Goal: Task Accomplishment & Management: Manage account settings

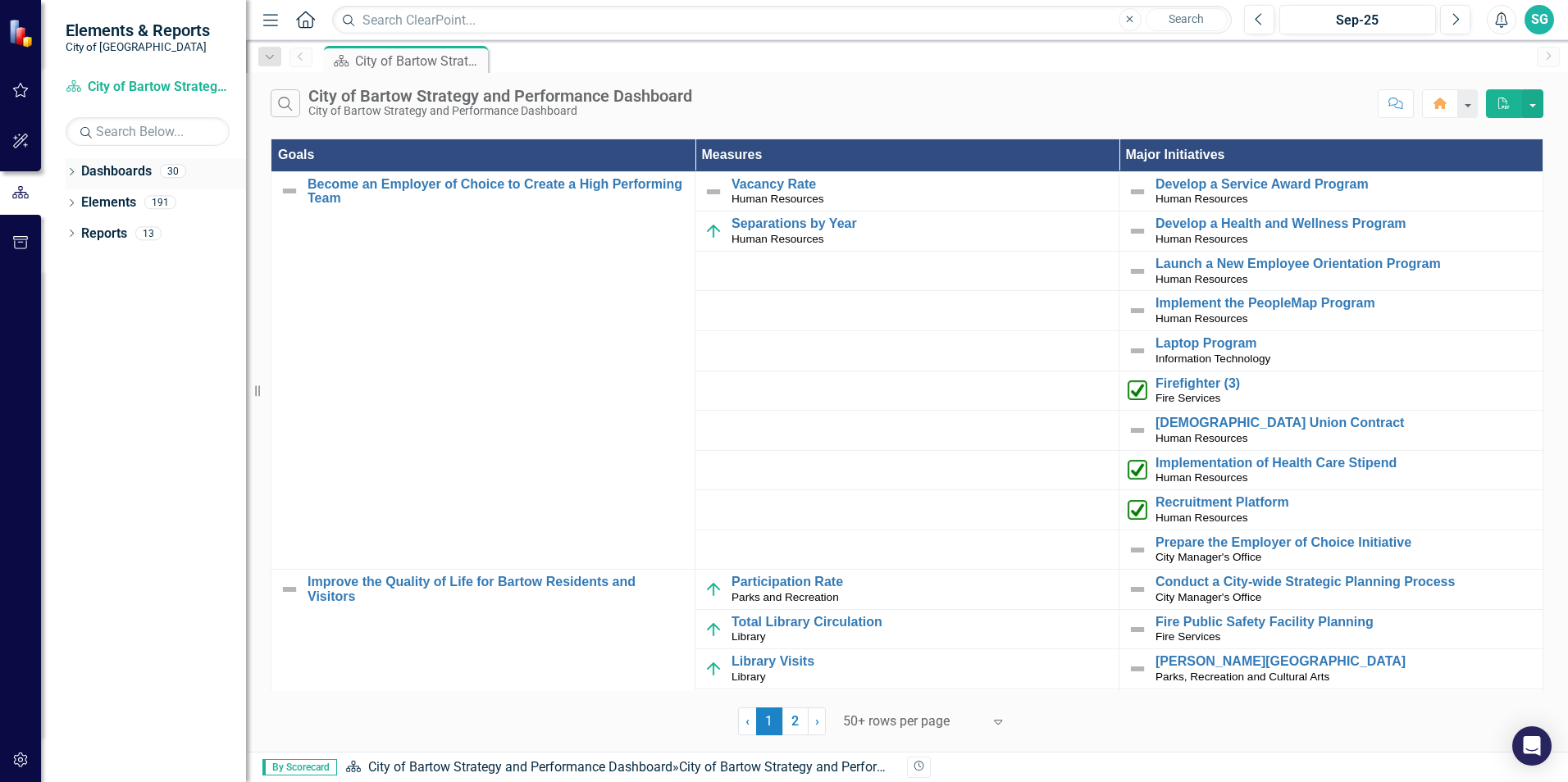
click at [73, 172] on icon at bounding box center [72, 172] width 4 height 8
click at [75, 196] on div "Dropdown" at bounding box center [80, 202] width 12 height 14
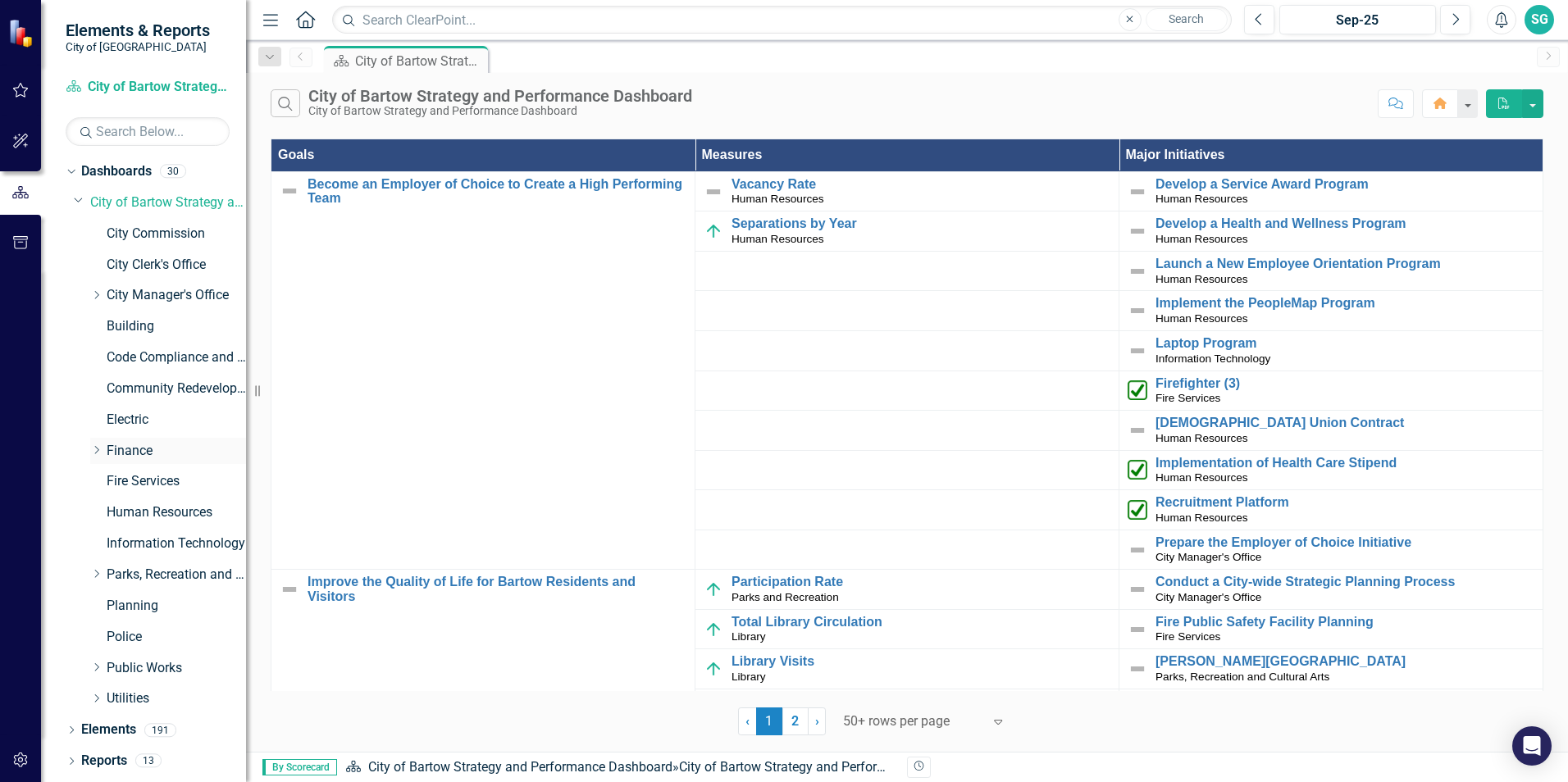
click at [95, 451] on icon "Dropdown" at bounding box center [96, 449] width 12 height 10
click at [150, 476] on link "Customer Service" at bounding box center [184, 482] width 123 height 19
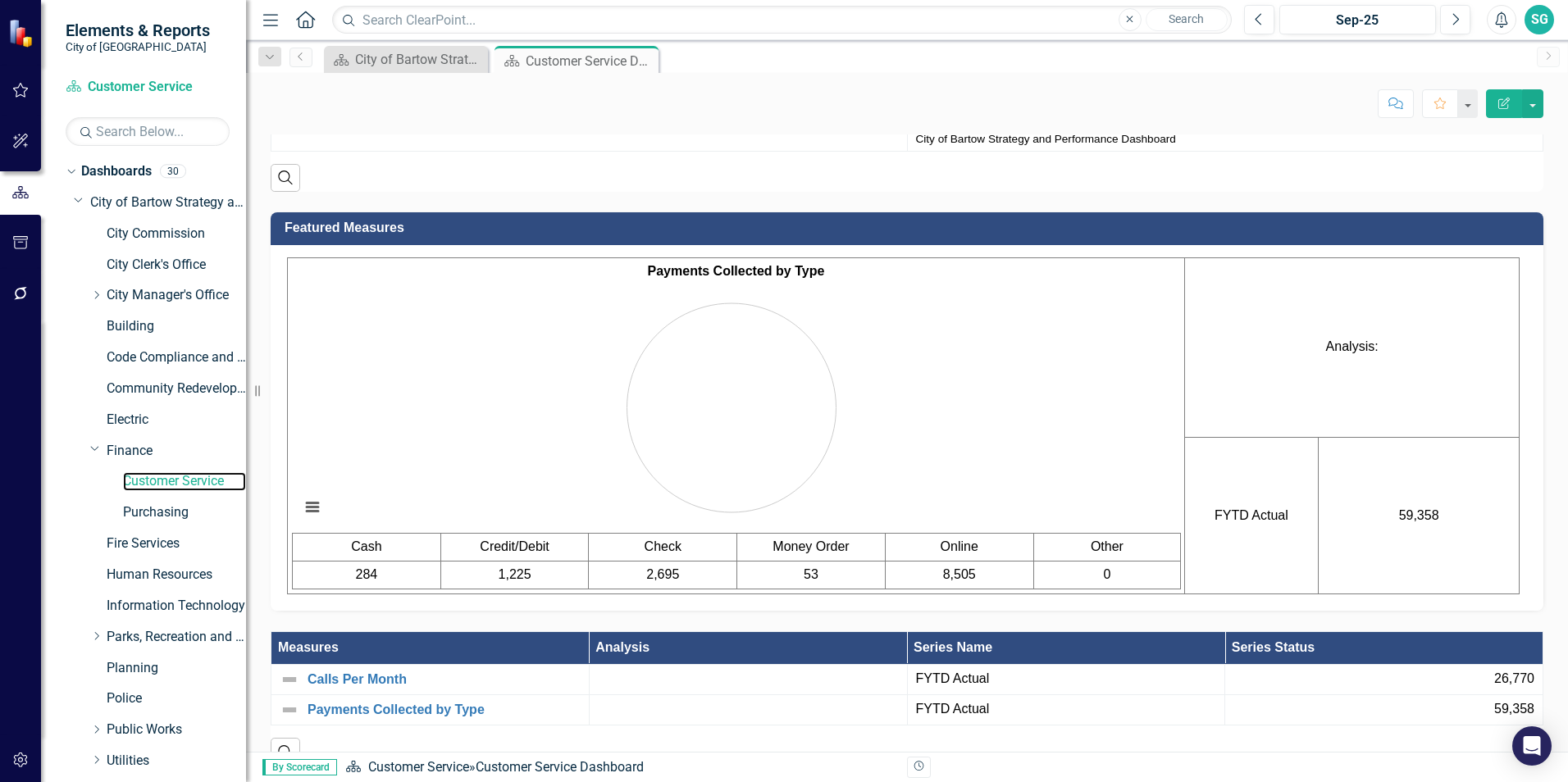
scroll to position [1068, 0]
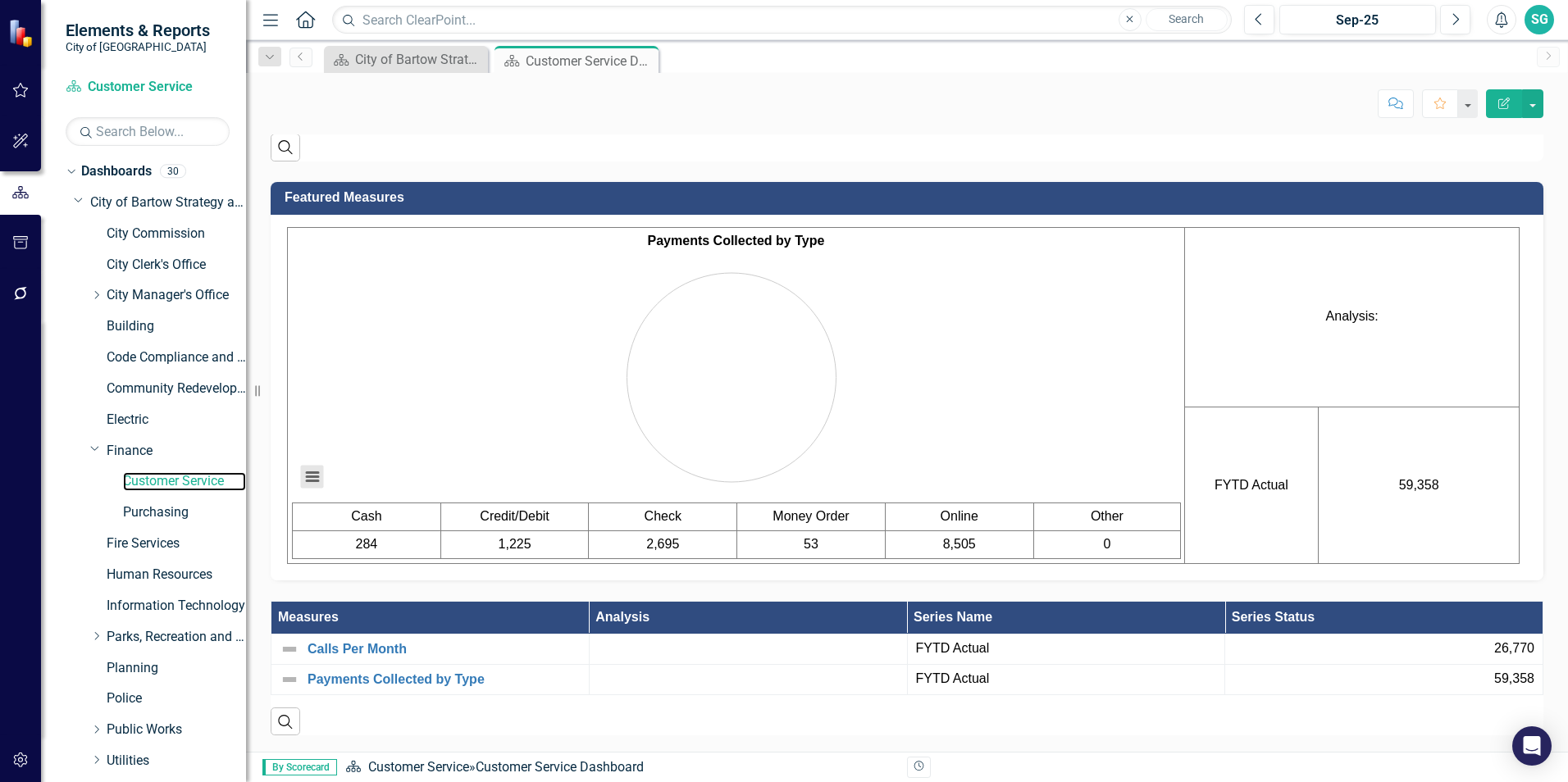
click at [308, 480] on button "View chart menu, Chart" at bounding box center [312, 477] width 23 height 23
click at [309, 477] on div "Download PNG image Download JPEG image Download PDF document Download SVG vecto…" at bounding box center [380, 407] width 207 height 160
click at [377, 649] on link "Calls Per Month" at bounding box center [444, 649] width 273 height 14
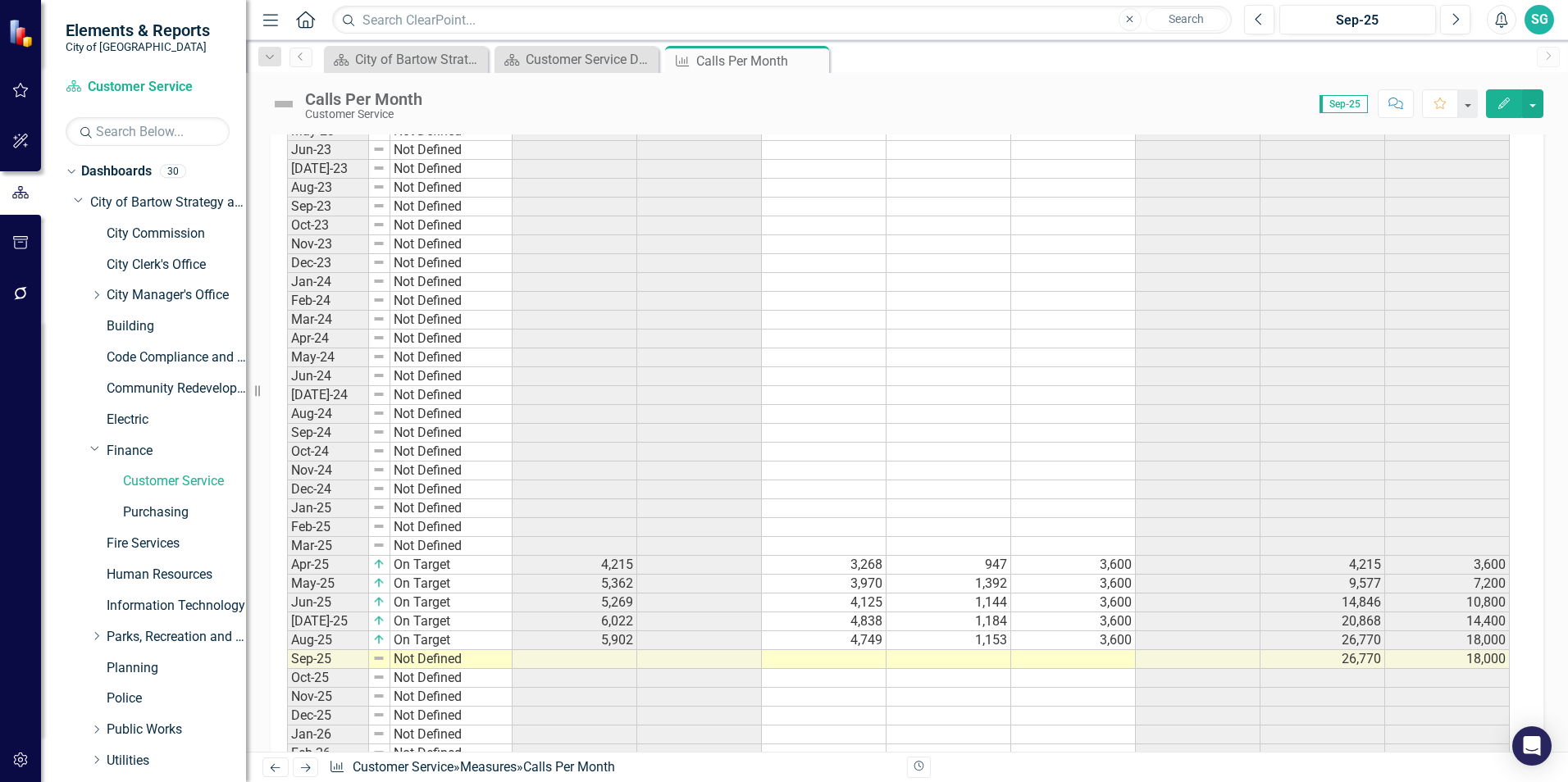
scroll to position [983, 0]
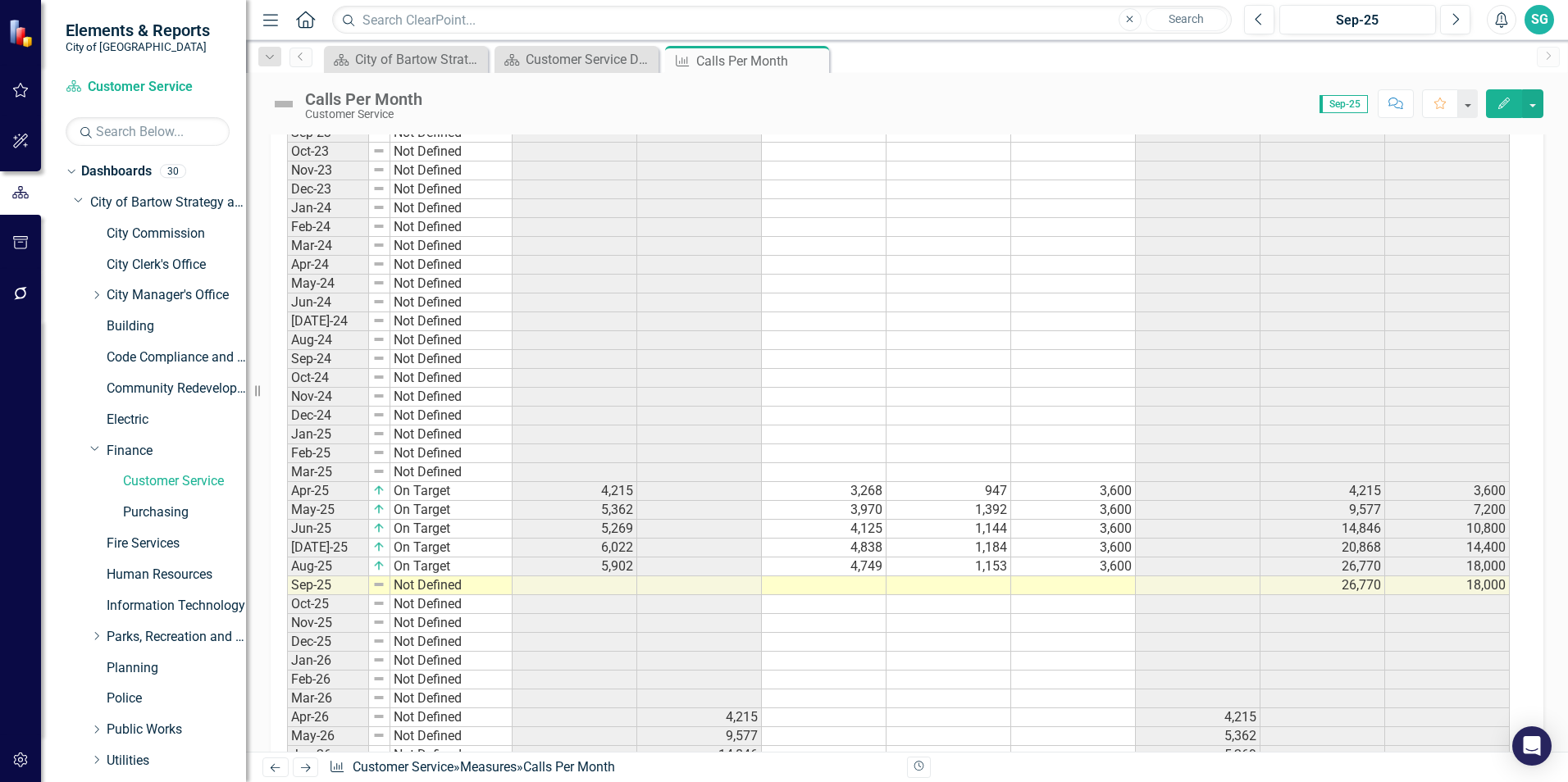
click at [608, 584] on td at bounding box center [575, 586] width 125 height 19
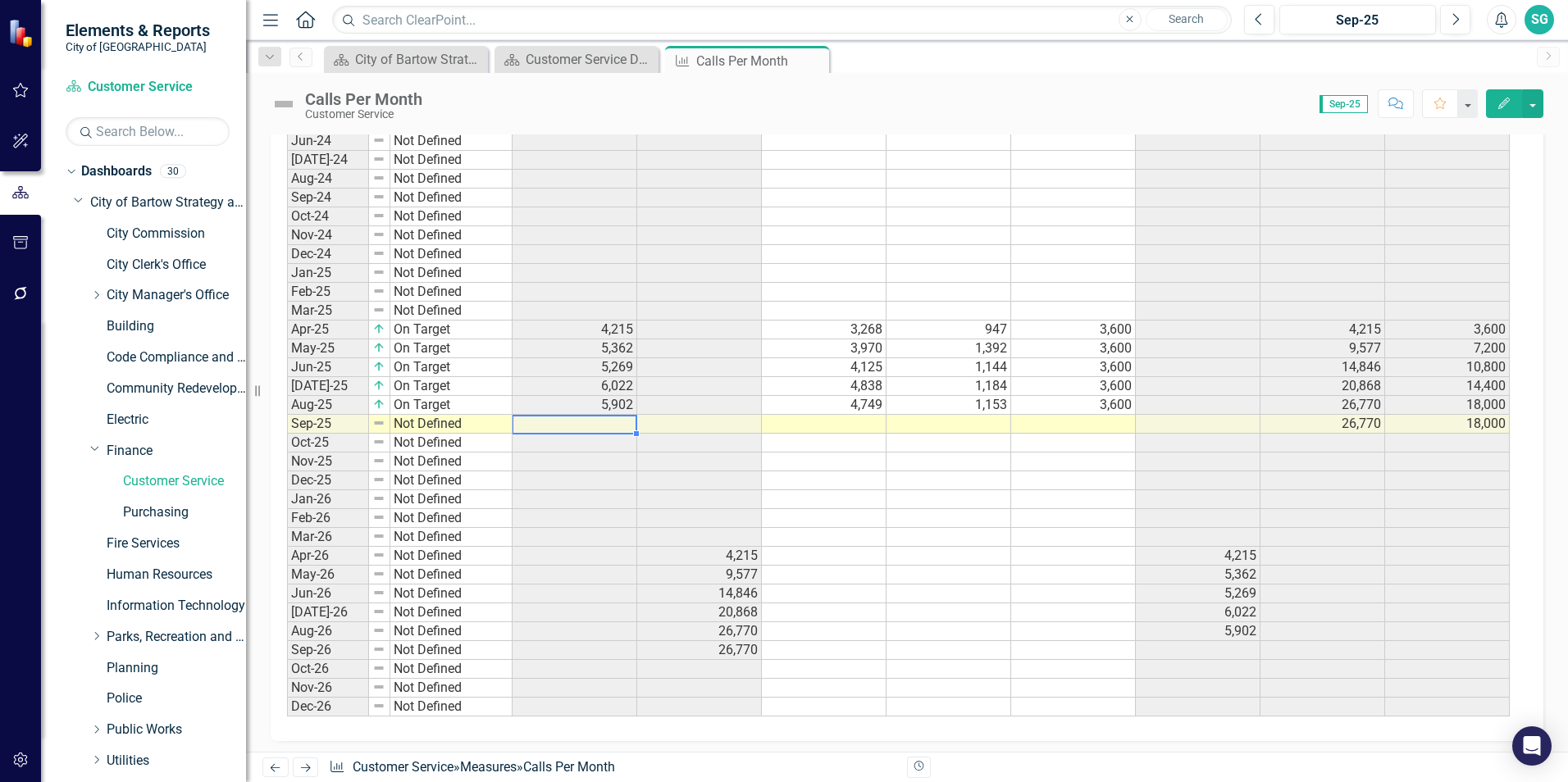
scroll to position [1151, 0]
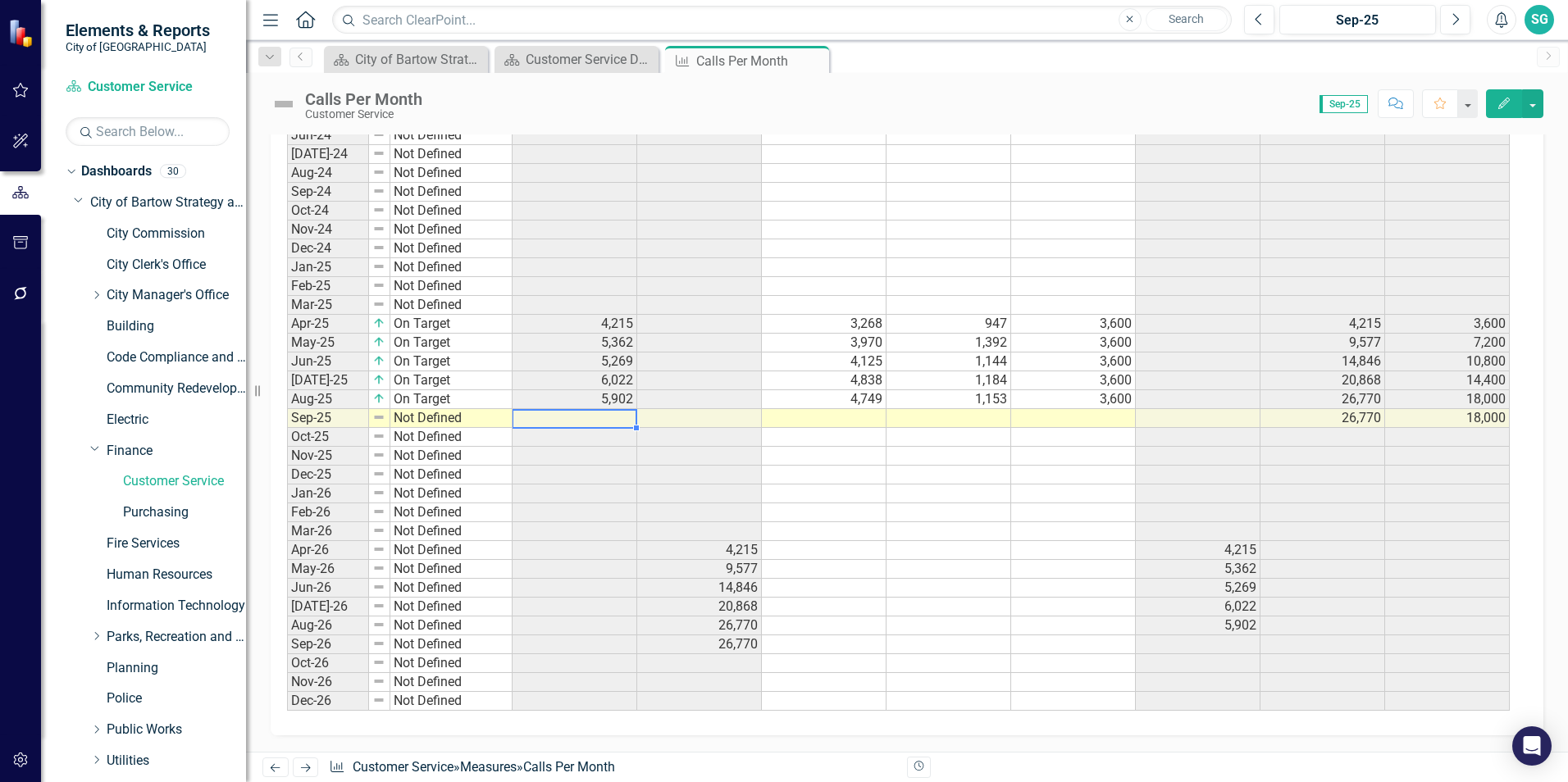
click at [543, 417] on td at bounding box center [575, 419] width 125 height 19
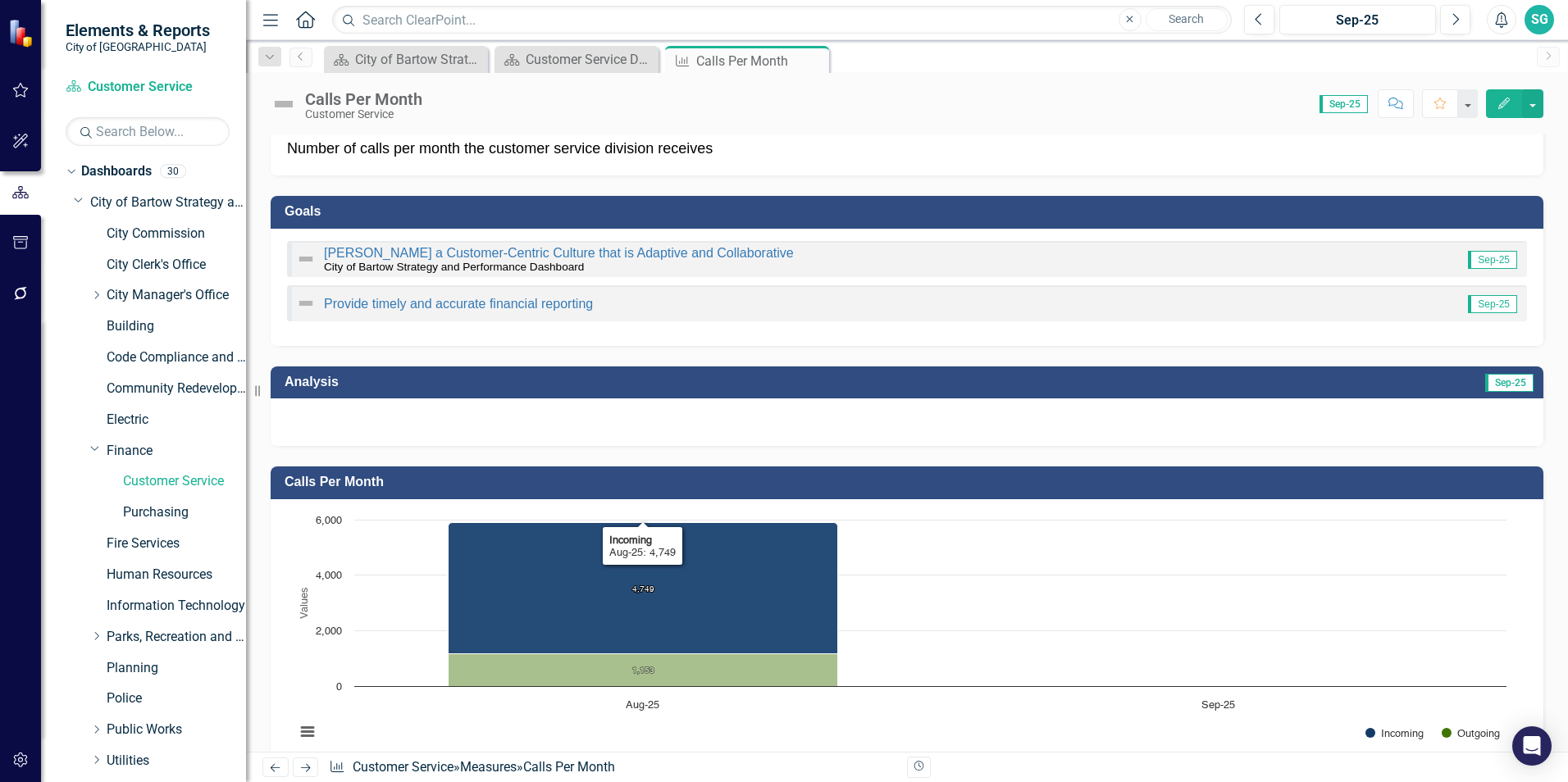
scroll to position [0, 0]
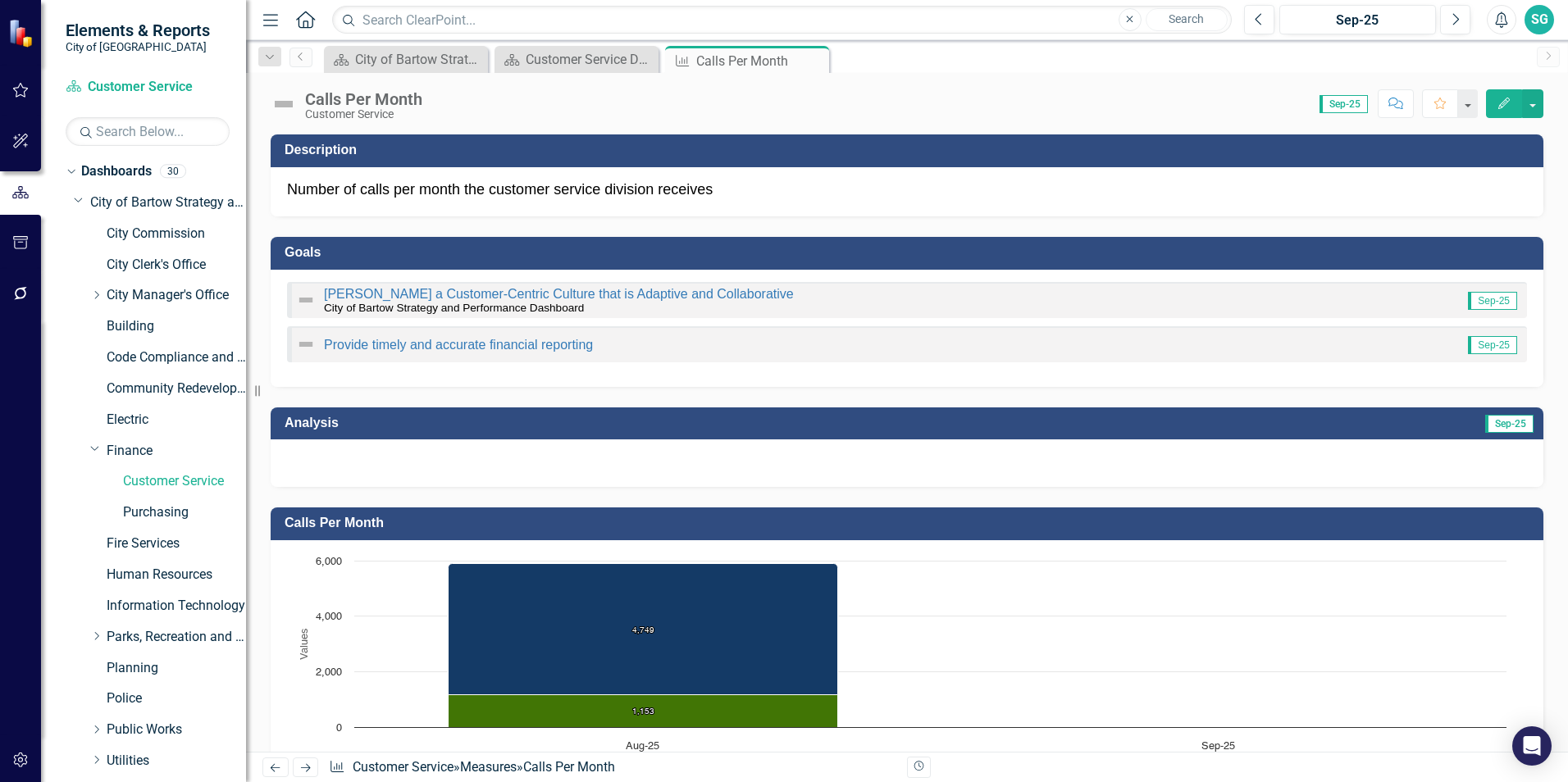
drag, startPoint x: 816, startPoint y: 57, endPoint x: 811, endPoint y: 65, distance: 9.4
click at [0, 0] on icon "Close" at bounding box center [0, 0] width 0 height 0
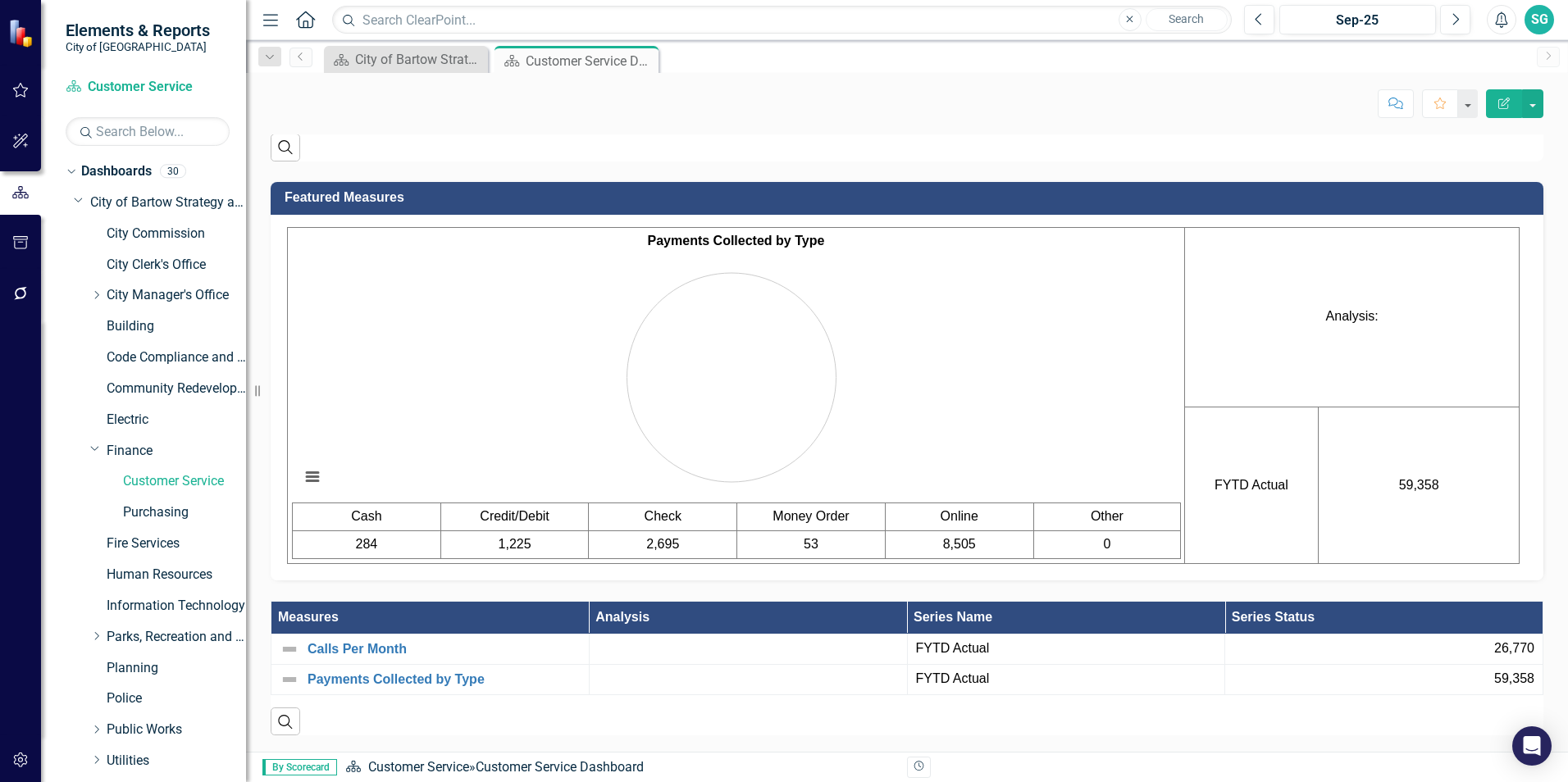
scroll to position [1068, 0]
click at [388, 673] on link "Payments Collected by Type" at bounding box center [444, 678] width 273 height 14
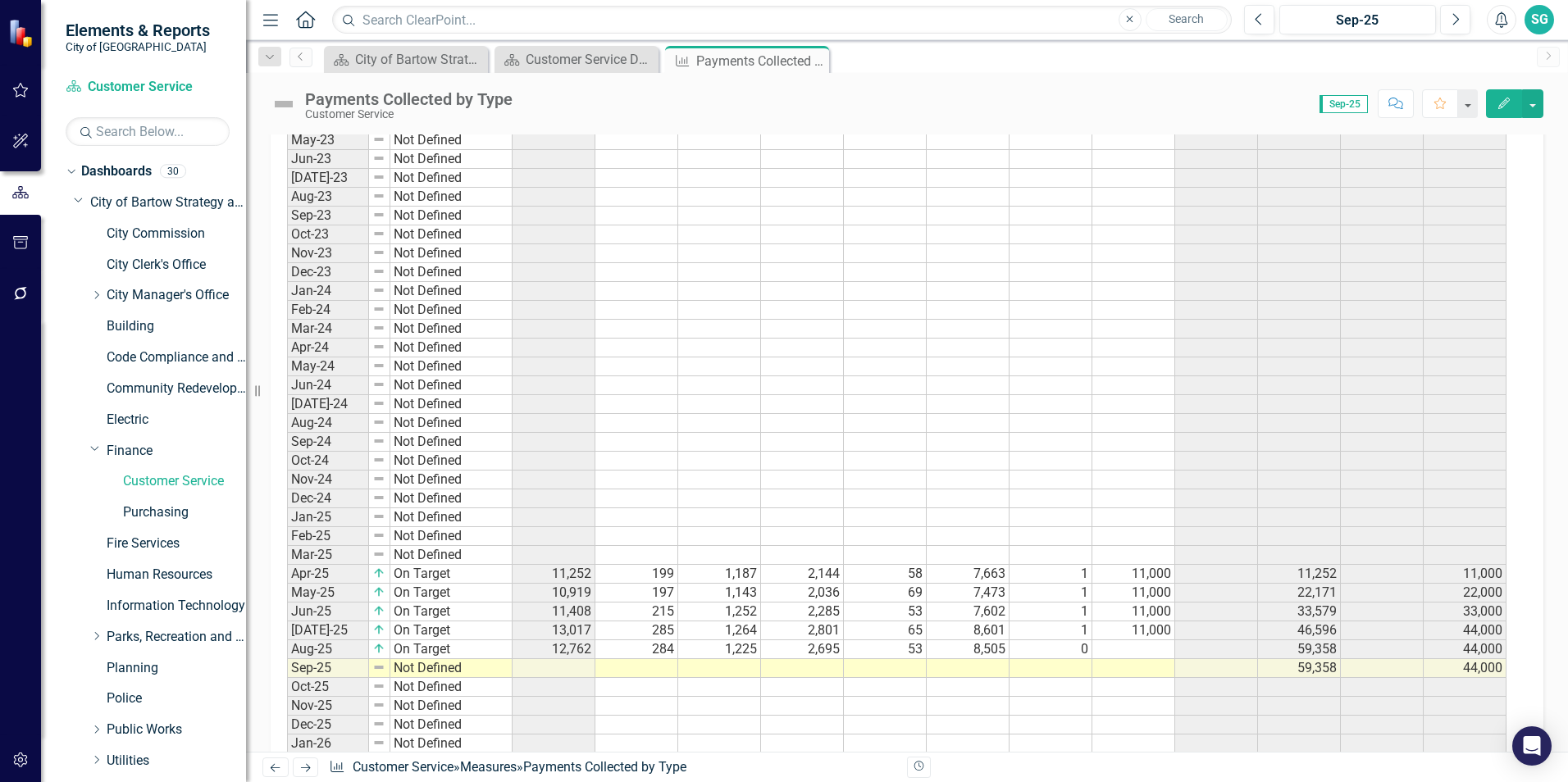
scroll to position [983, 0]
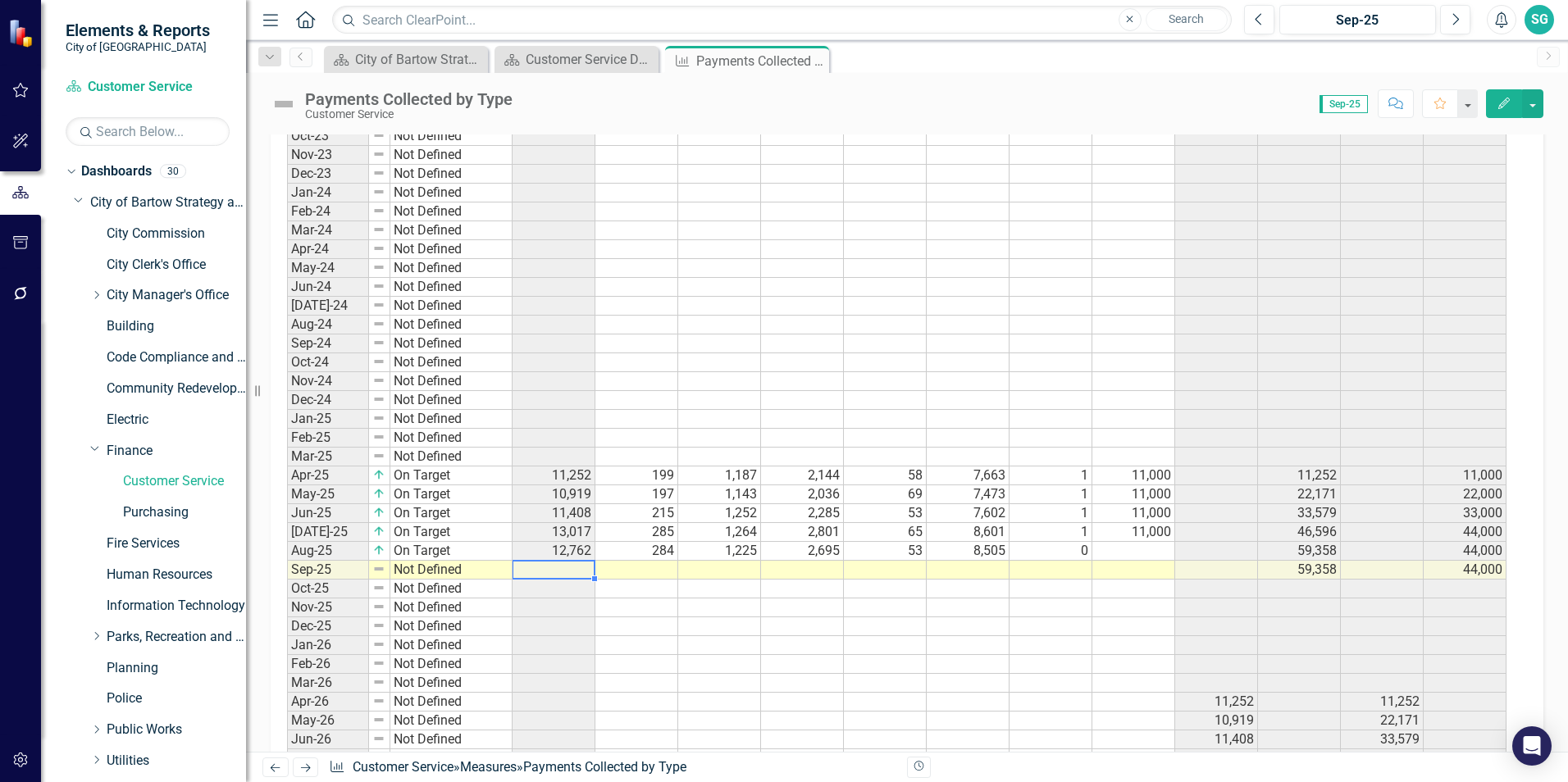
click at [558, 565] on td at bounding box center [554, 570] width 82 height 19
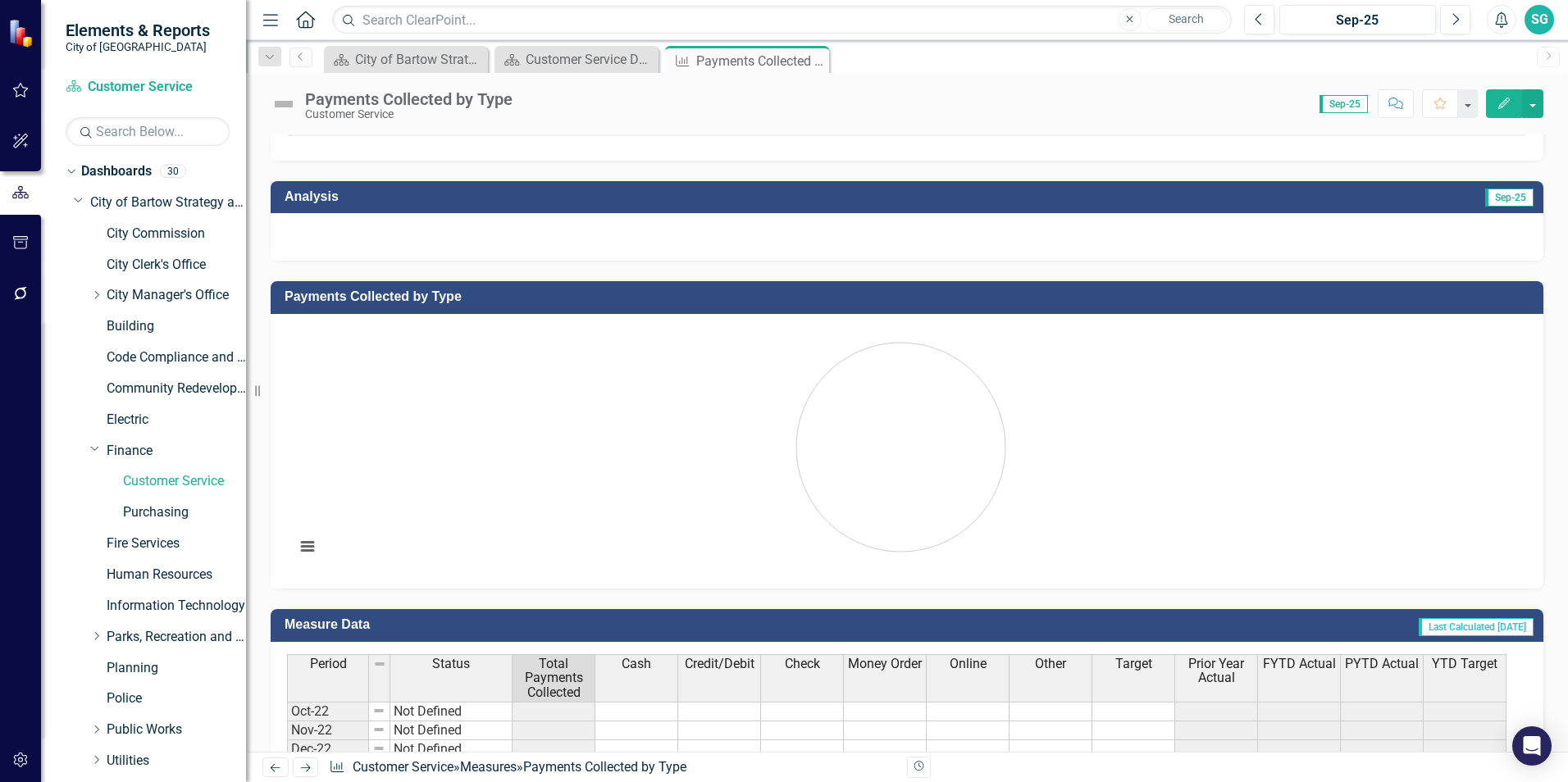
scroll to position [0, 0]
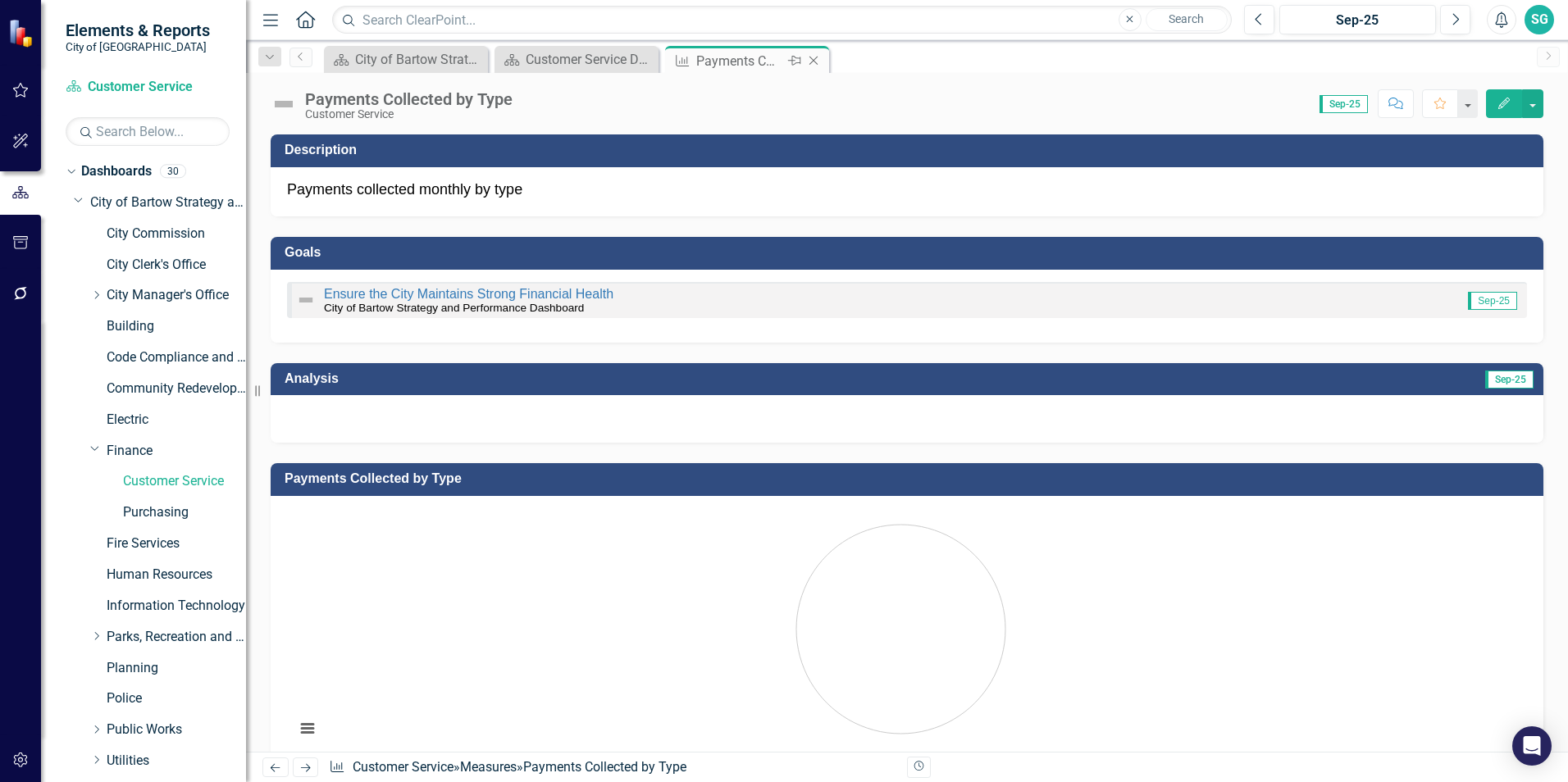
click at [813, 65] on icon "Close" at bounding box center [813, 60] width 16 height 13
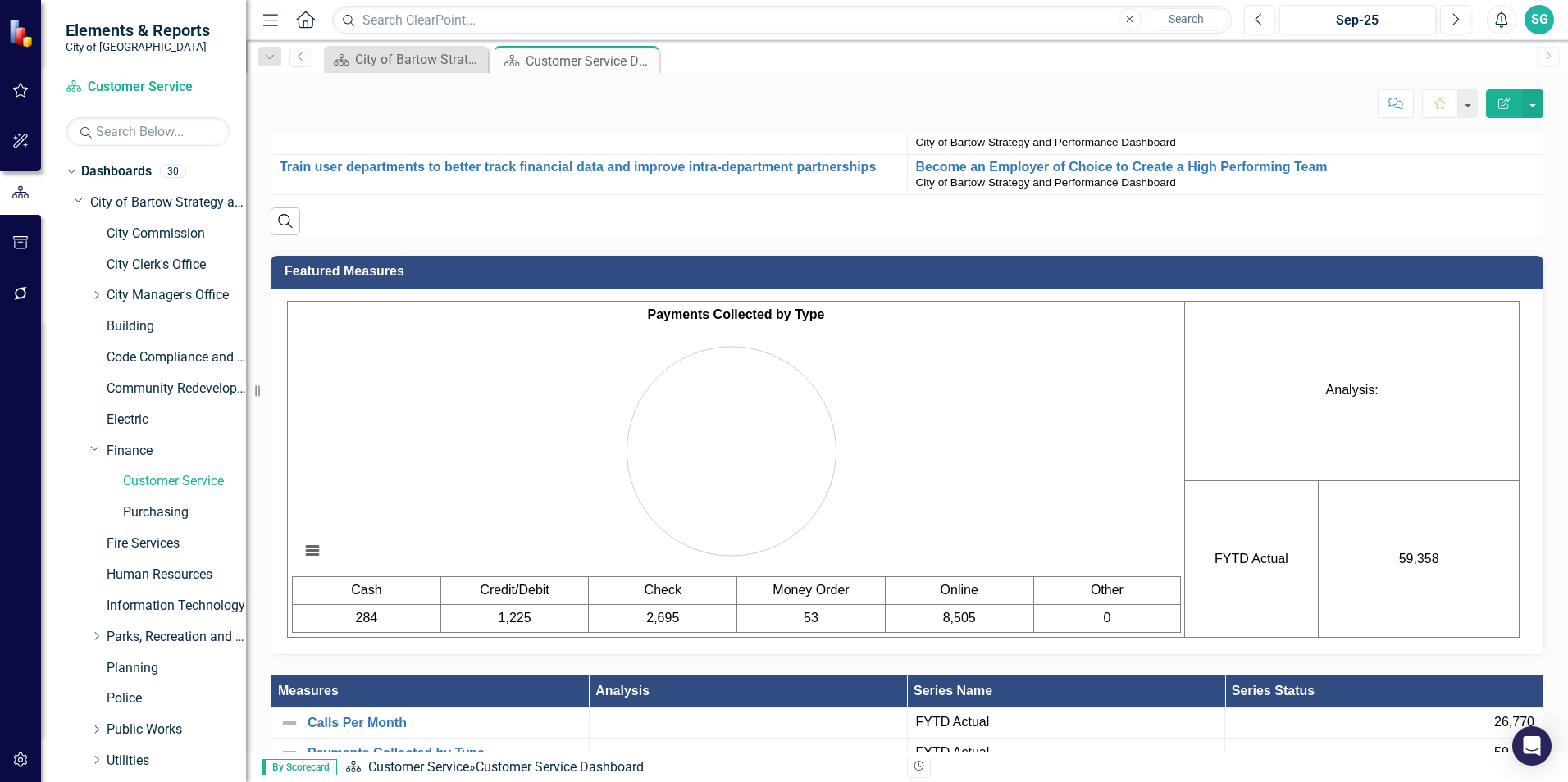
scroll to position [1068, 0]
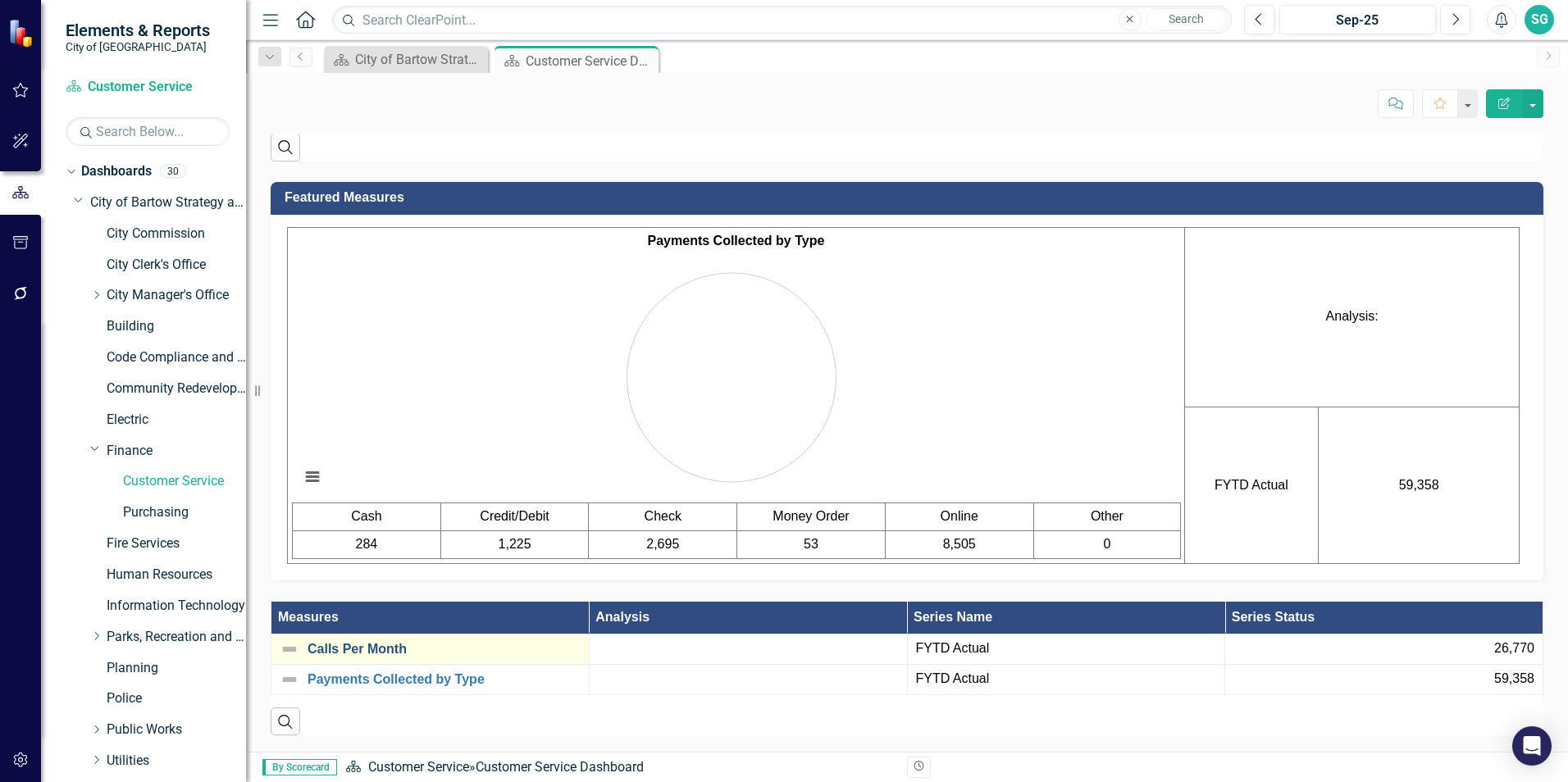
click at [350, 651] on link "Calls Per Month" at bounding box center [444, 649] width 273 height 14
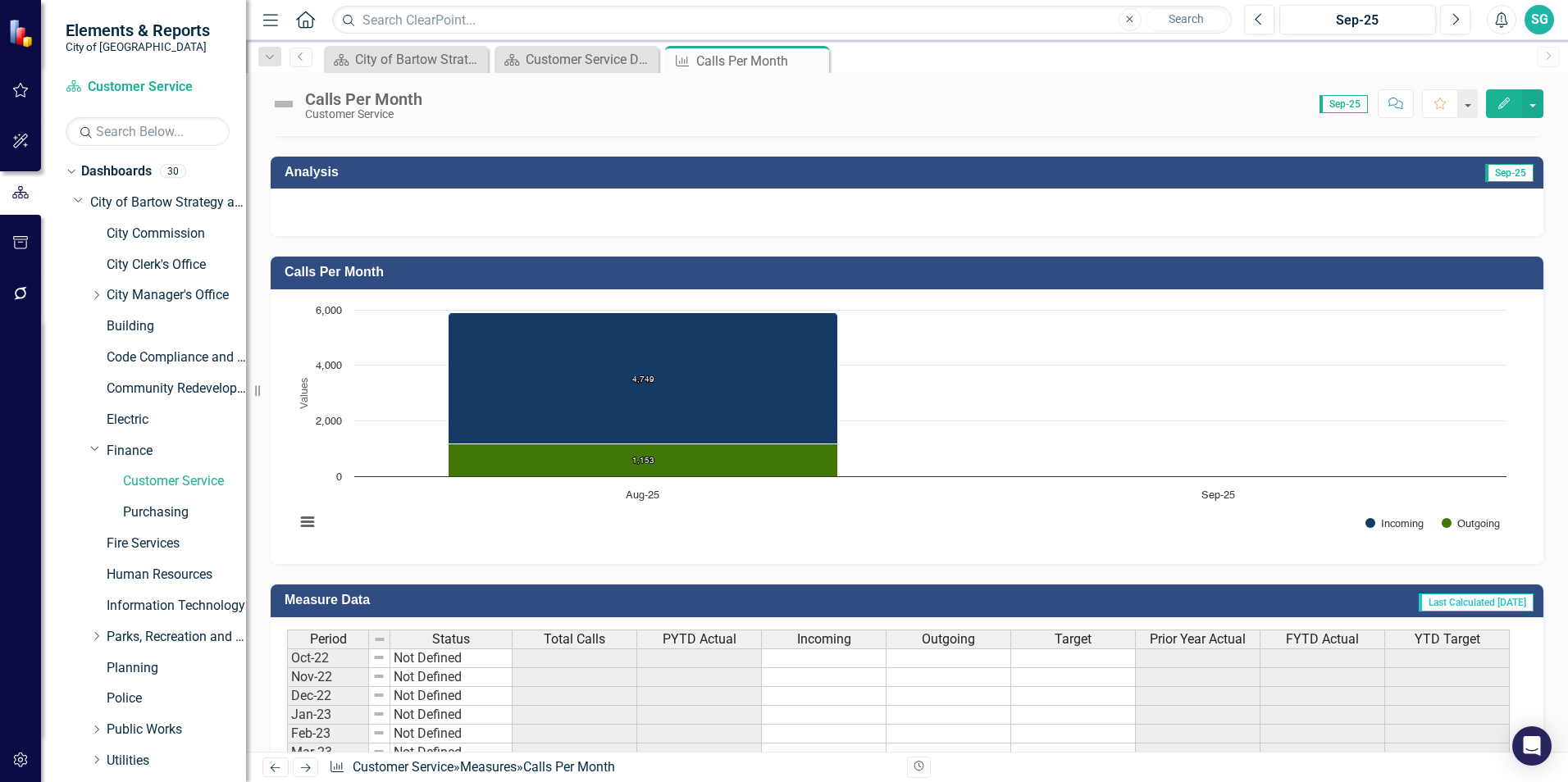
scroll to position [249, 0]
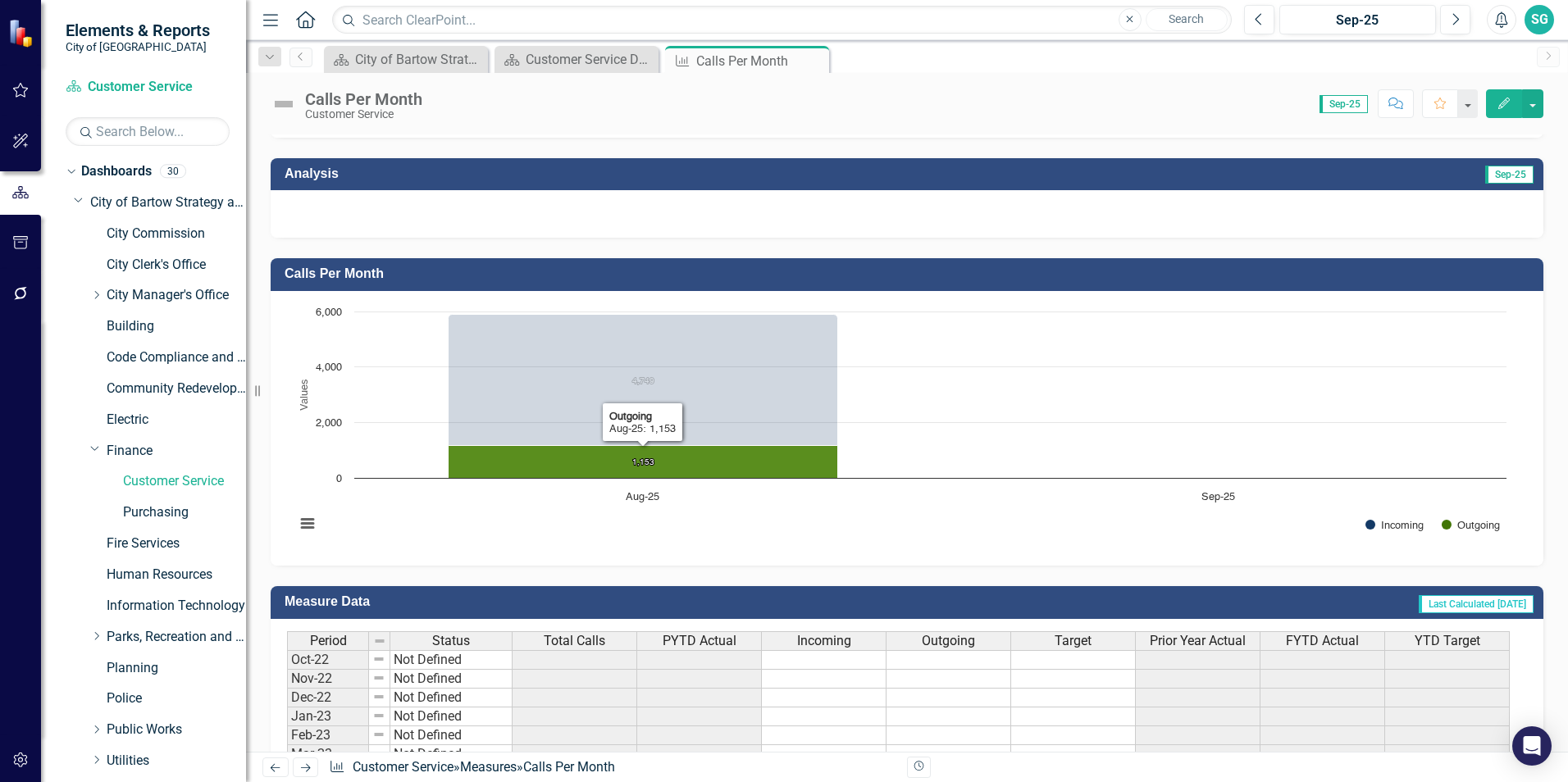
click at [635, 466] on text "1,153 ​ 1,153" at bounding box center [643, 462] width 22 height 9
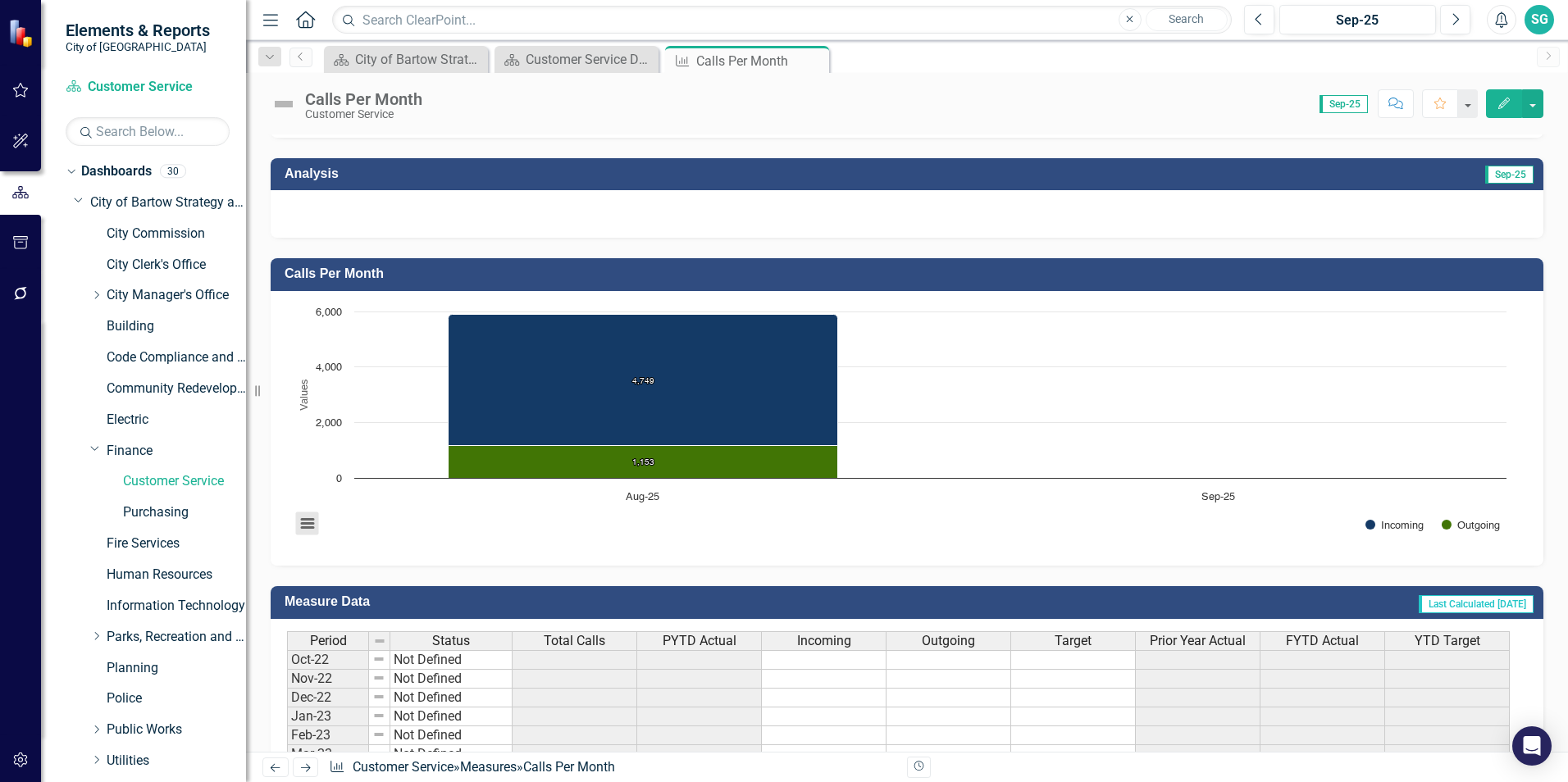
click at [311, 518] on button "View chart menu, Chart" at bounding box center [308, 524] width 23 height 23
click at [311, 519] on div "Download PNG image Download JPEG image Download PDF document Download SVG vecto…" at bounding box center [375, 463] width 205 height 144
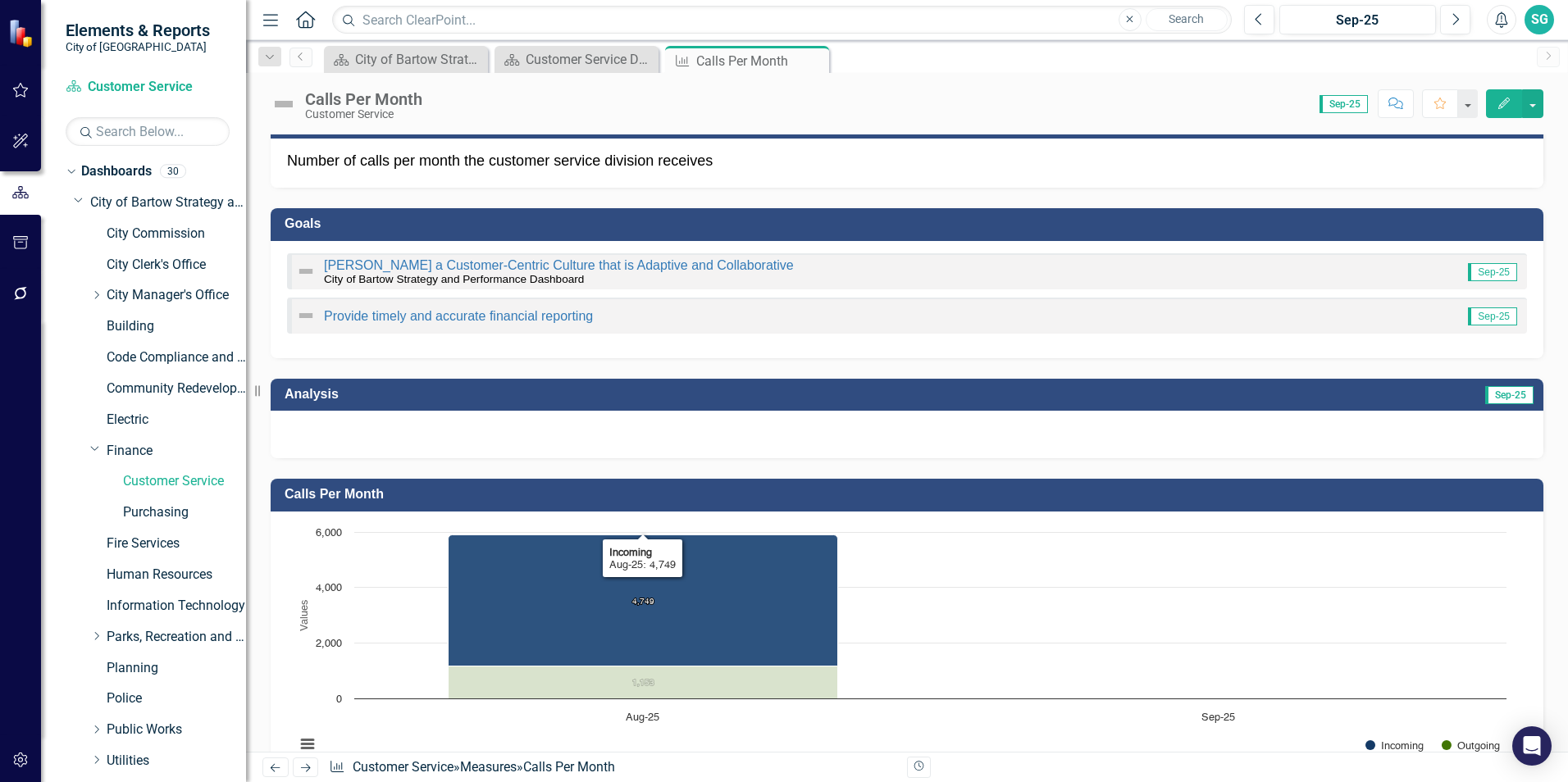
scroll to position [0, 0]
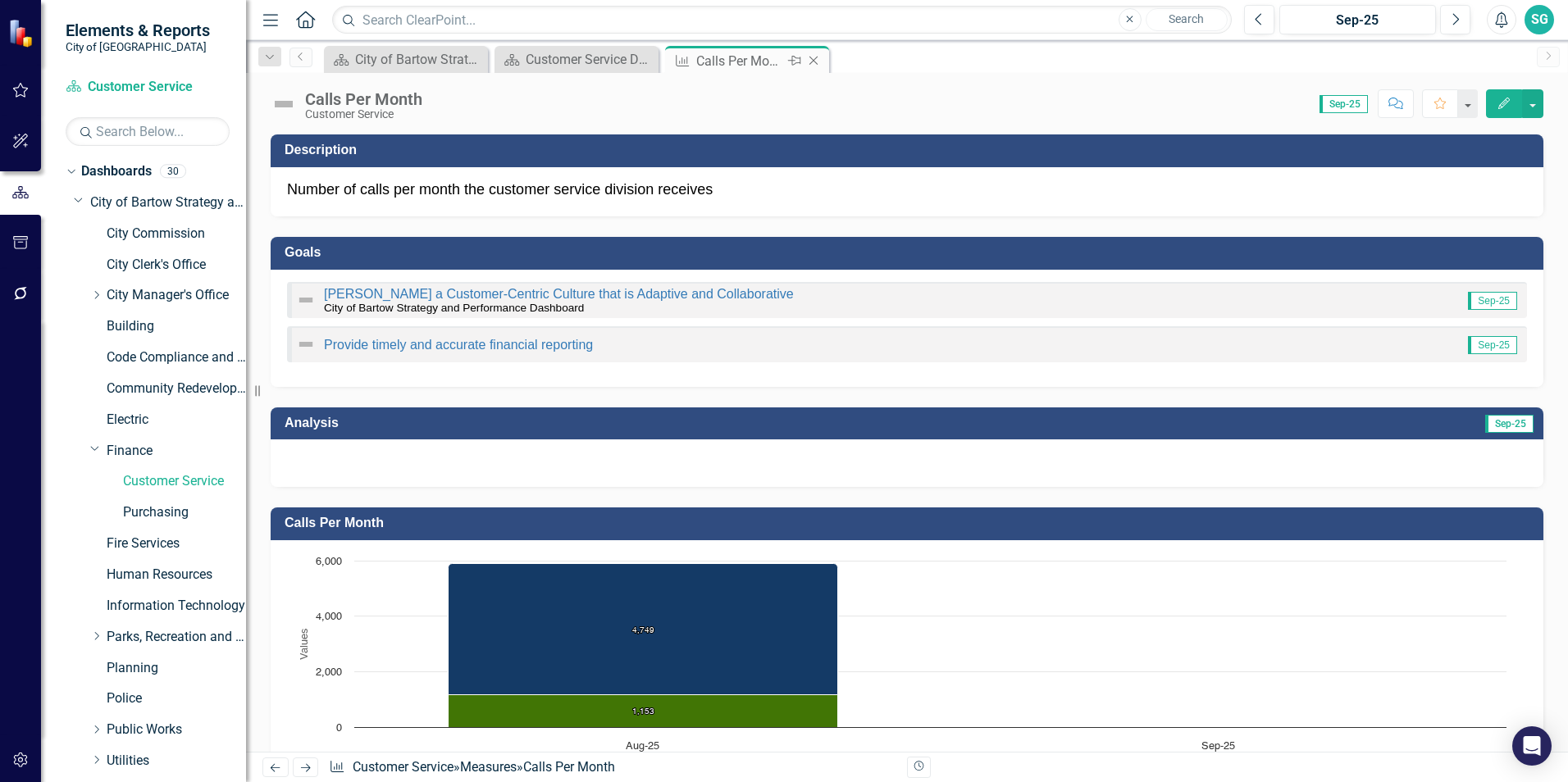
click at [812, 61] on icon "Close" at bounding box center [813, 60] width 16 height 13
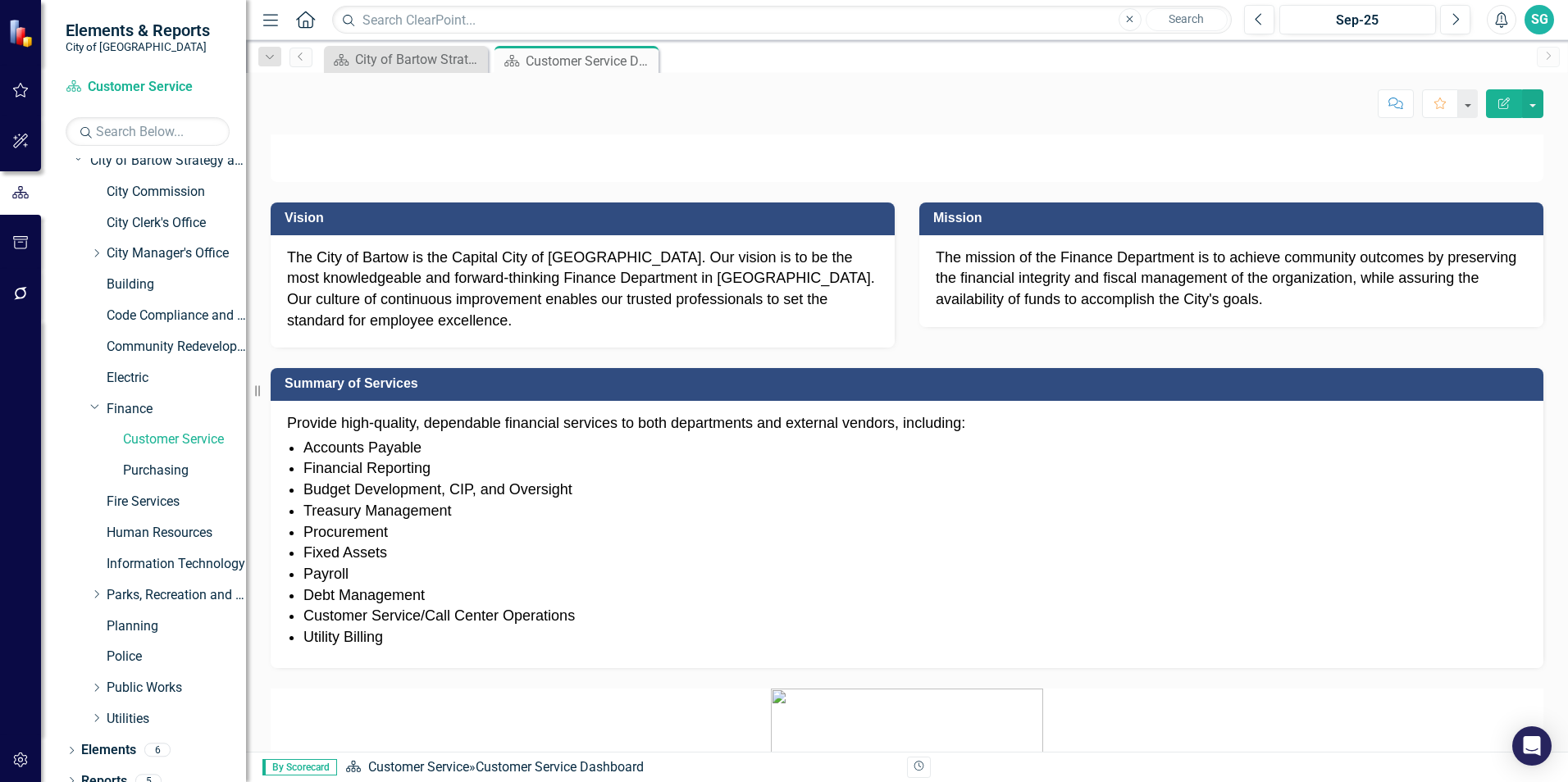
scroll to position [59, 0]
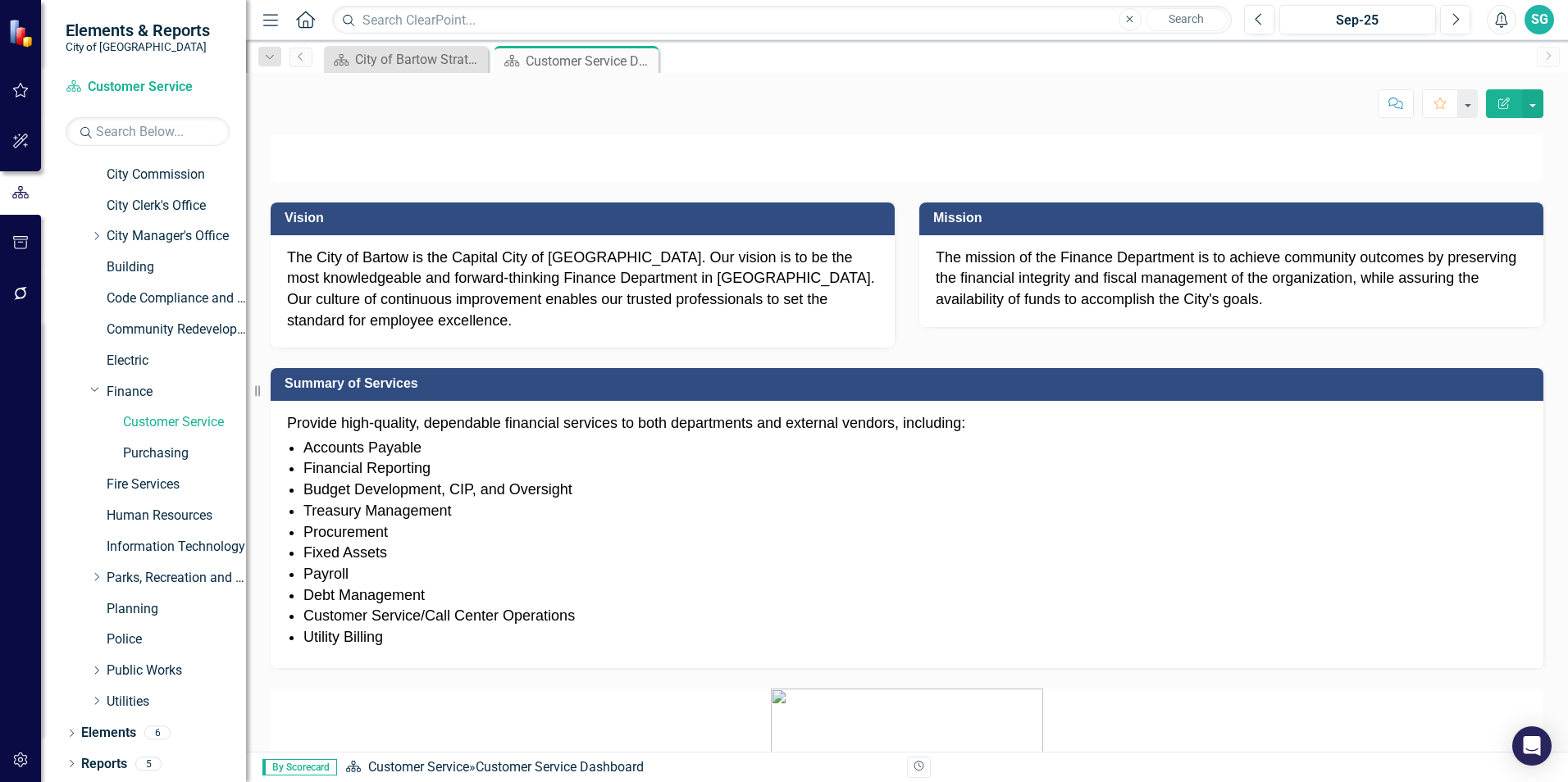
click at [65, 731] on div "Dropdown Dashboards 30 Dropdown City of Bartow Strategy and Performance Dashboa…" at bounding box center [144, 470] width 205 height 624
click at [73, 731] on icon "Dropdown" at bounding box center [71, 734] width 12 height 9
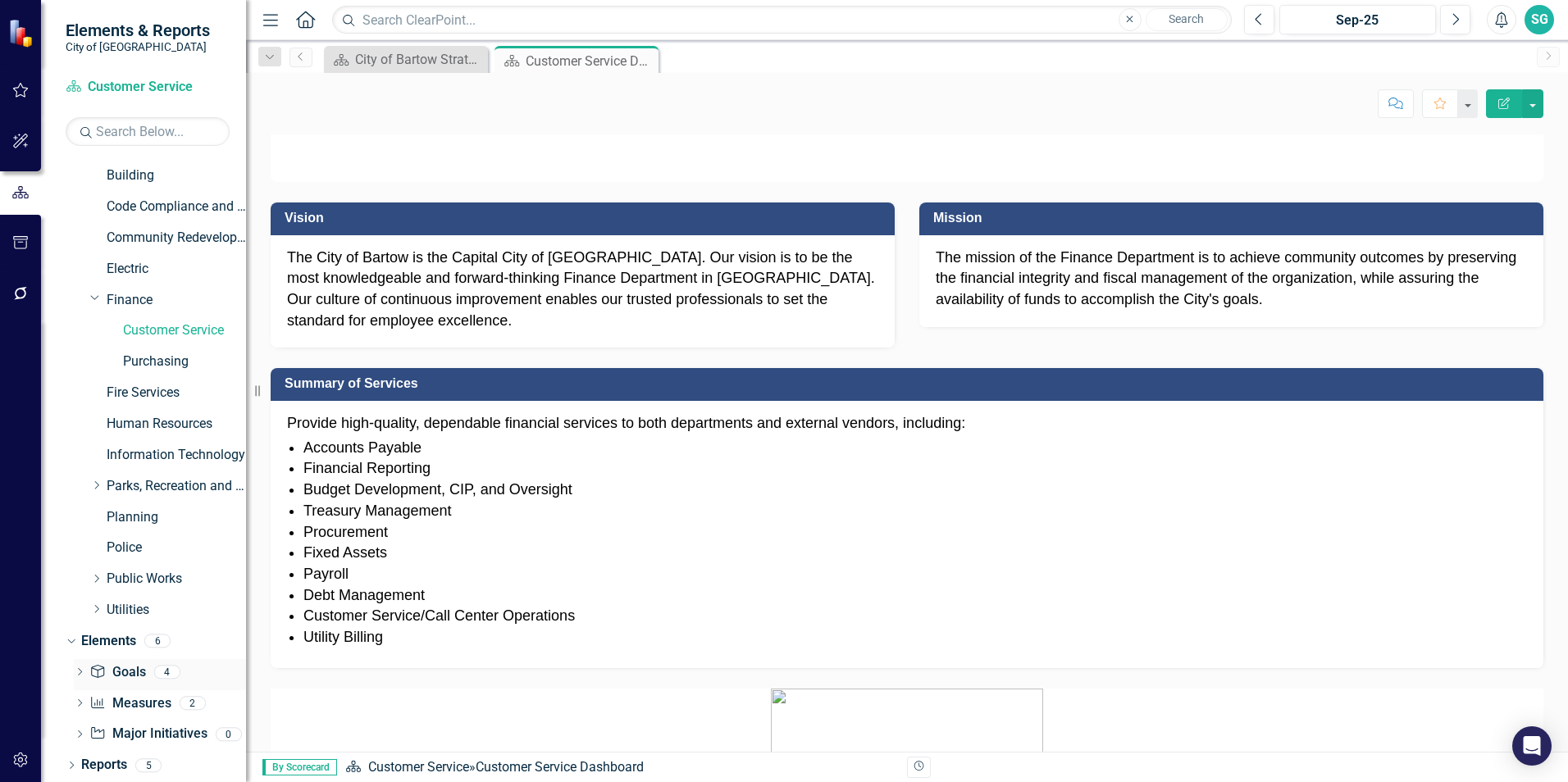
scroll to position [151, 0]
click at [78, 698] on div "Dropdown" at bounding box center [80, 704] width 12 height 14
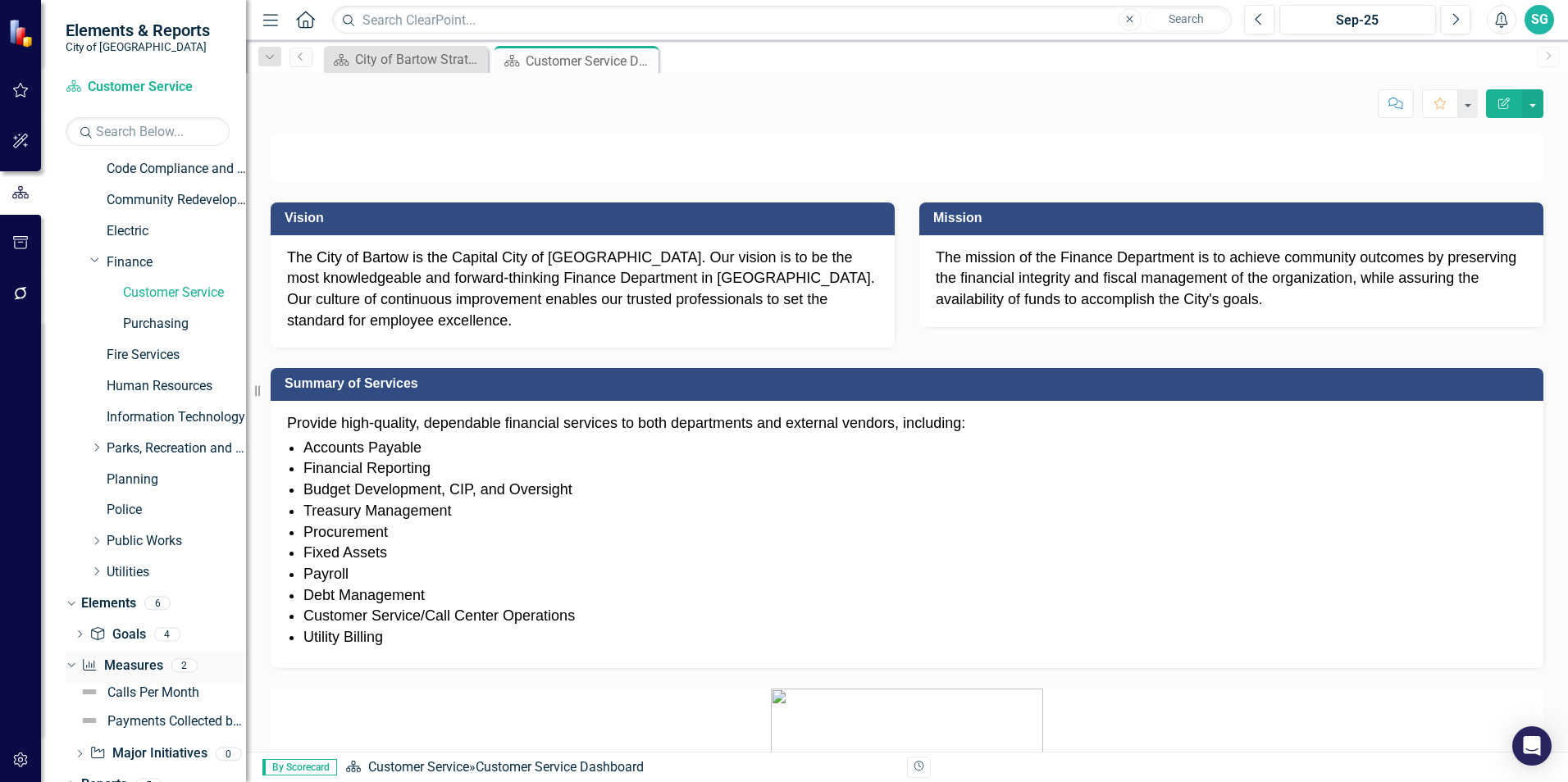
scroll to position [209, 0]
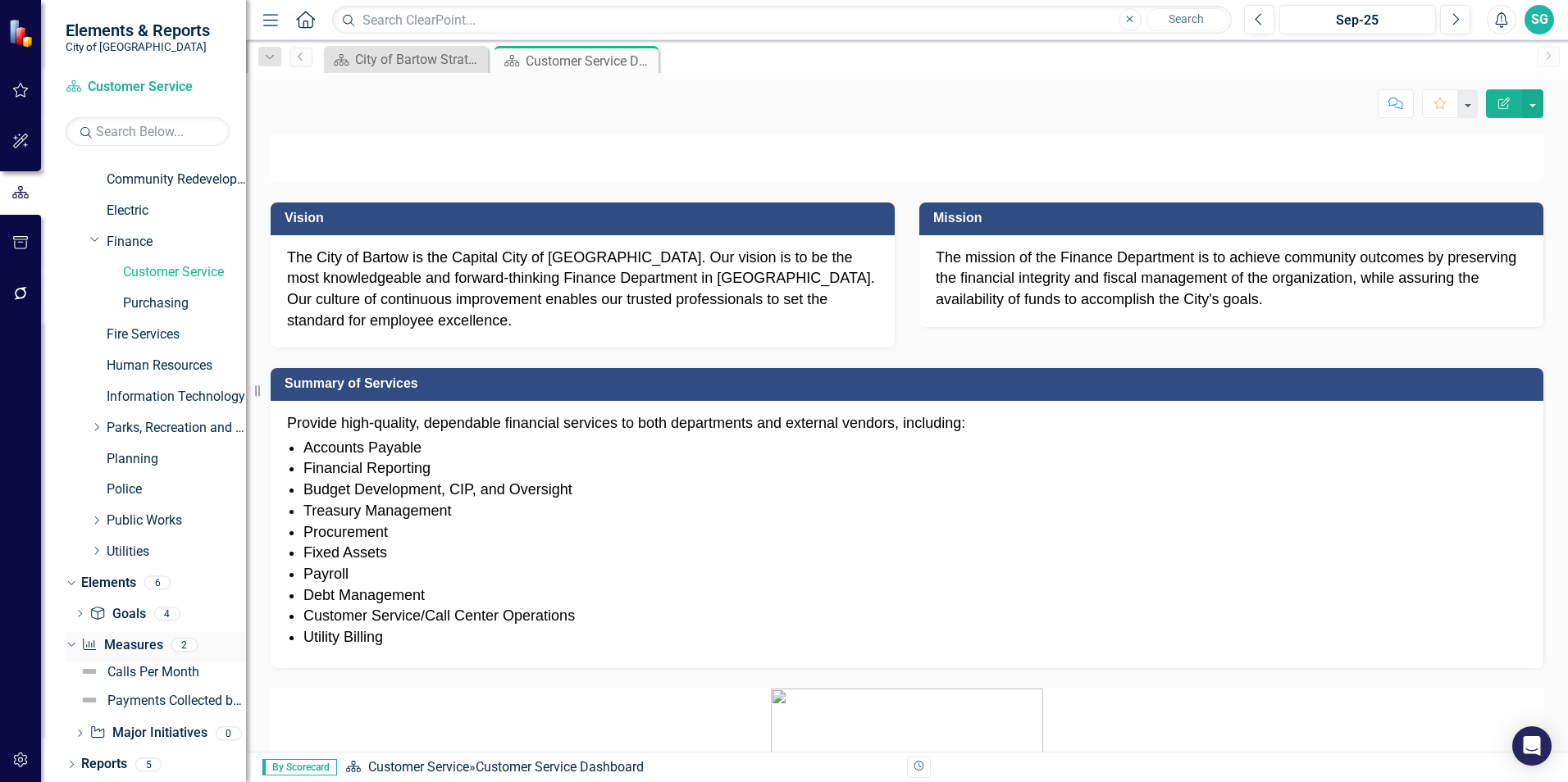
click at [137, 644] on link "Measure Measures" at bounding box center [122, 646] width 81 height 19
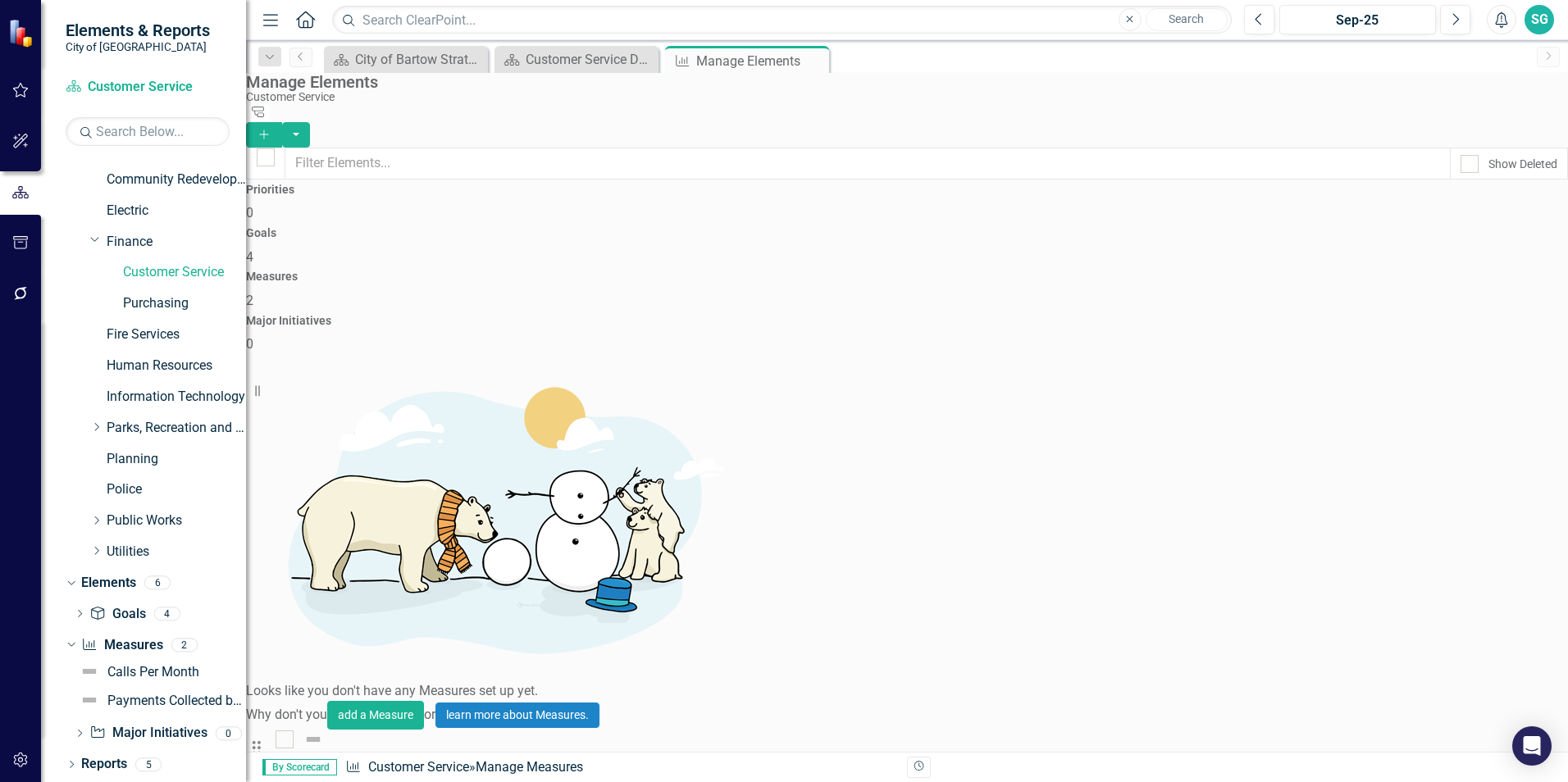
click at [1502, 773] on icon "Edit" at bounding box center [1508, 778] width 12 height 10
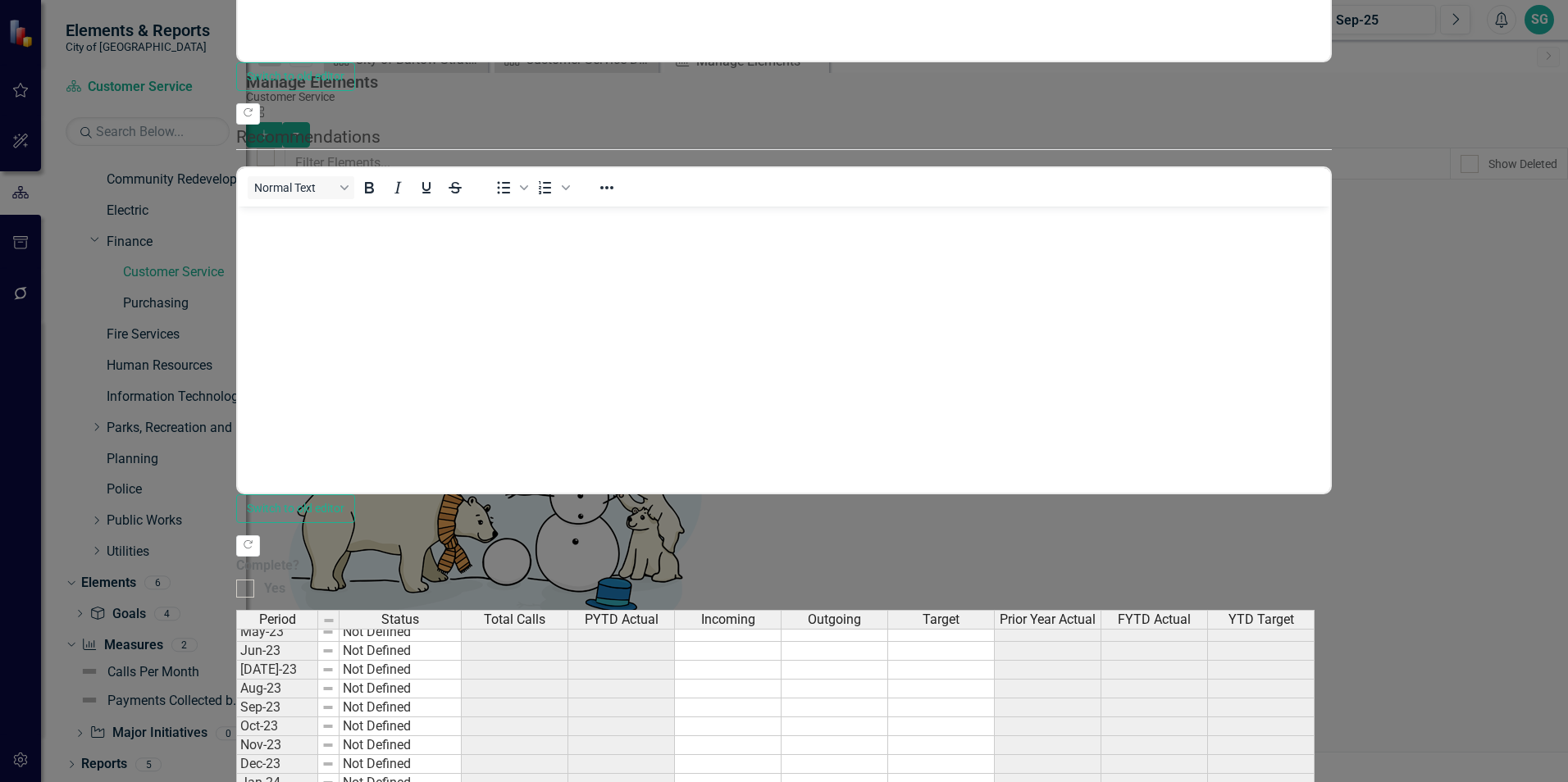
scroll to position [246, 0]
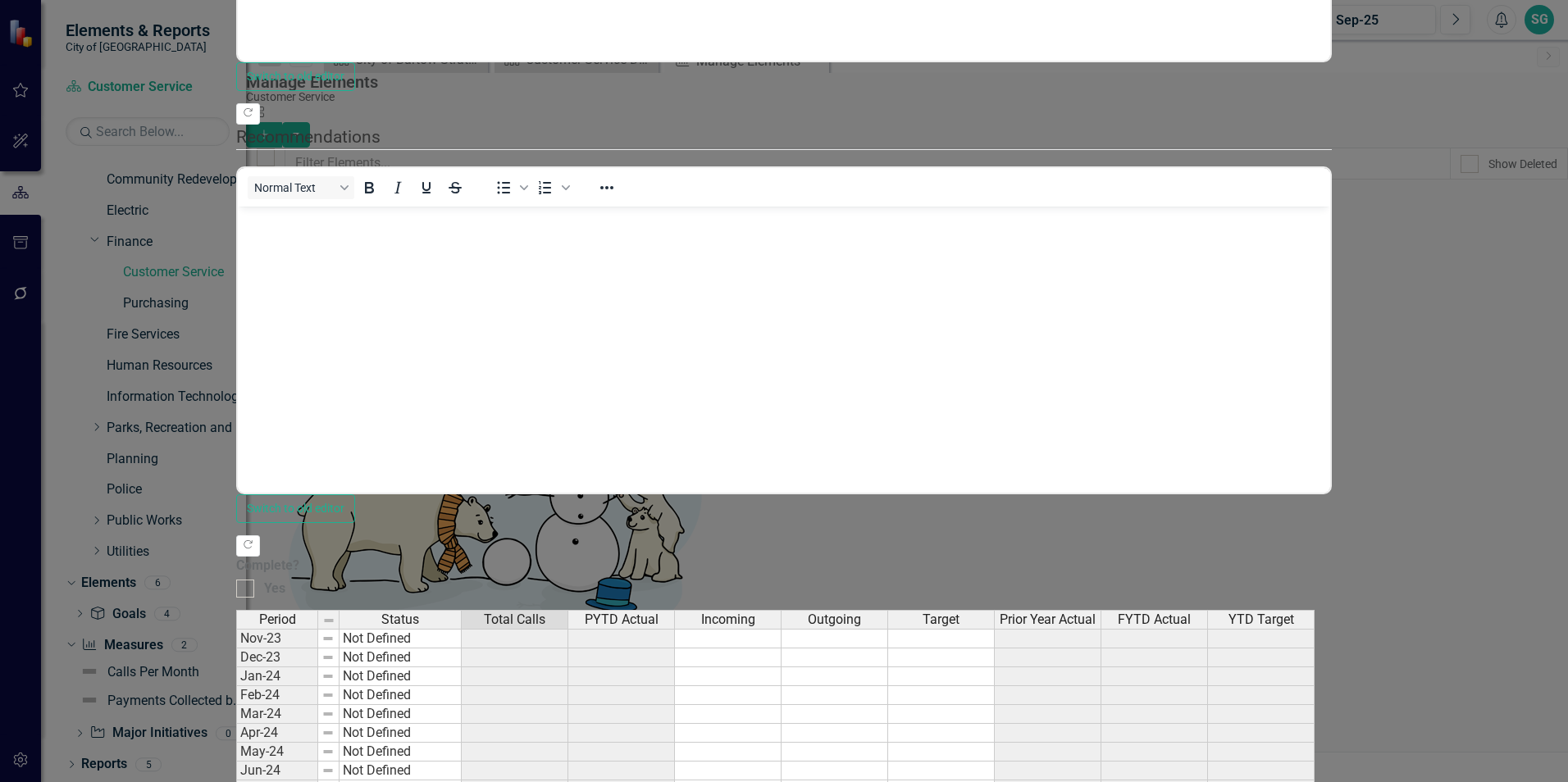
type textarea "5058"
type textarea "1046"
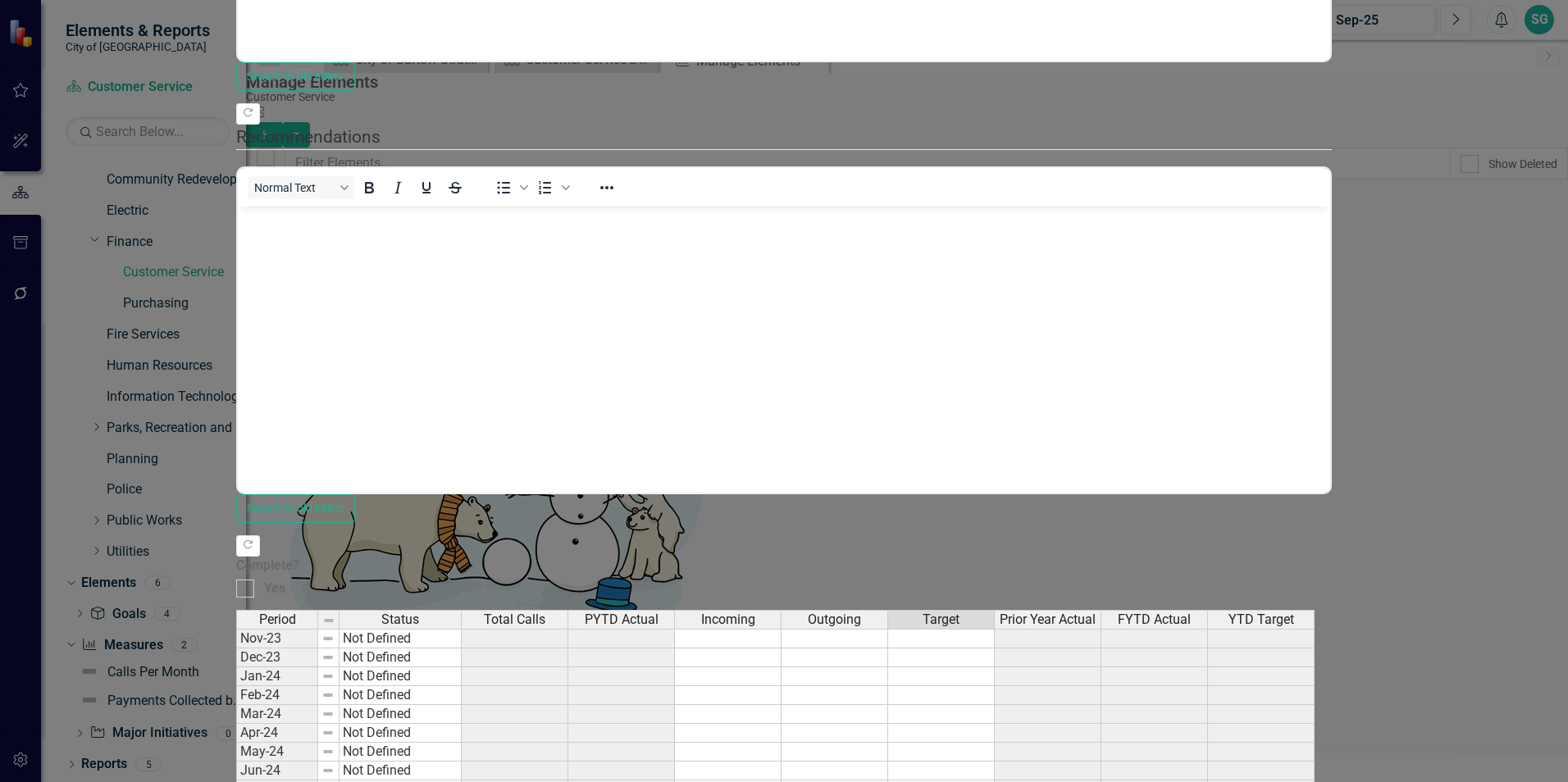
drag, startPoint x: 1211, startPoint y: 490, endPoint x: 1211, endPoint y: 500, distance: 10.0
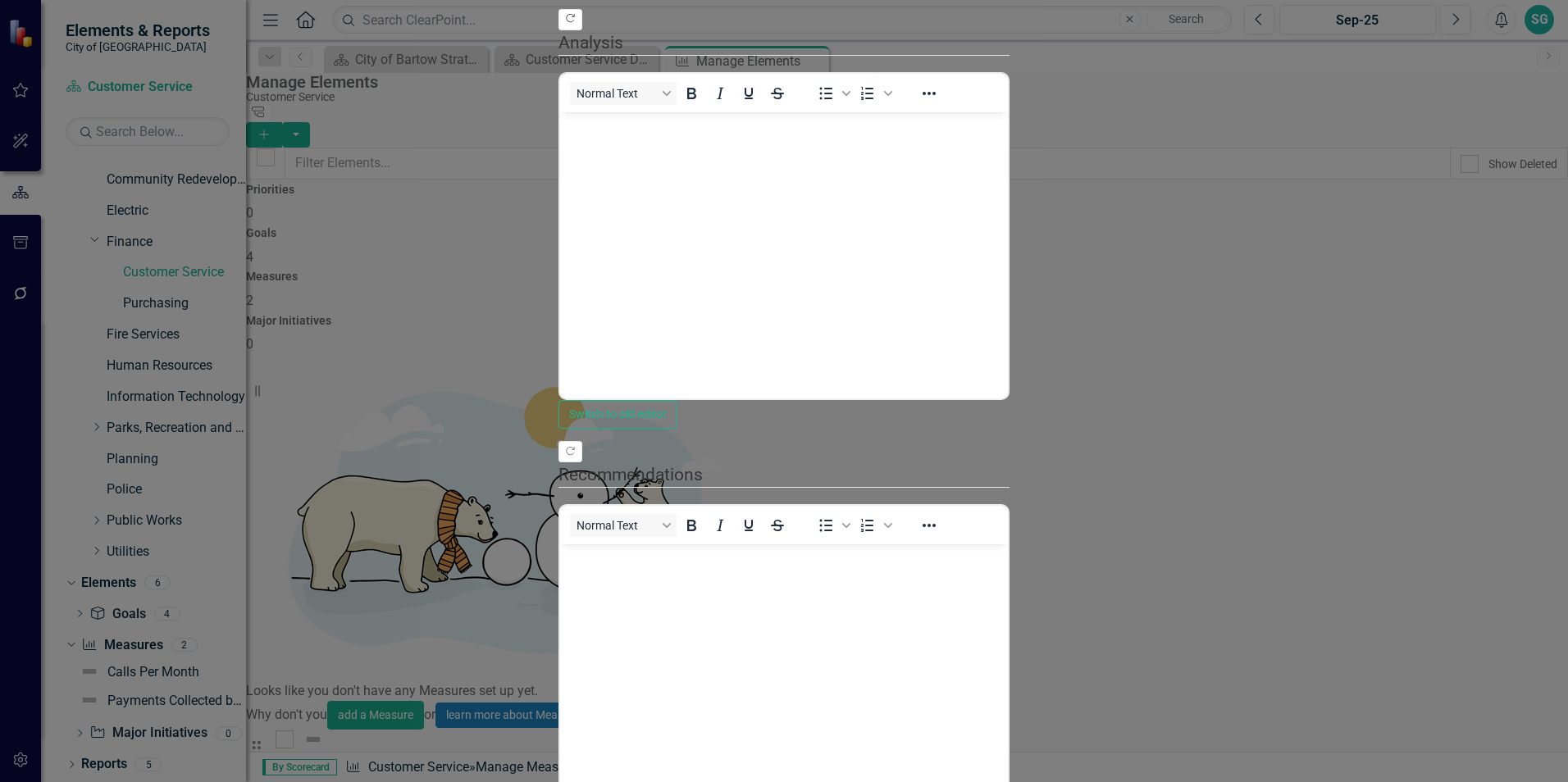
click at [576, 24] on icon "Copy Forward" at bounding box center [570, 19] width 12 height 10
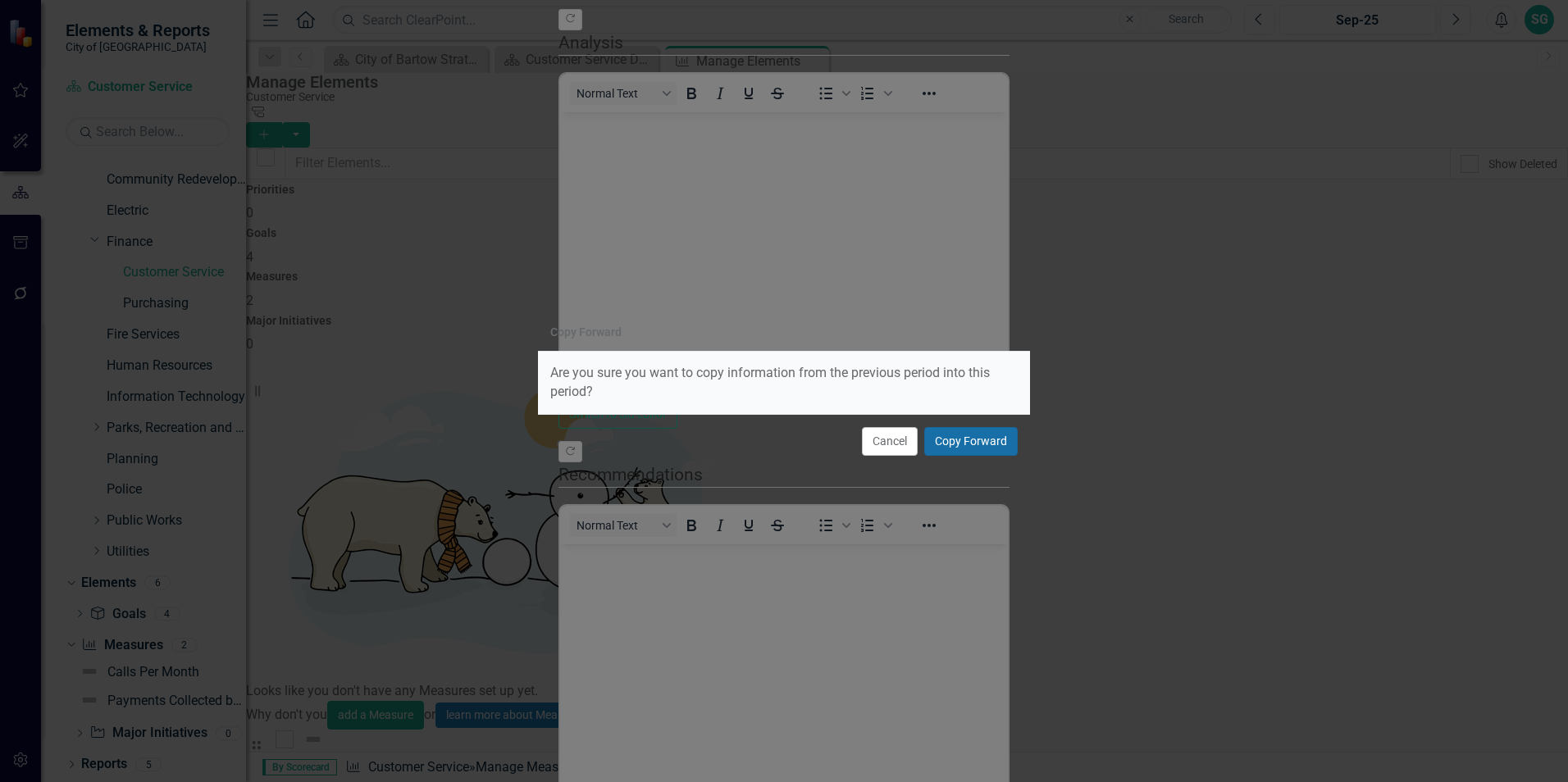
click at [991, 444] on button "Copy Forward" at bounding box center [971, 442] width 94 height 29
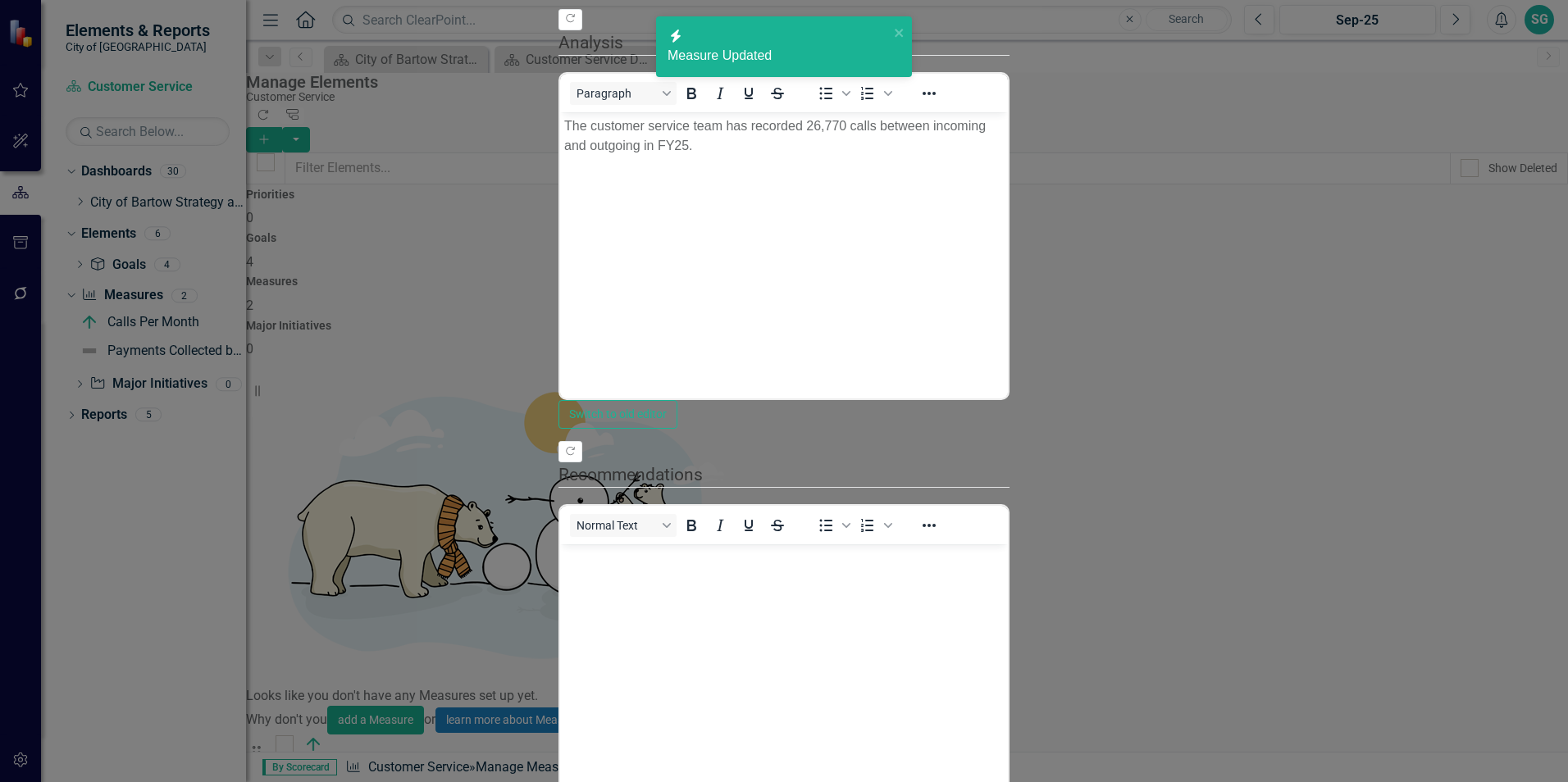
scroll to position [0, 0]
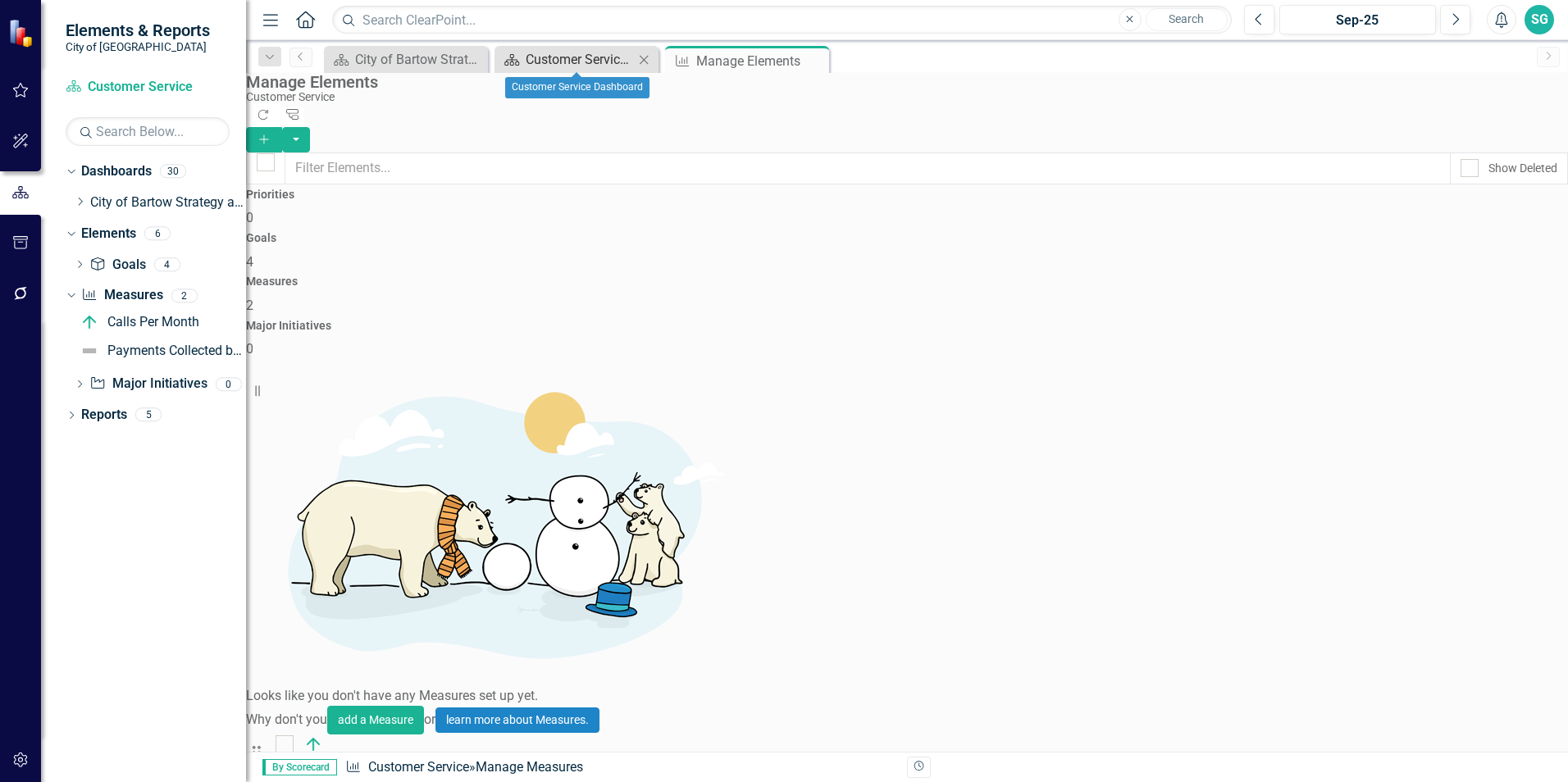
click at [561, 58] on div "Customer Service Dashboard" at bounding box center [579, 58] width 108 height 20
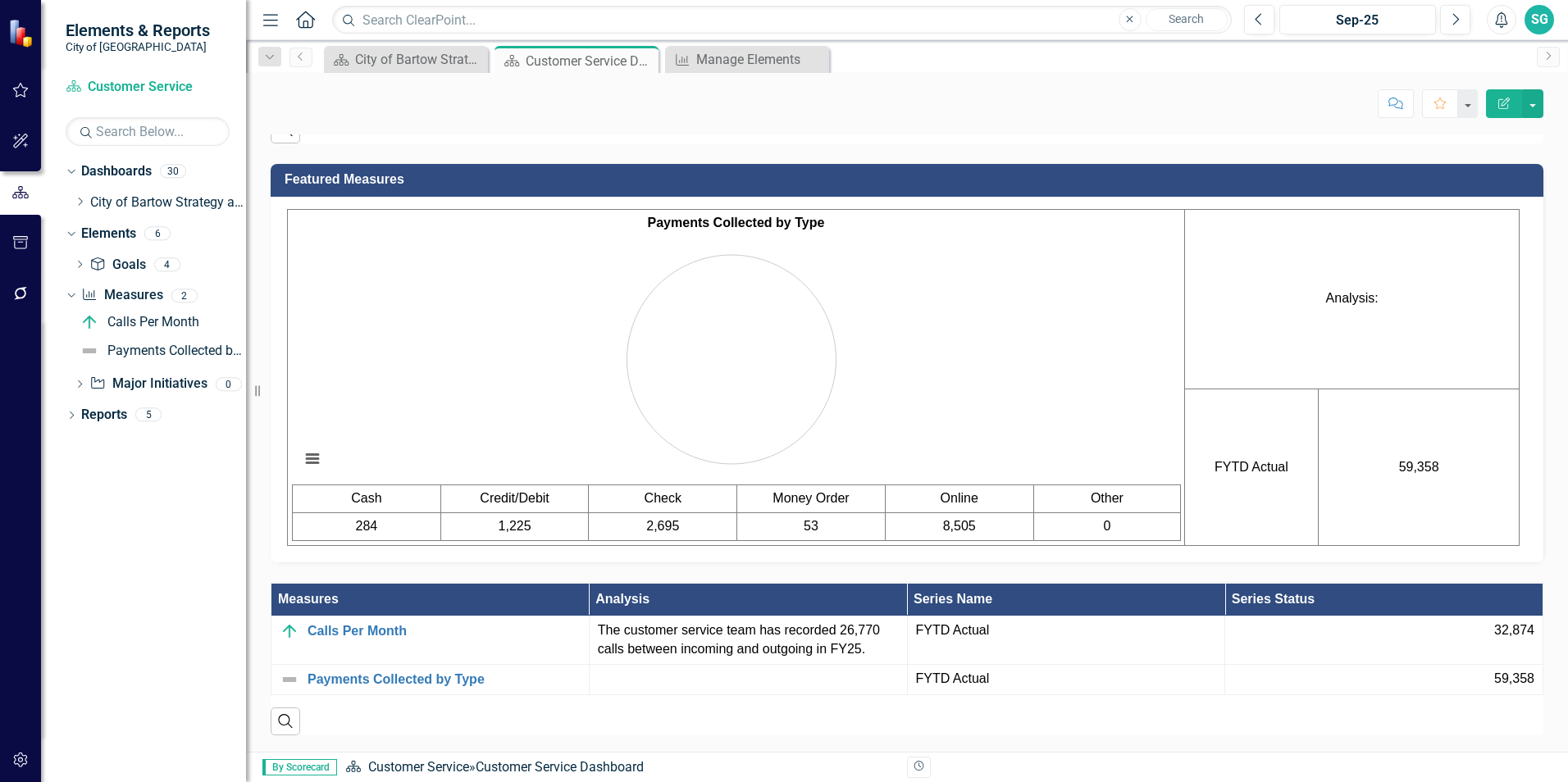
scroll to position [1086, 0]
click at [791, 638] on p "The customer service team has recorded 26,770 calls between incoming and outgoi…" at bounding box center [749, 639] width 301 height 37
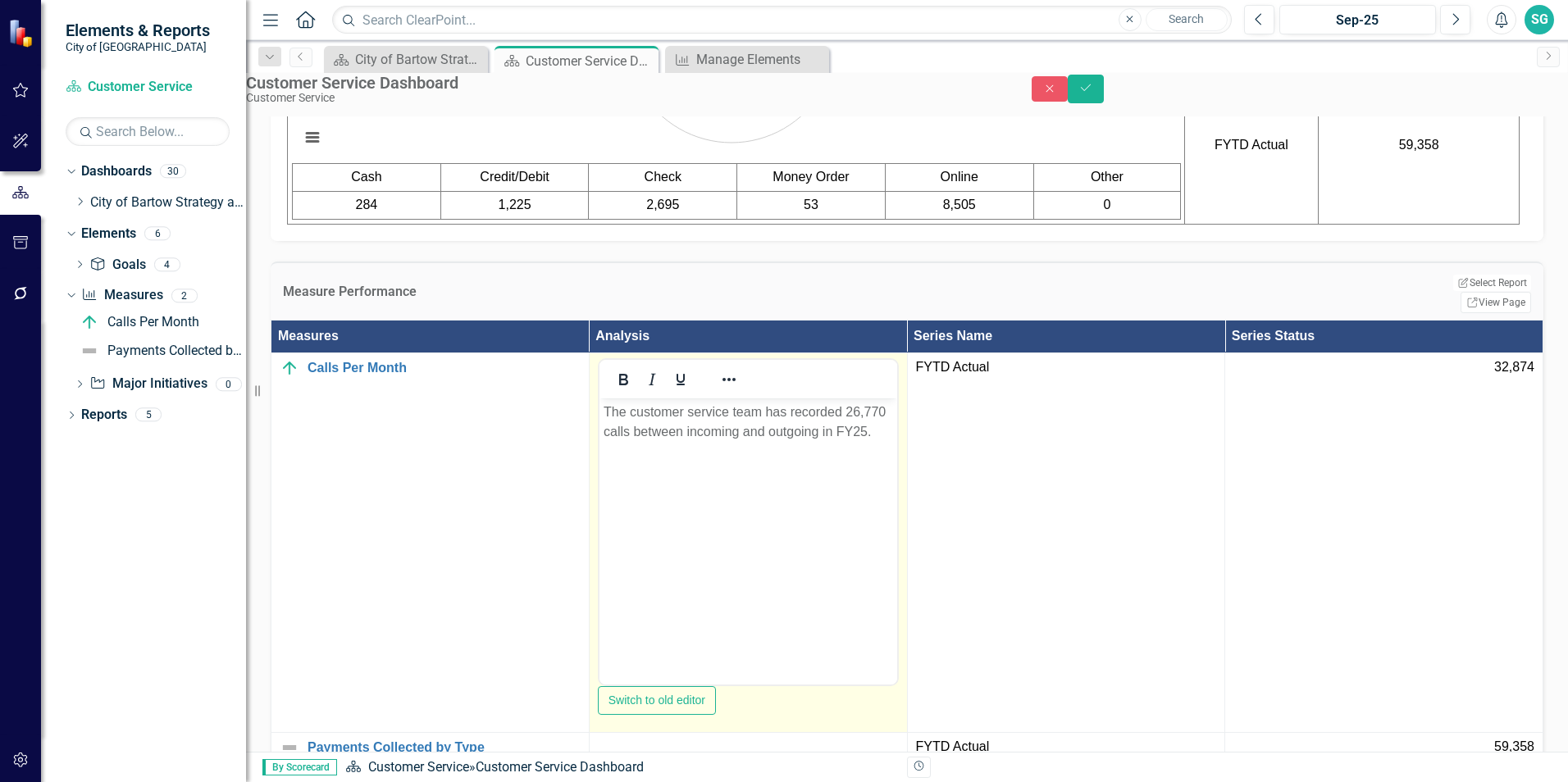
scroll to position [1250, 0]
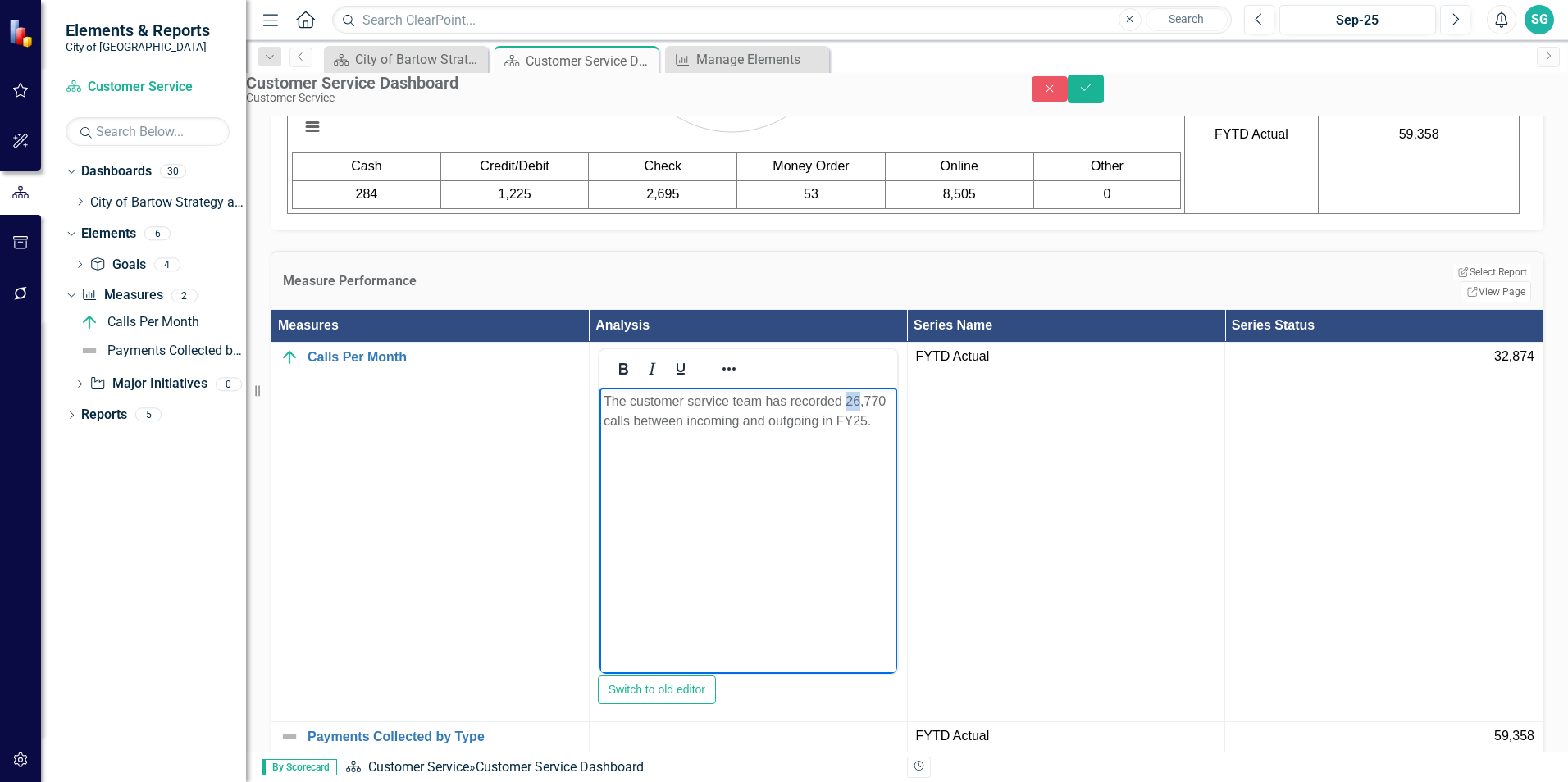
drag, startPoint x: 844, startPoint y: 402, endPoint x: 857, endPoint y: 402, distance: 13.0
click at [857, 402] on p "The customer service team has recorded 26,770 calls between incoming and outgoi…" at bounding box center [748, 411] width 289 height 39
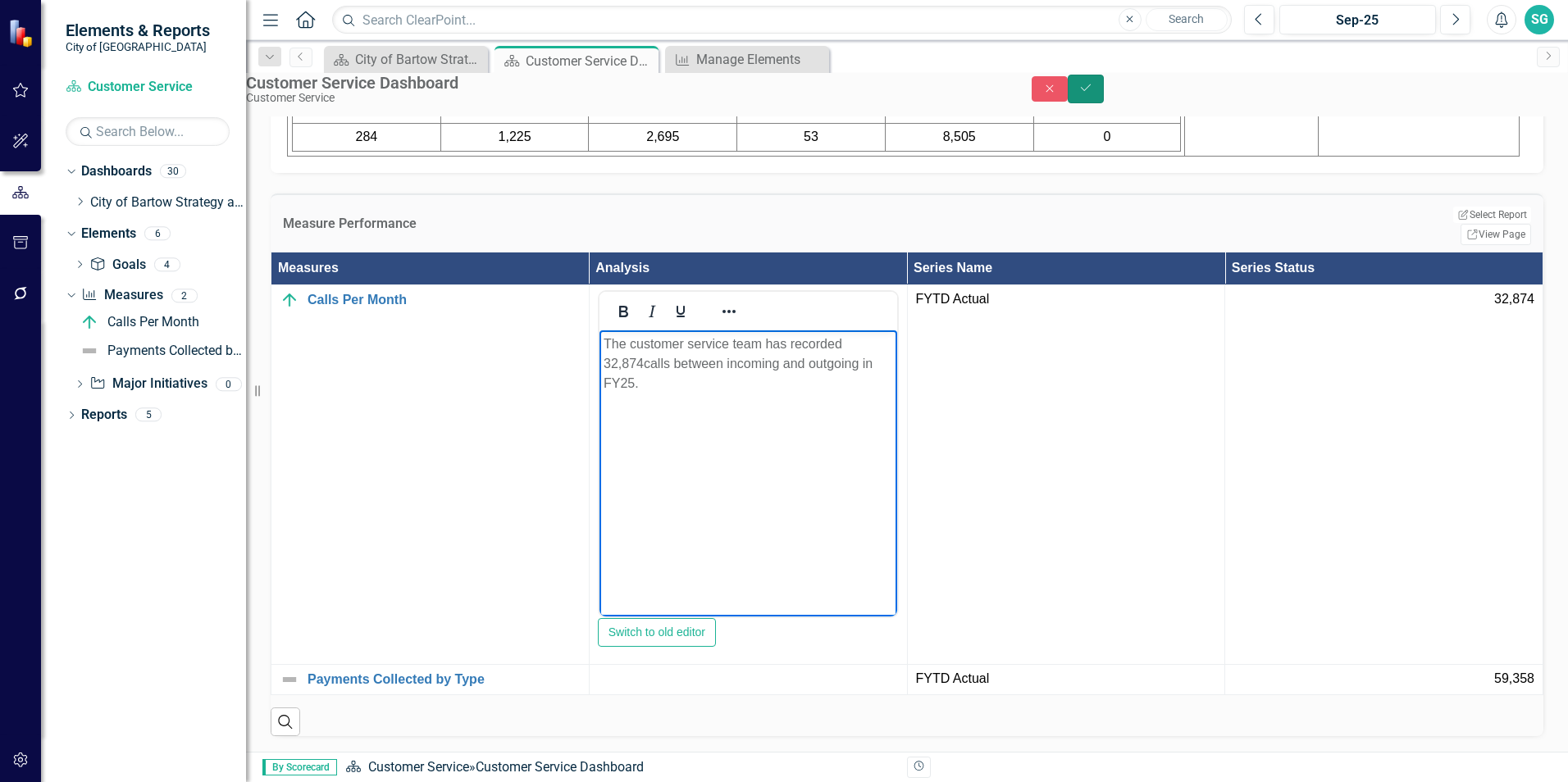
click at [1093, 94] on icon "Save" at bounding box center [1085, 88] width 14 height 12
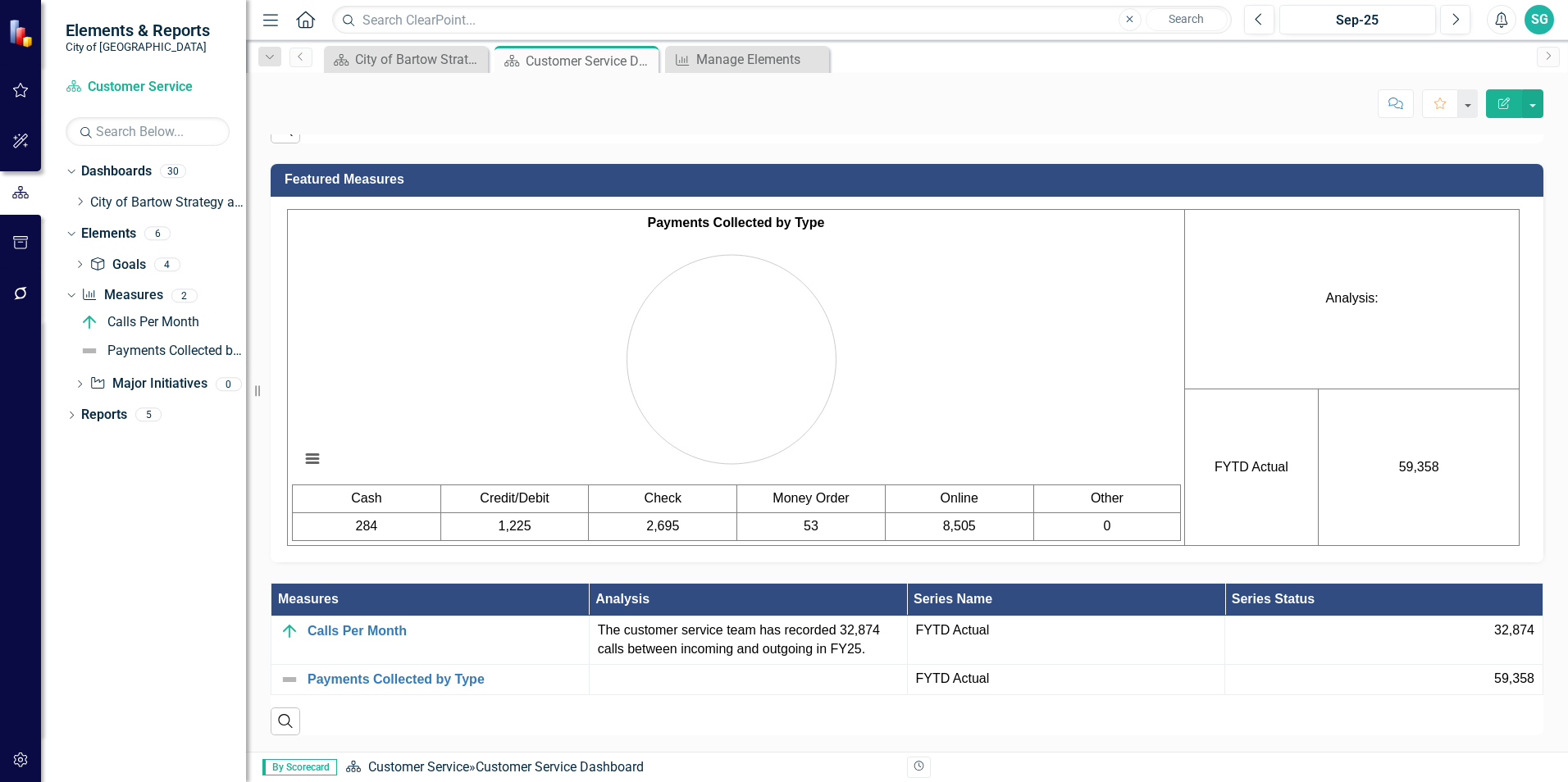
scroll to position [1086, 0]
click at [428, 682] on link "Payments Collected by Type" at bounding box center [444, 678] width 273 height 14
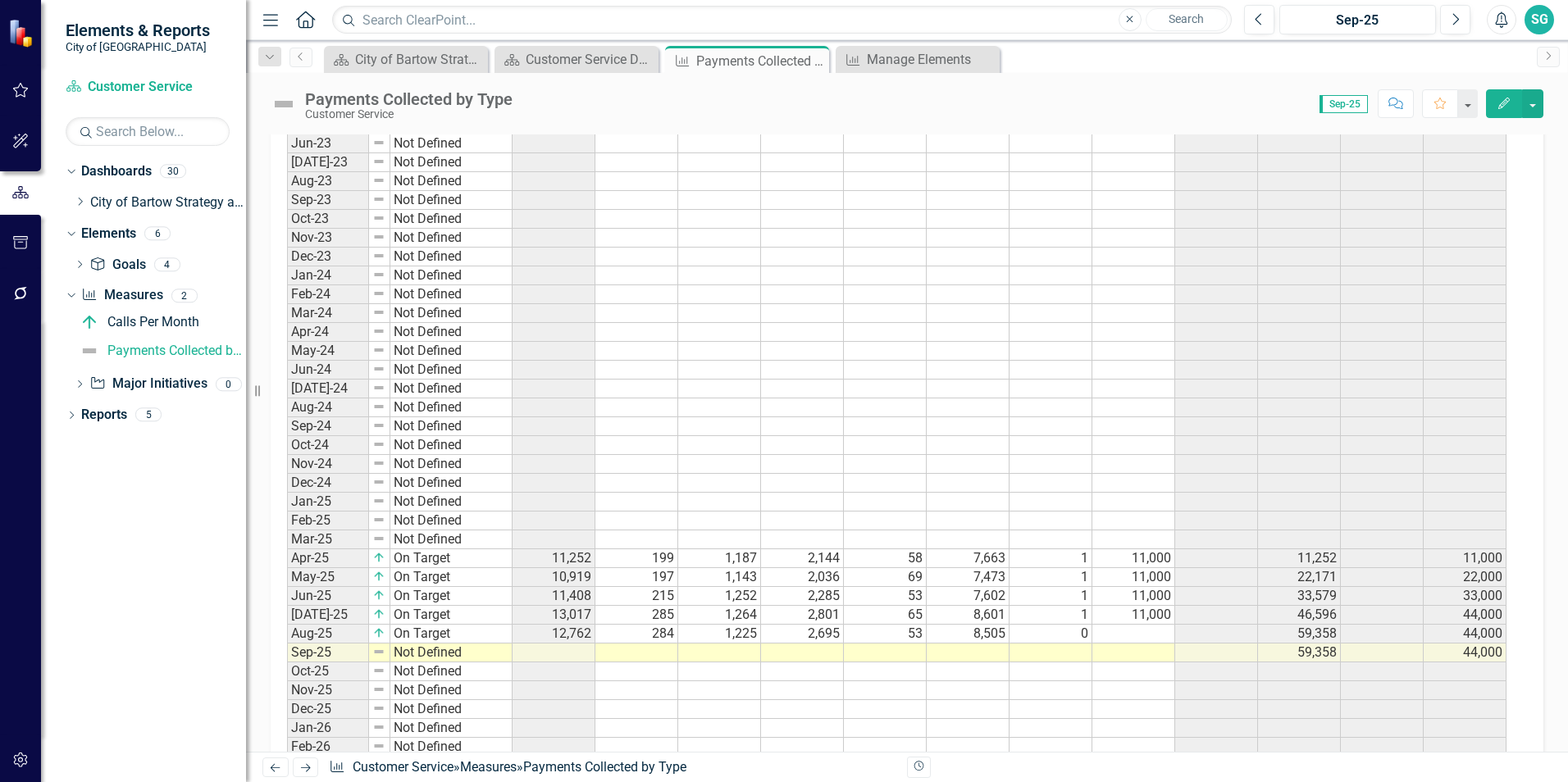
scroll to position [902, 0]
click at [417, 651] on td "Not Defined" at bounding box center [450, 653] width 122 height 19
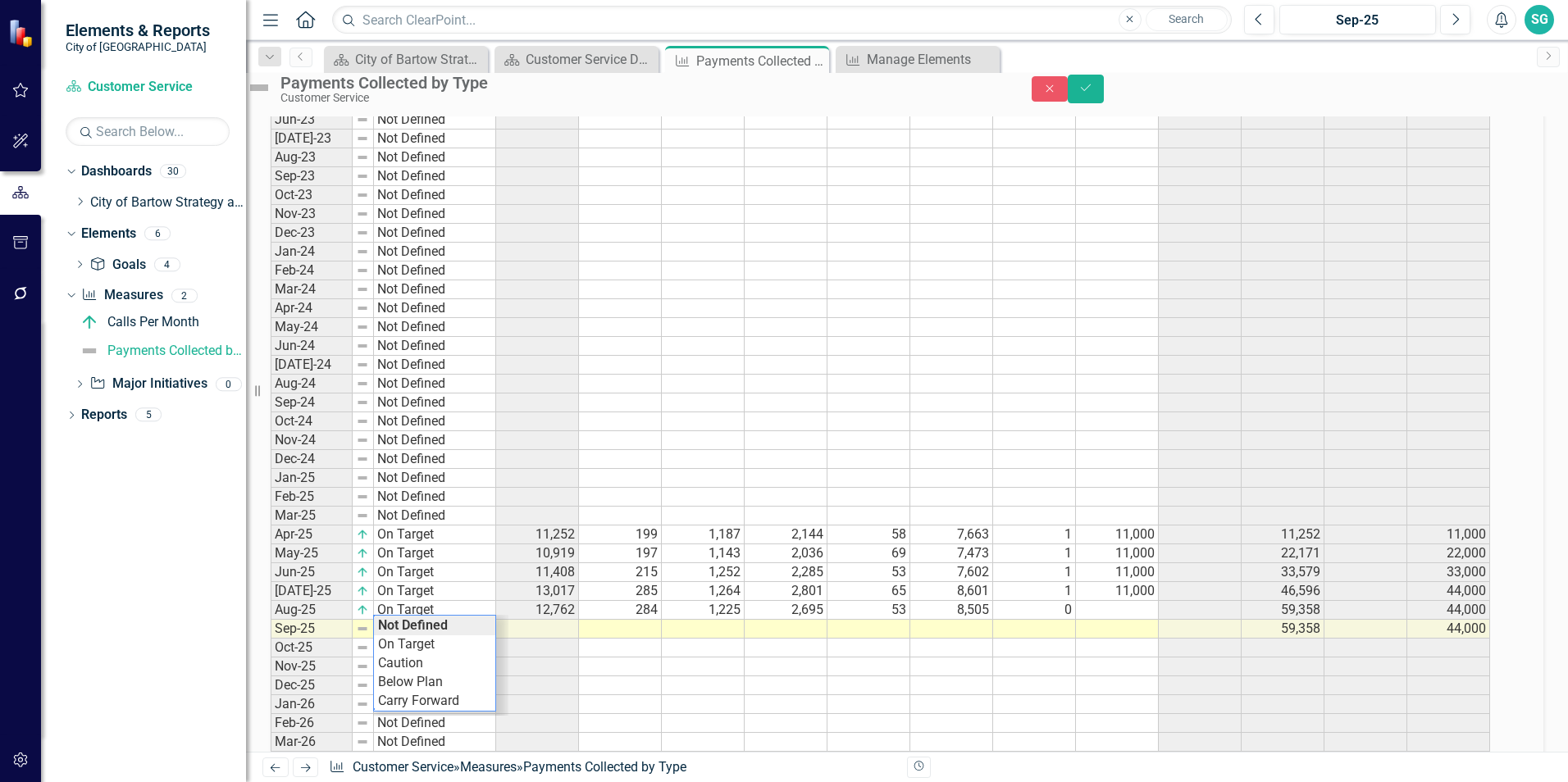
scroll to position [909, 0]
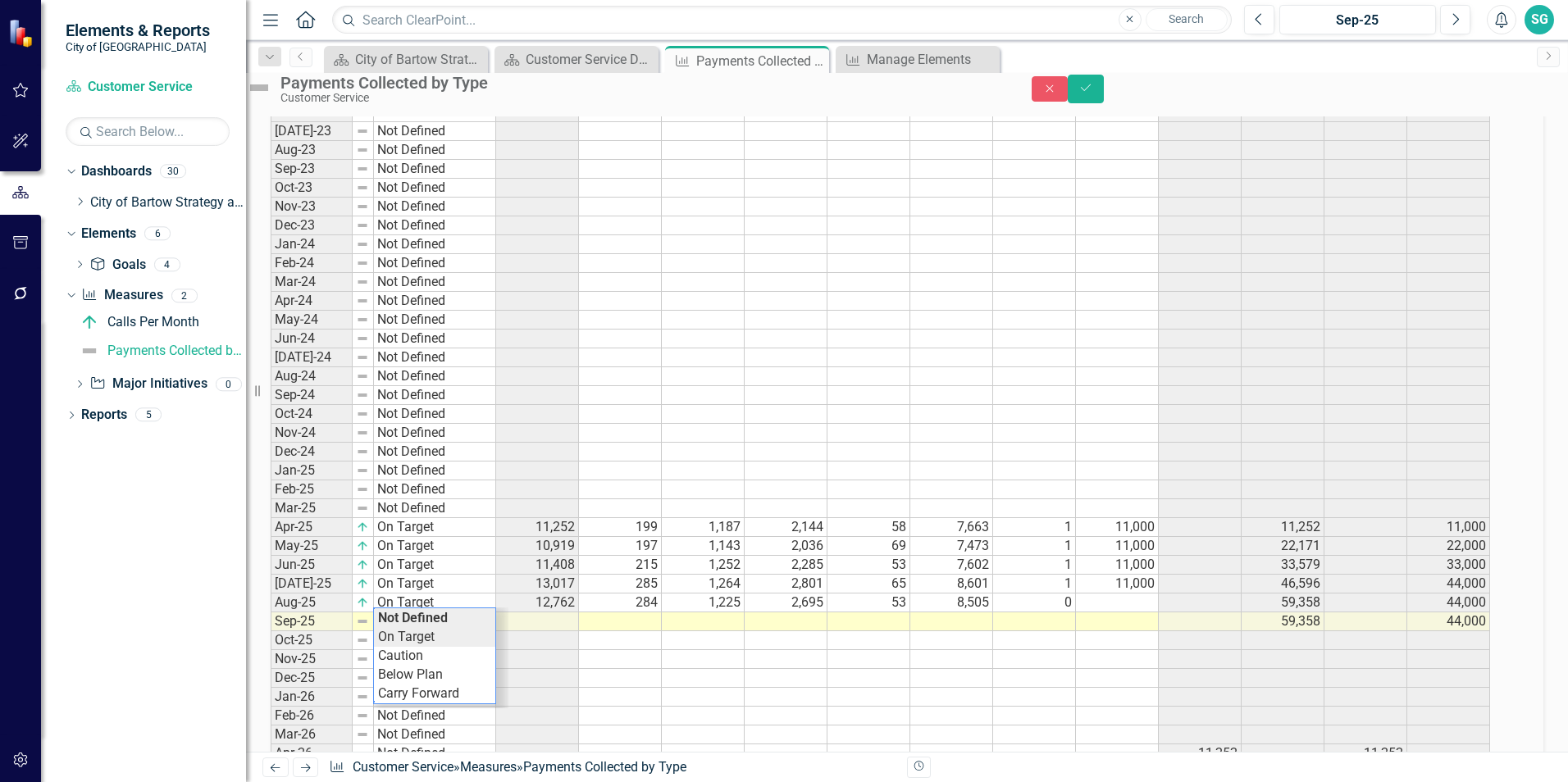
click at [431, 666] on div "Period Status Total Payments Collected Cash Credit/Debit Check Money Order Onli…" at bounding box center [884, 409] width 1228 height 1010
click at [649, 632] on td at bounding box center [620, 622] width 82 height 19
type textarea "390"
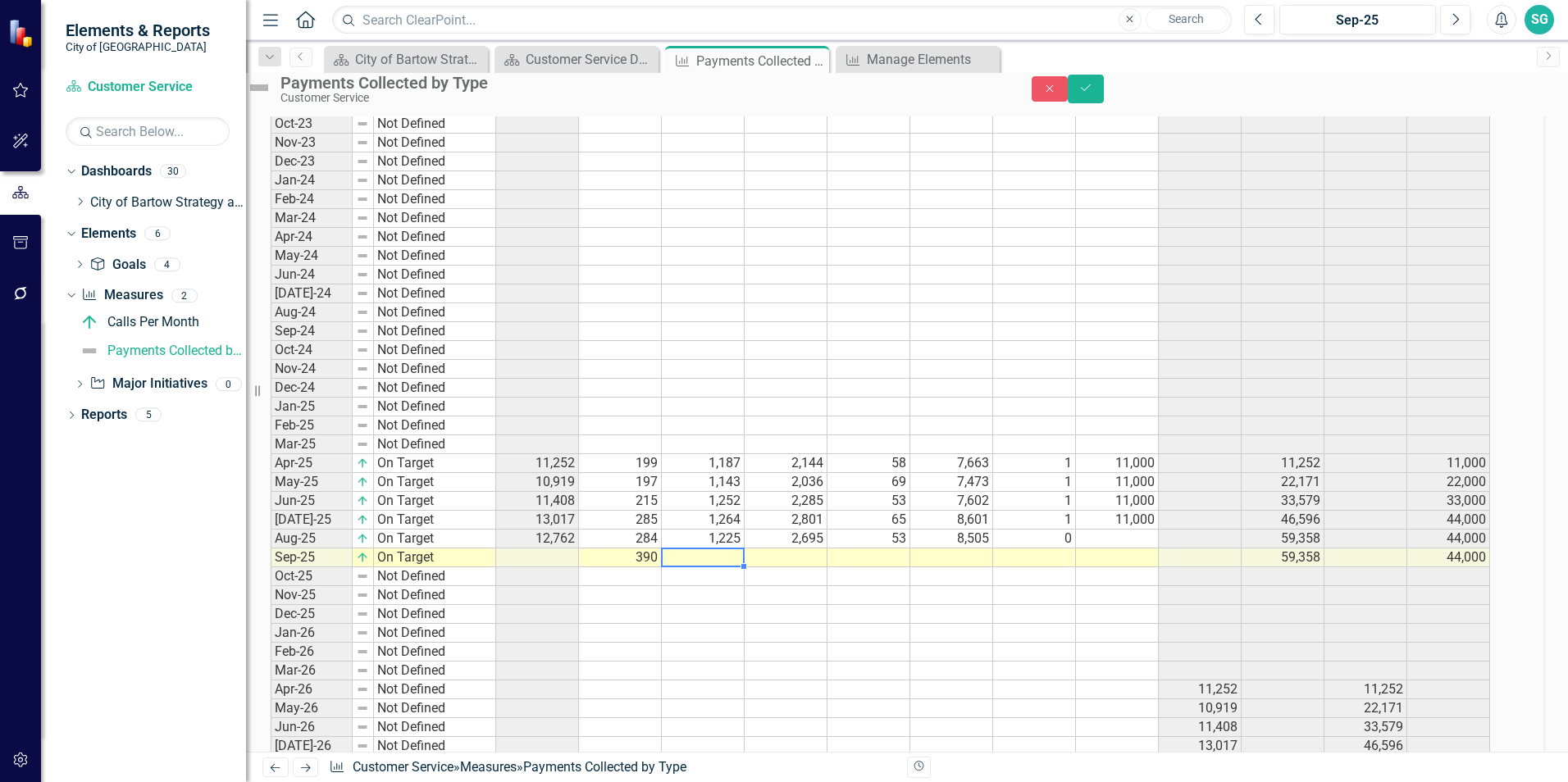
scroll to position [1142, 0]
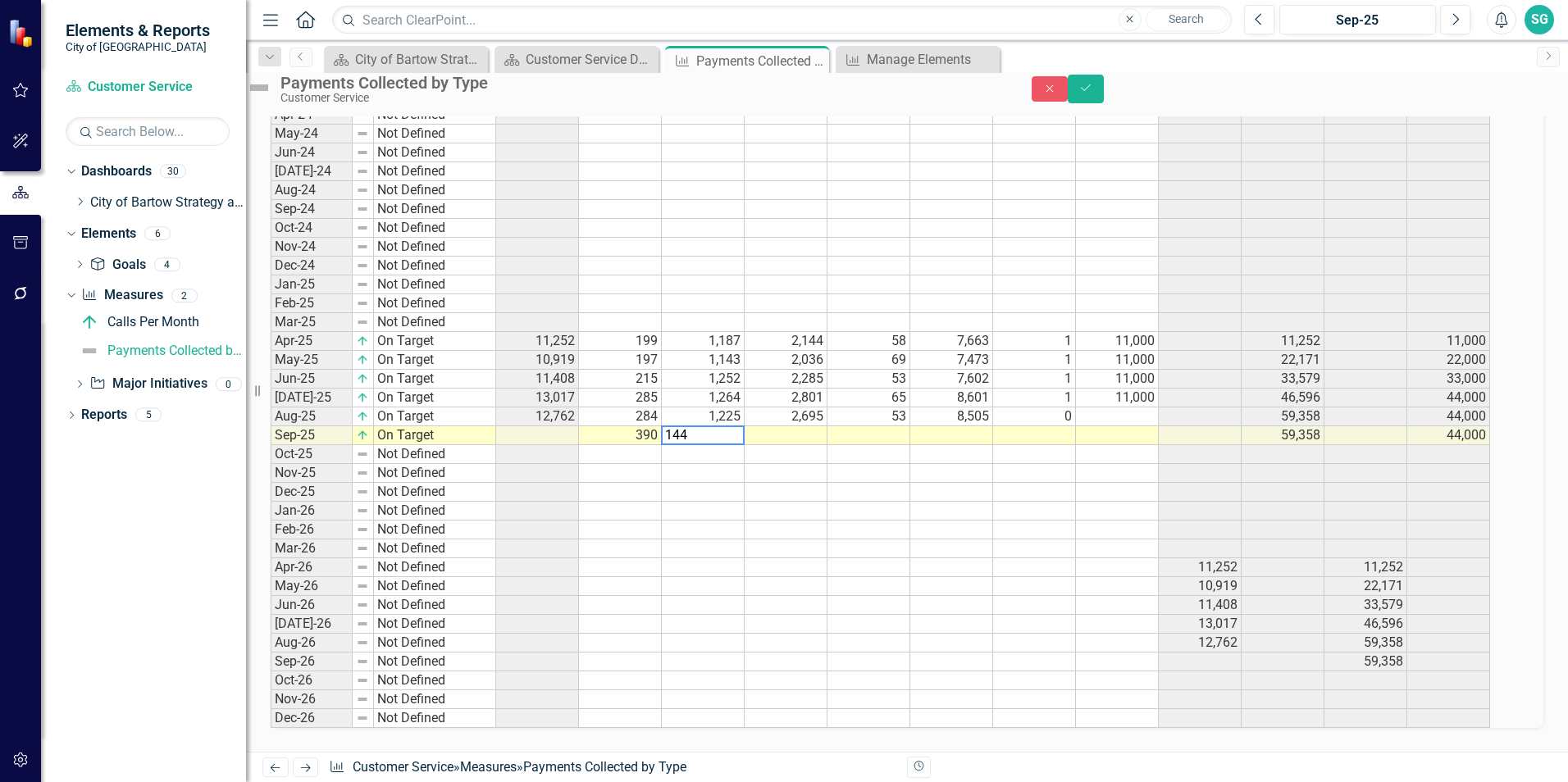
type textarea "1443"
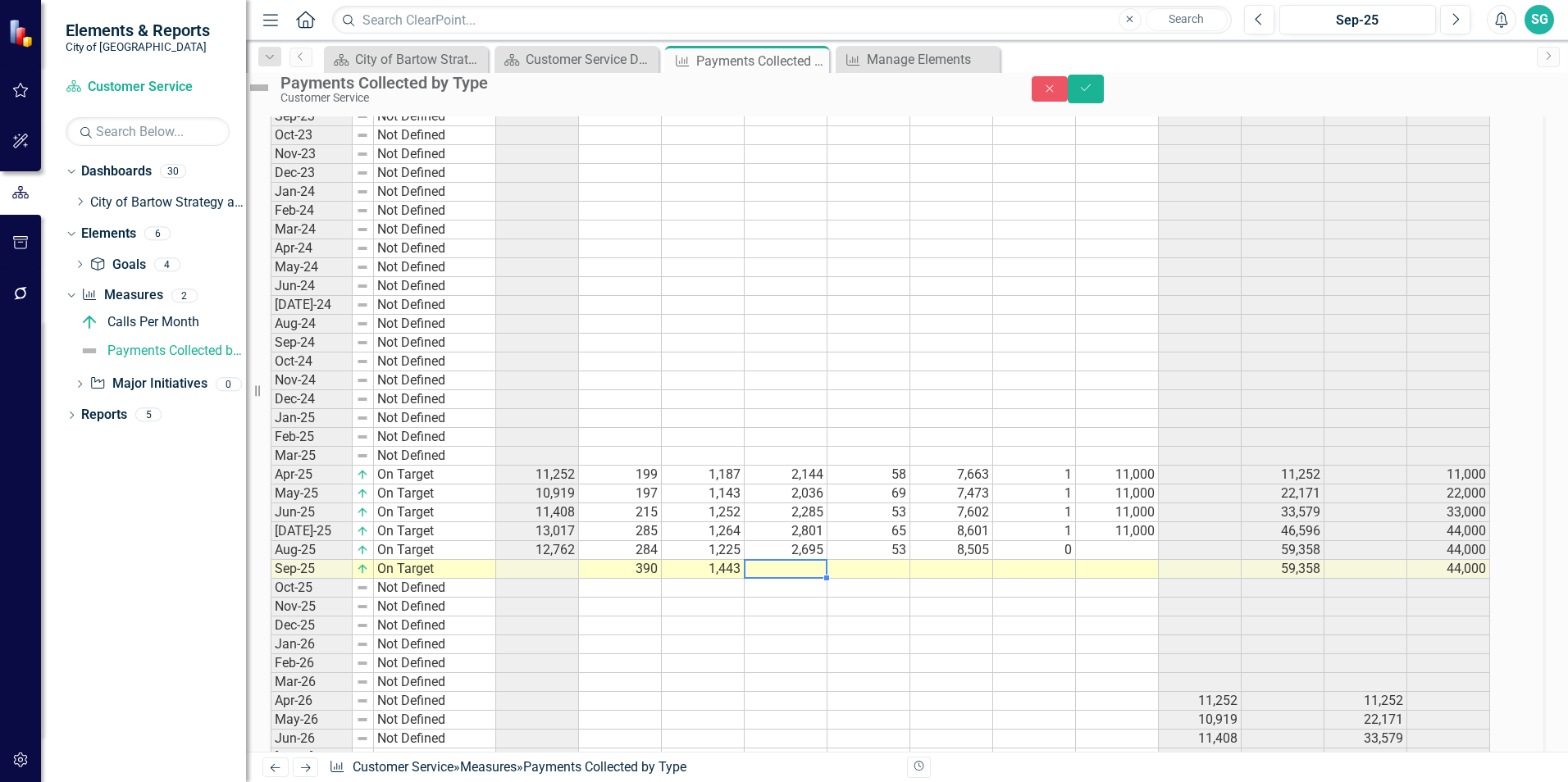
scroll to position [978, 0]
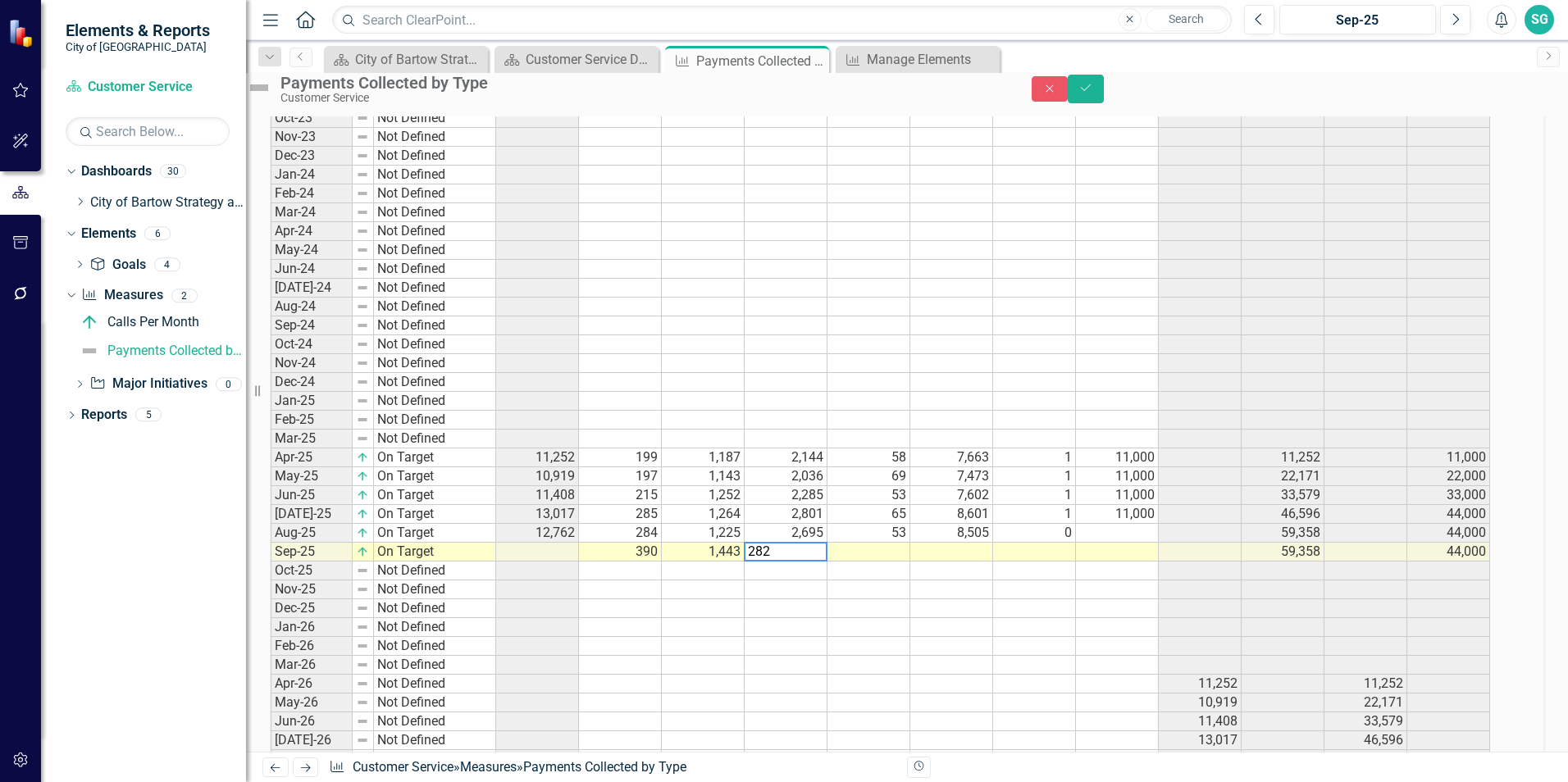
type textarea "2820"
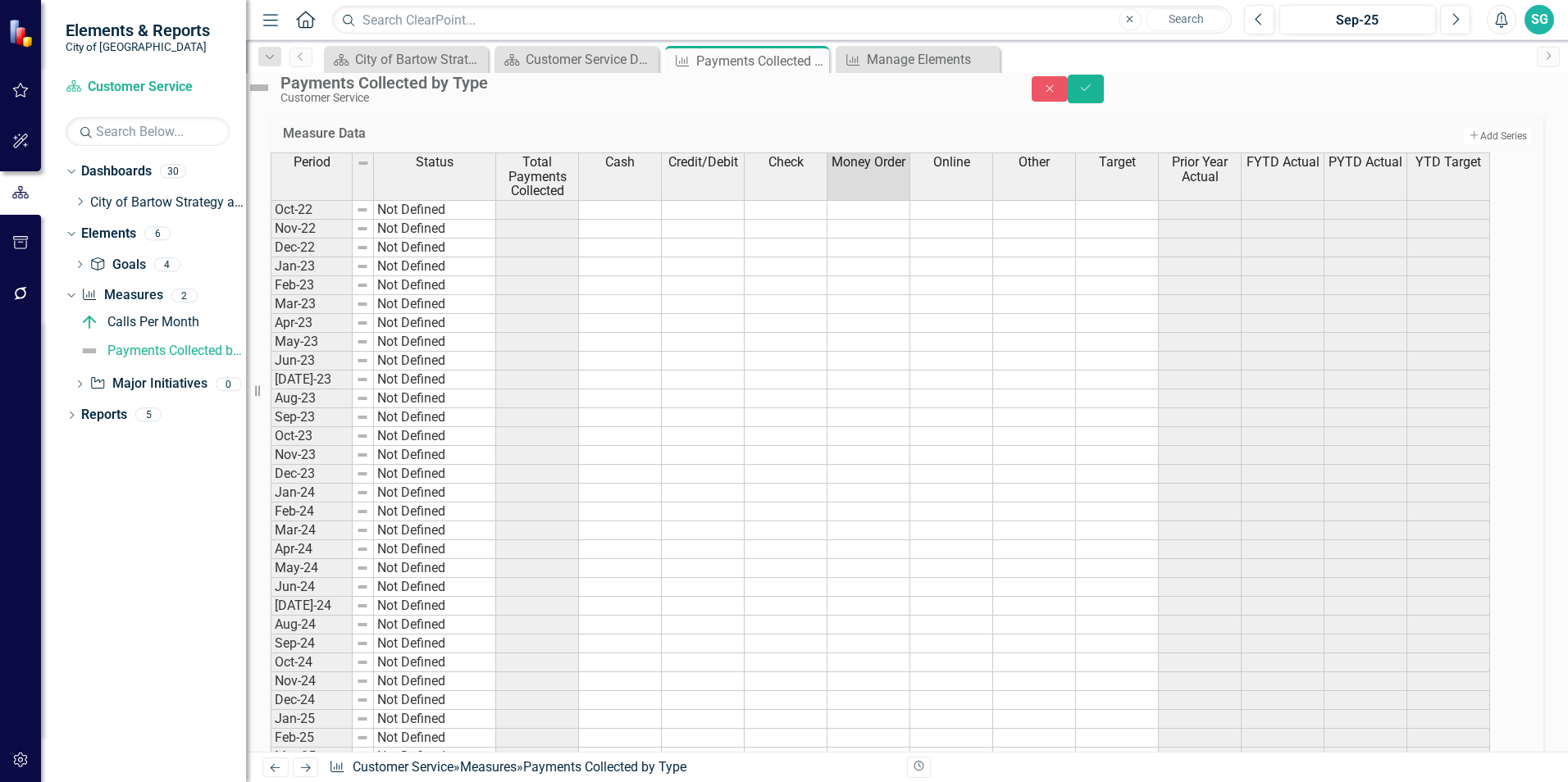
scroll to position [897, 0]
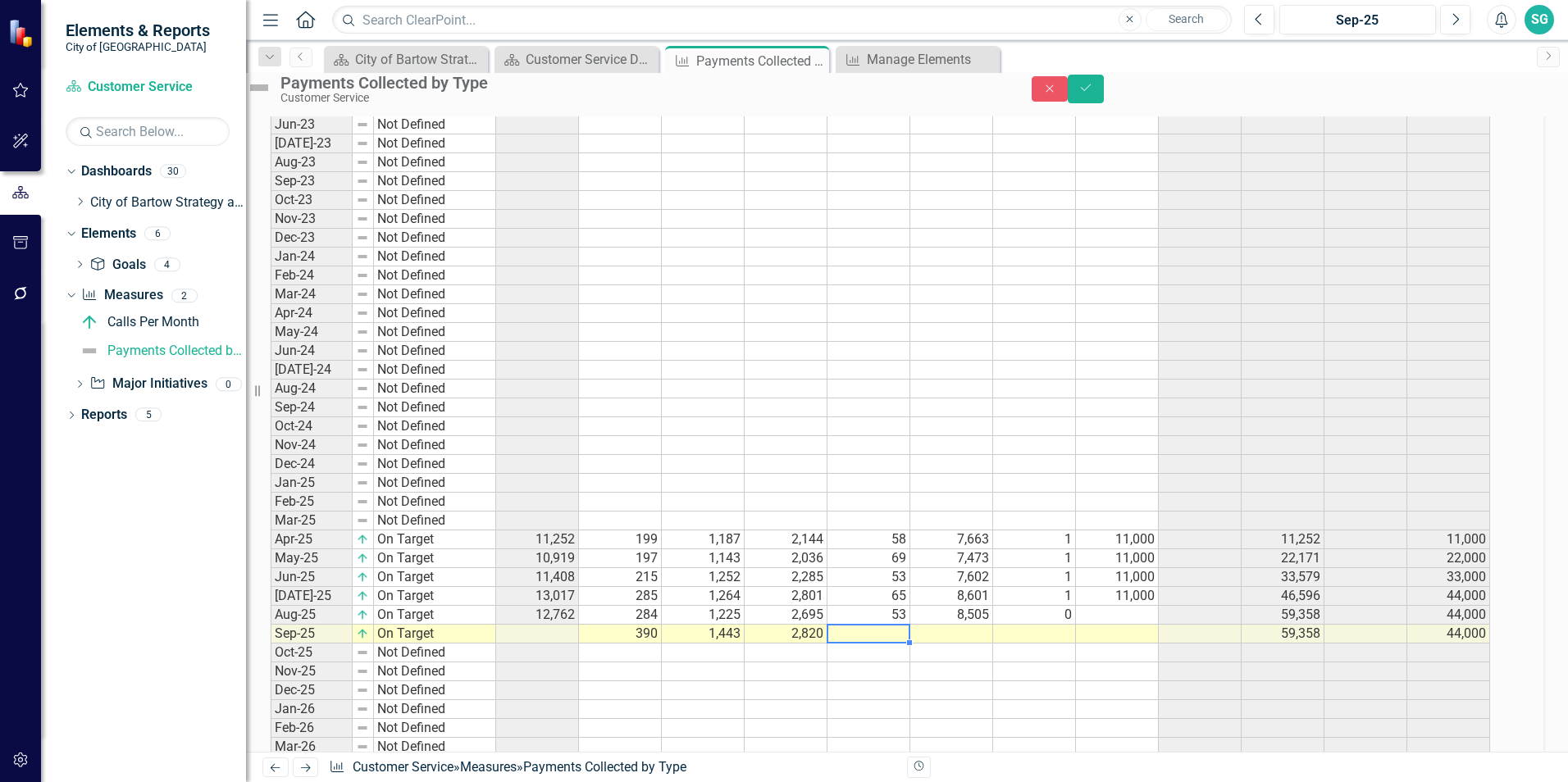
type textarea "55"
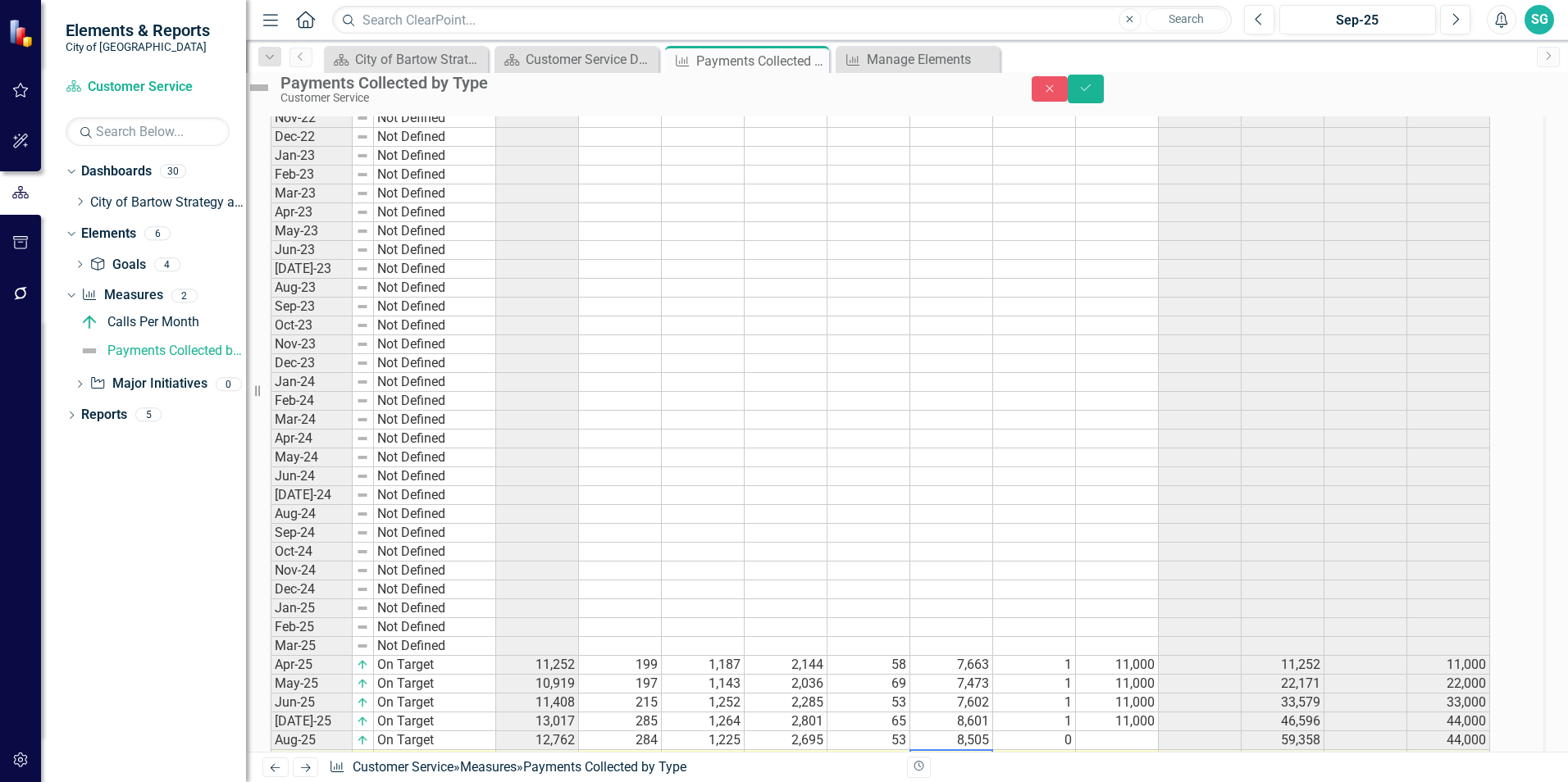
scroll to position [1061, 0]
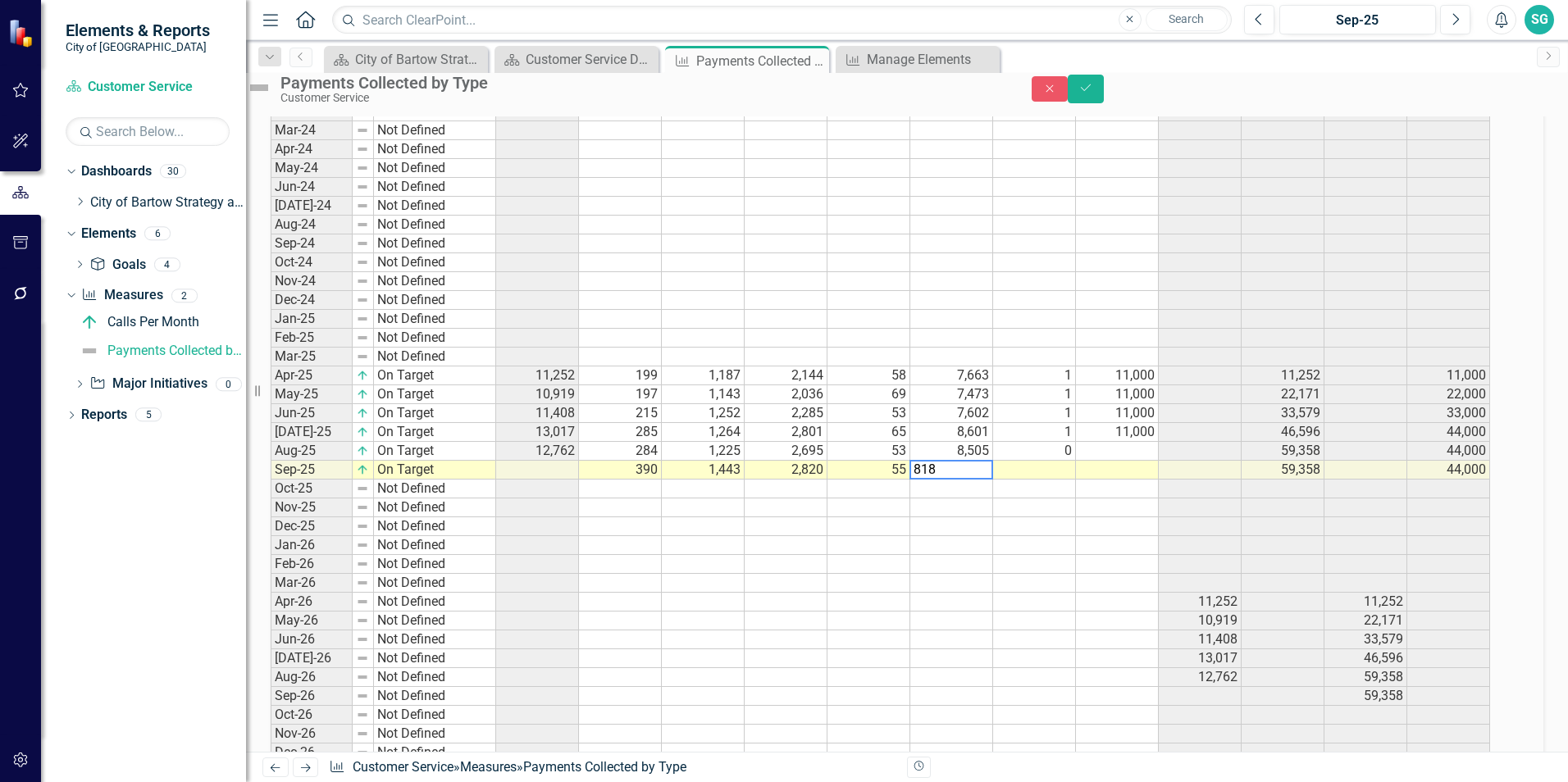
type textarea "8184"
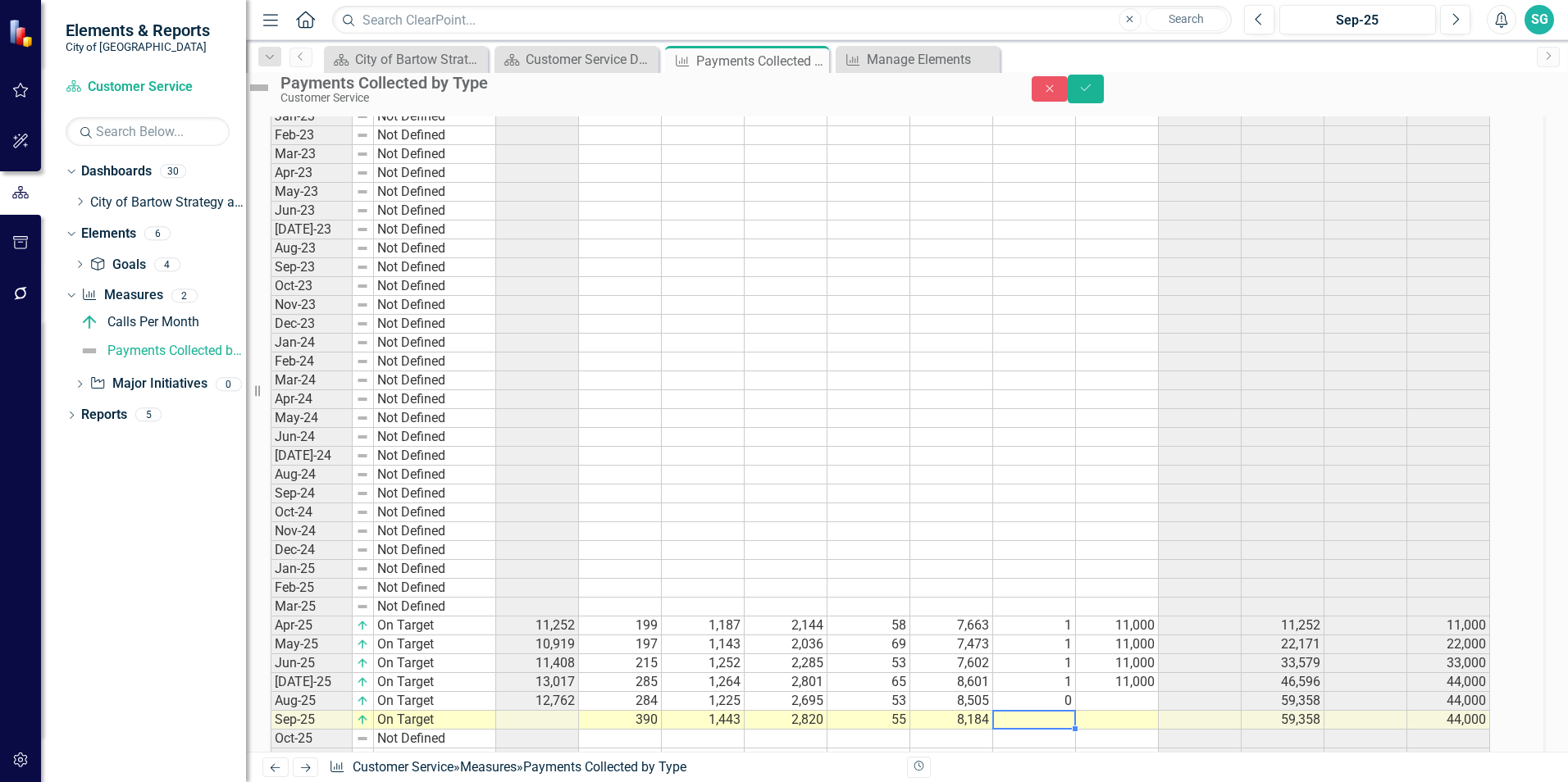
scroll to position [978, 0]
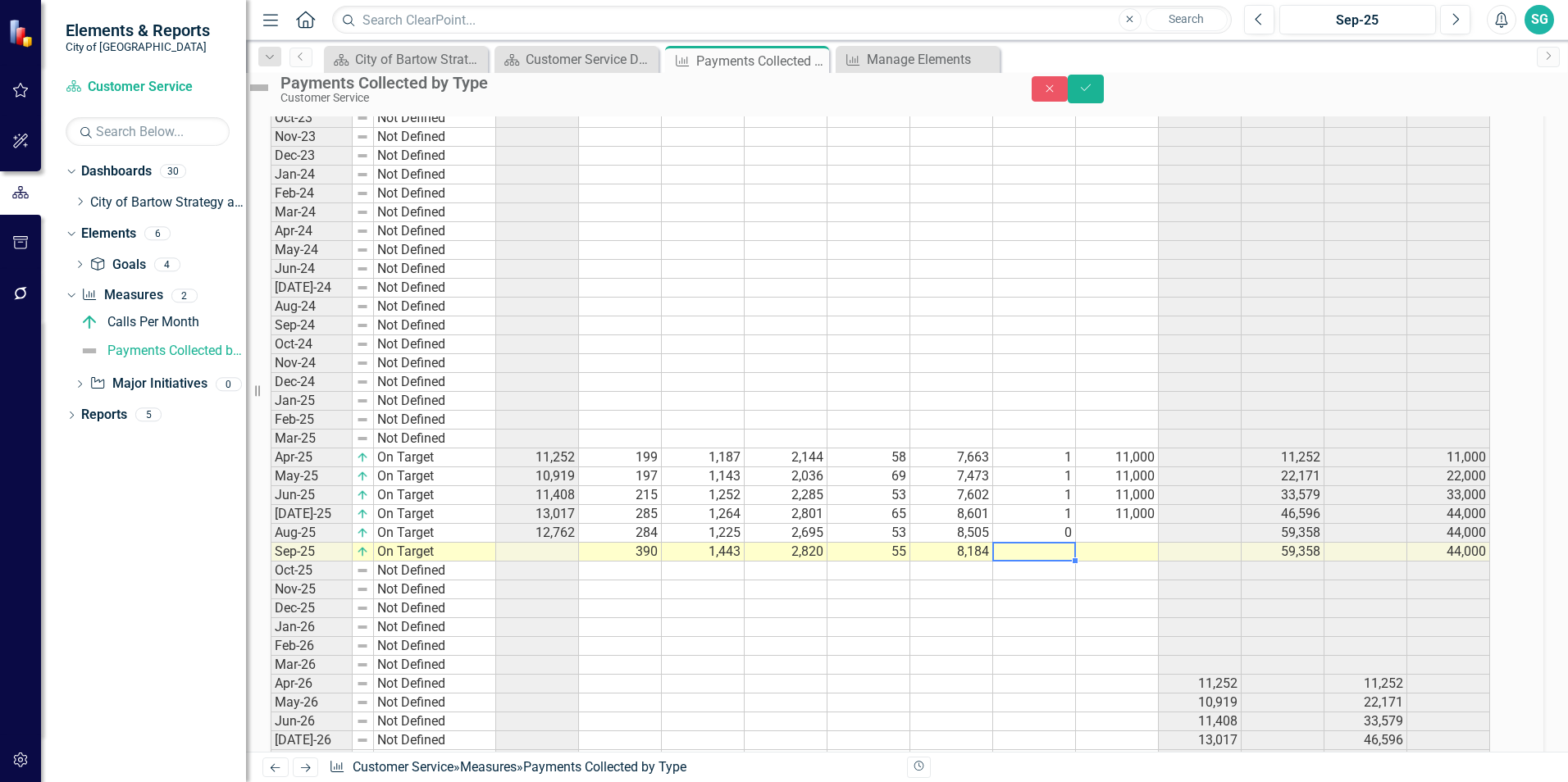
type textarea "1"
click at [1148, 524] on td "11,000" at bounding box center [1117, 515] width 82 height 19
drag, startPoint x: 1173, startPoint y: 553, endPoint x: 1165, endPoint y: 584, distance: 32.0
click at [270, 584] on div "Period Status Total Payments Collected Cash Credit/Debit Check Money Order Onli…" at bounding box center [270, 339] width 0 height 1010
click at [270, 610] on div "Period Status Total Payments Collected Cash Credit/Debit Check Money Order Onli…" at bounding box center [270, 339] width 0 height 1010
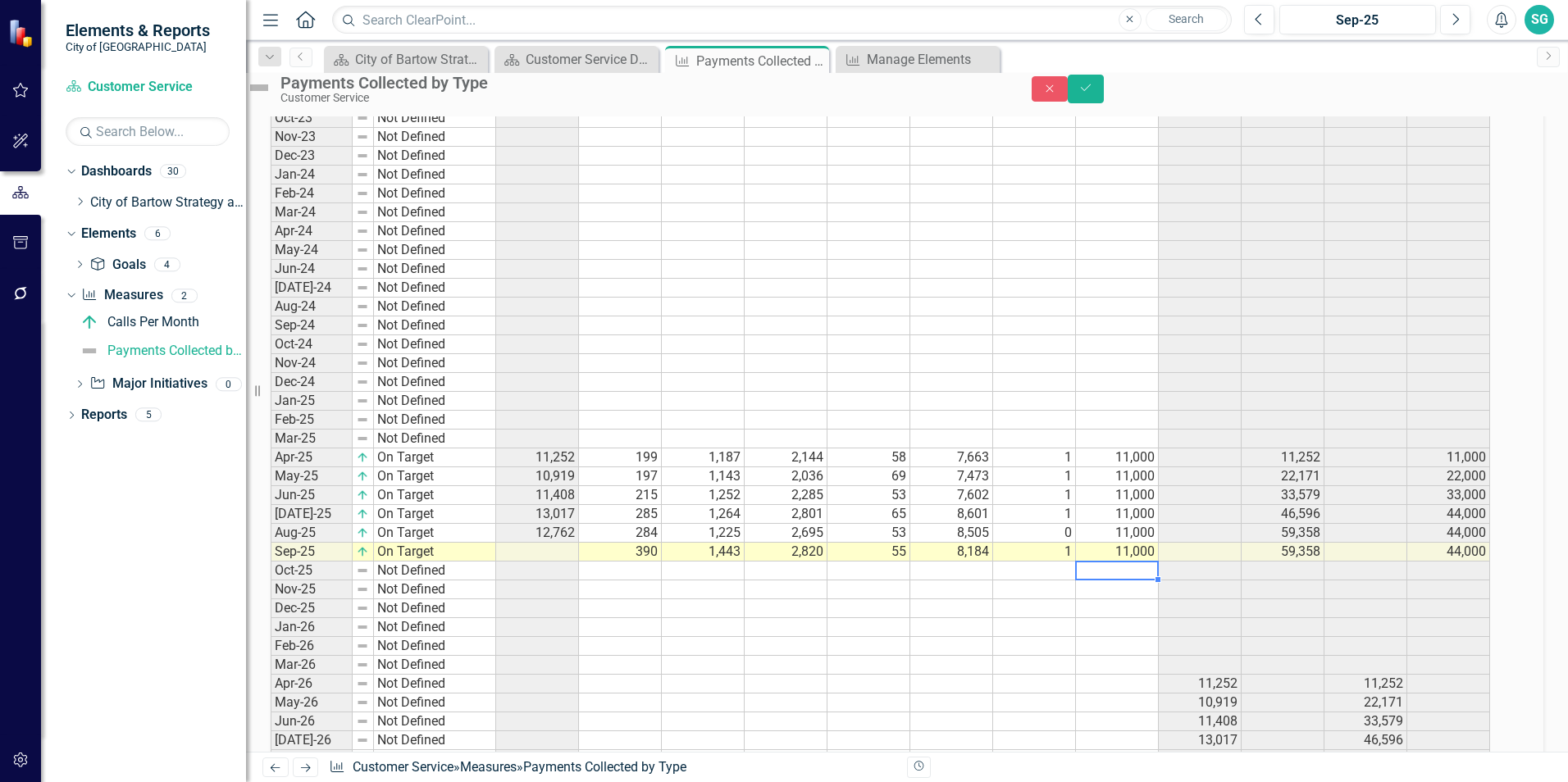
scroll to position [897, 0]
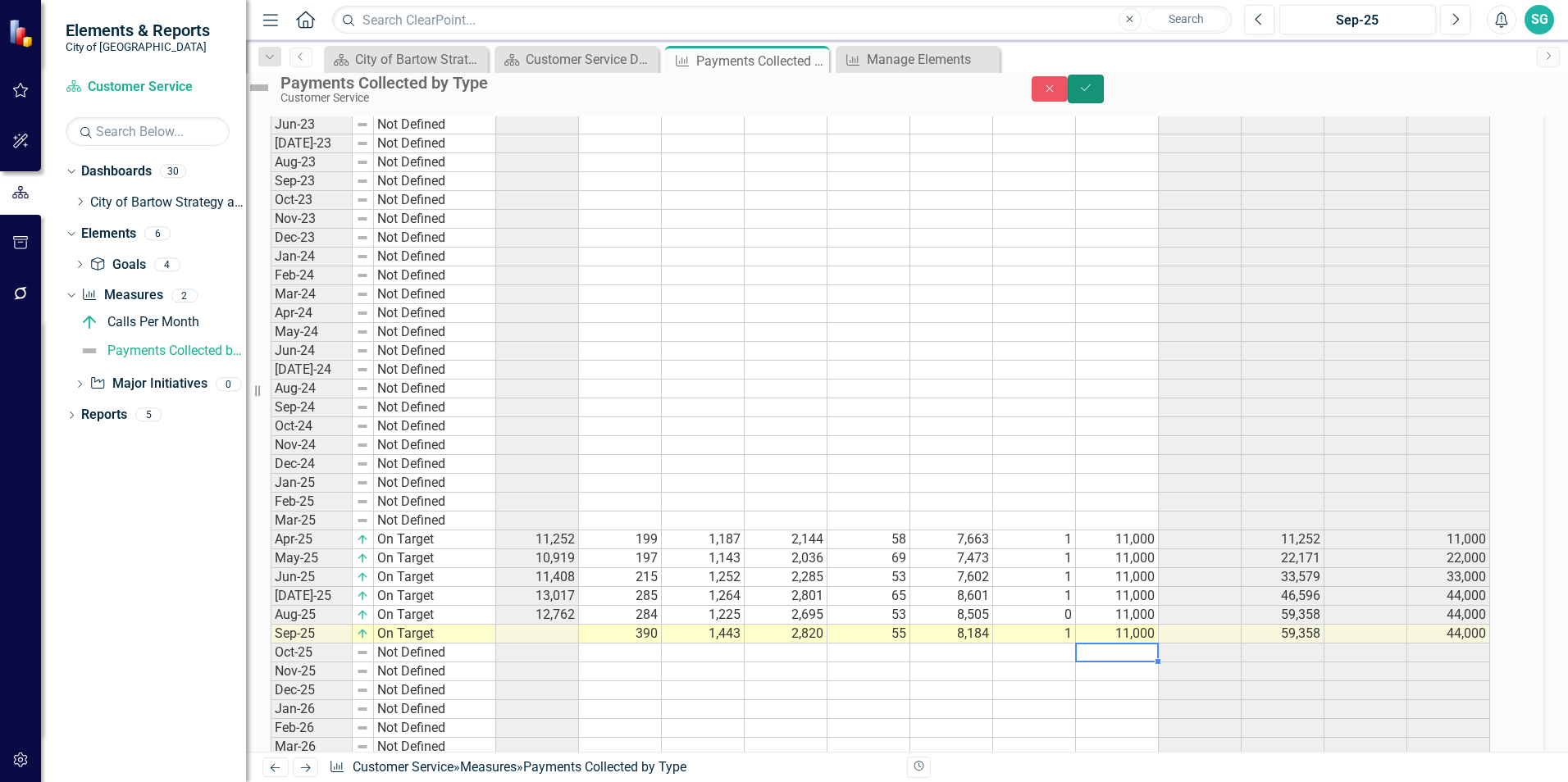
click at [1091, 91] on icon "submit" at bounding box center [1085, 87] width 10 height 7
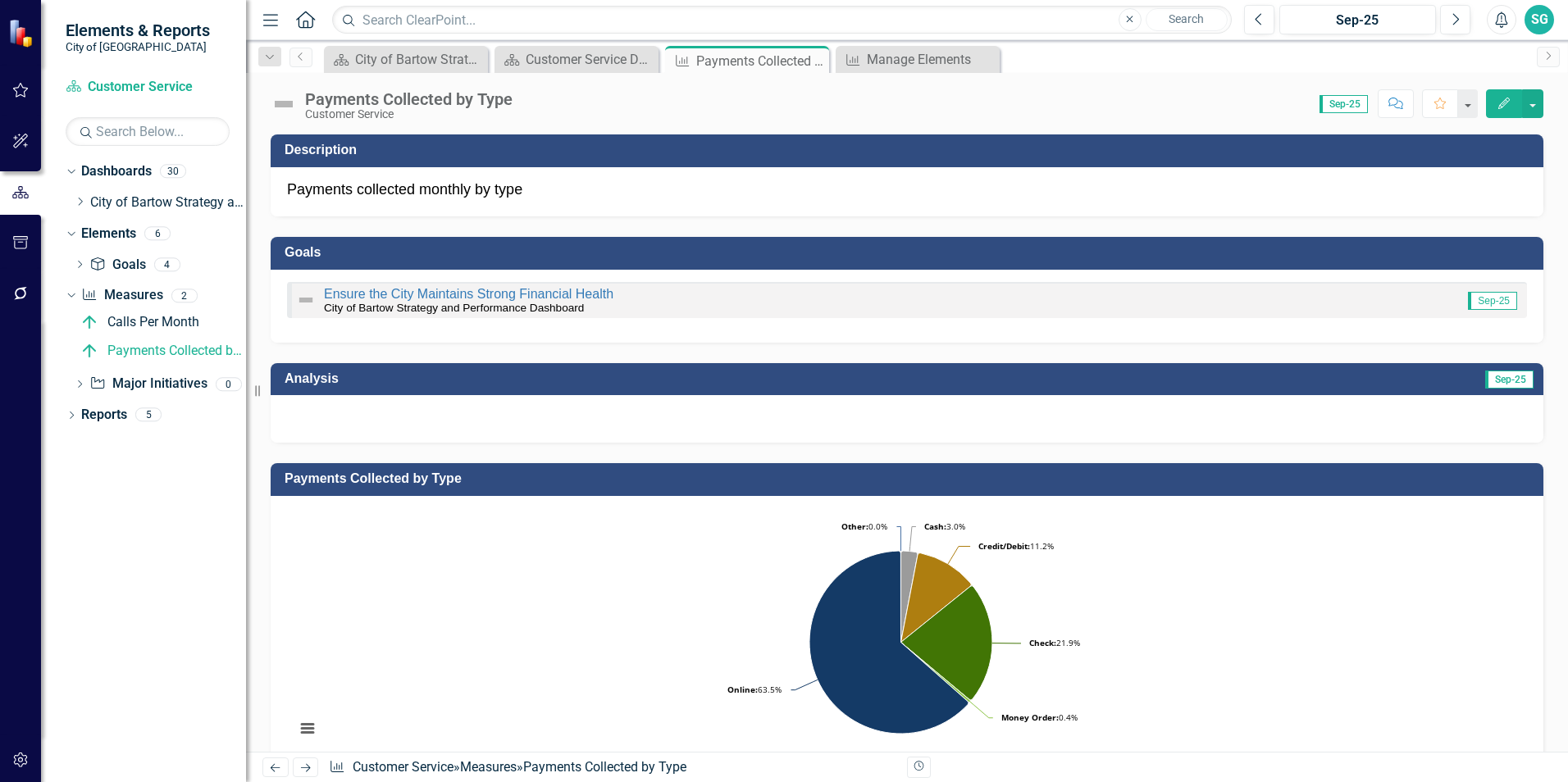
scroll to position [164, 0]
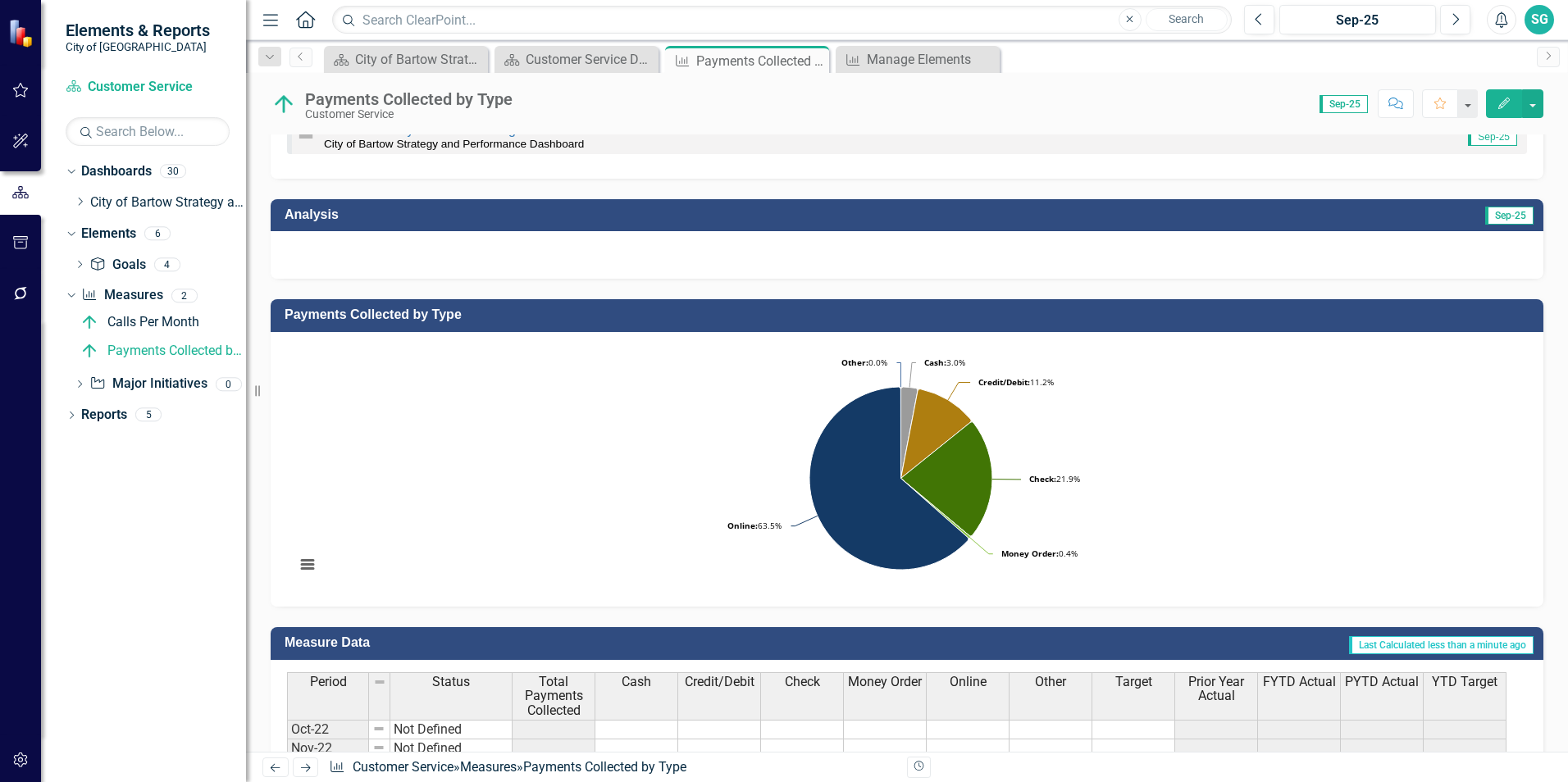
click at [1456, 252] on div at bounding box center [907, 255] width 1273 height 48
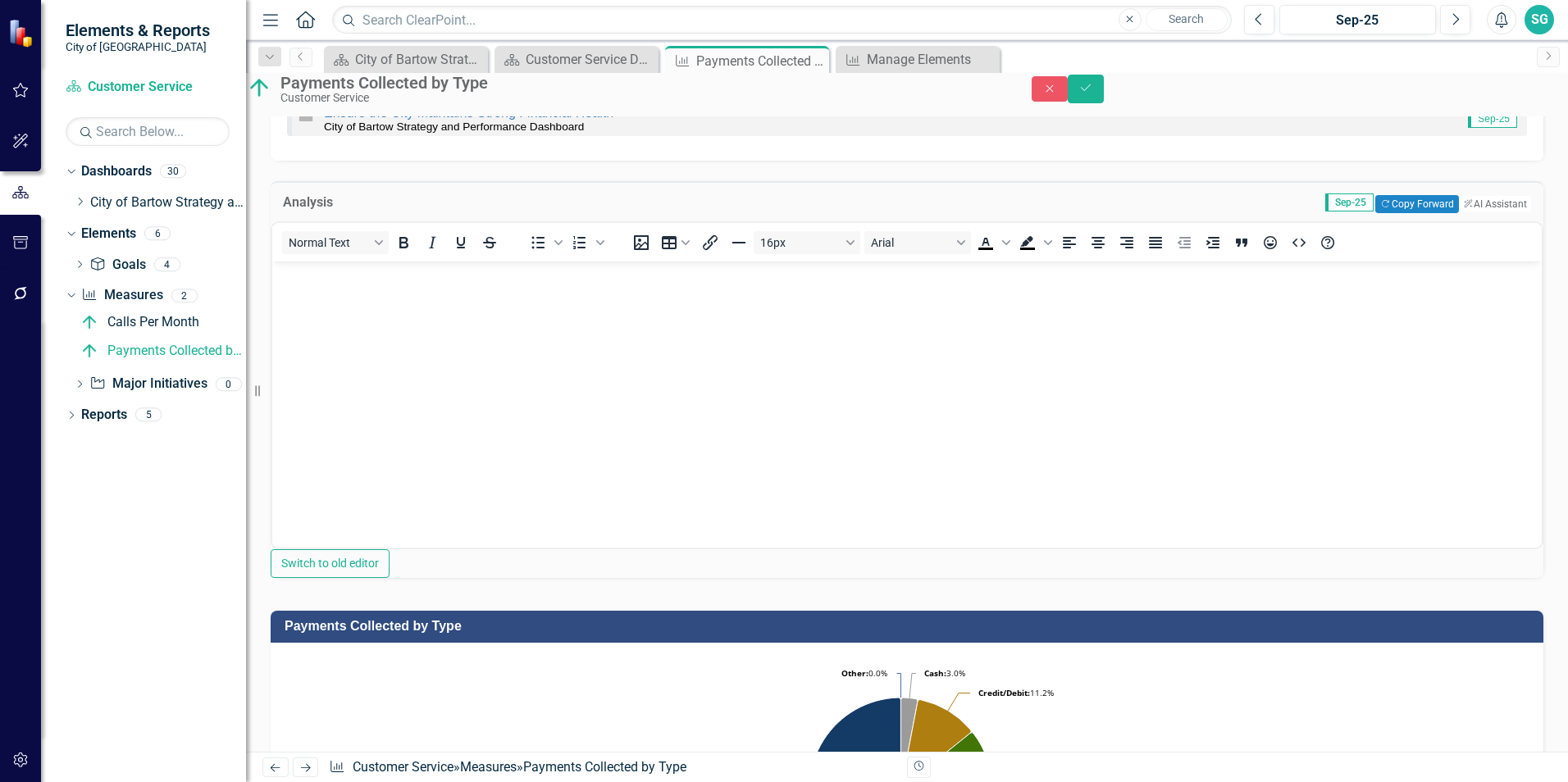
scroll to position [0, 0]
click at [1386, 213] on button "Copy Forward Copy Forward" at bounding box center [1417, 204] width 82 height 18
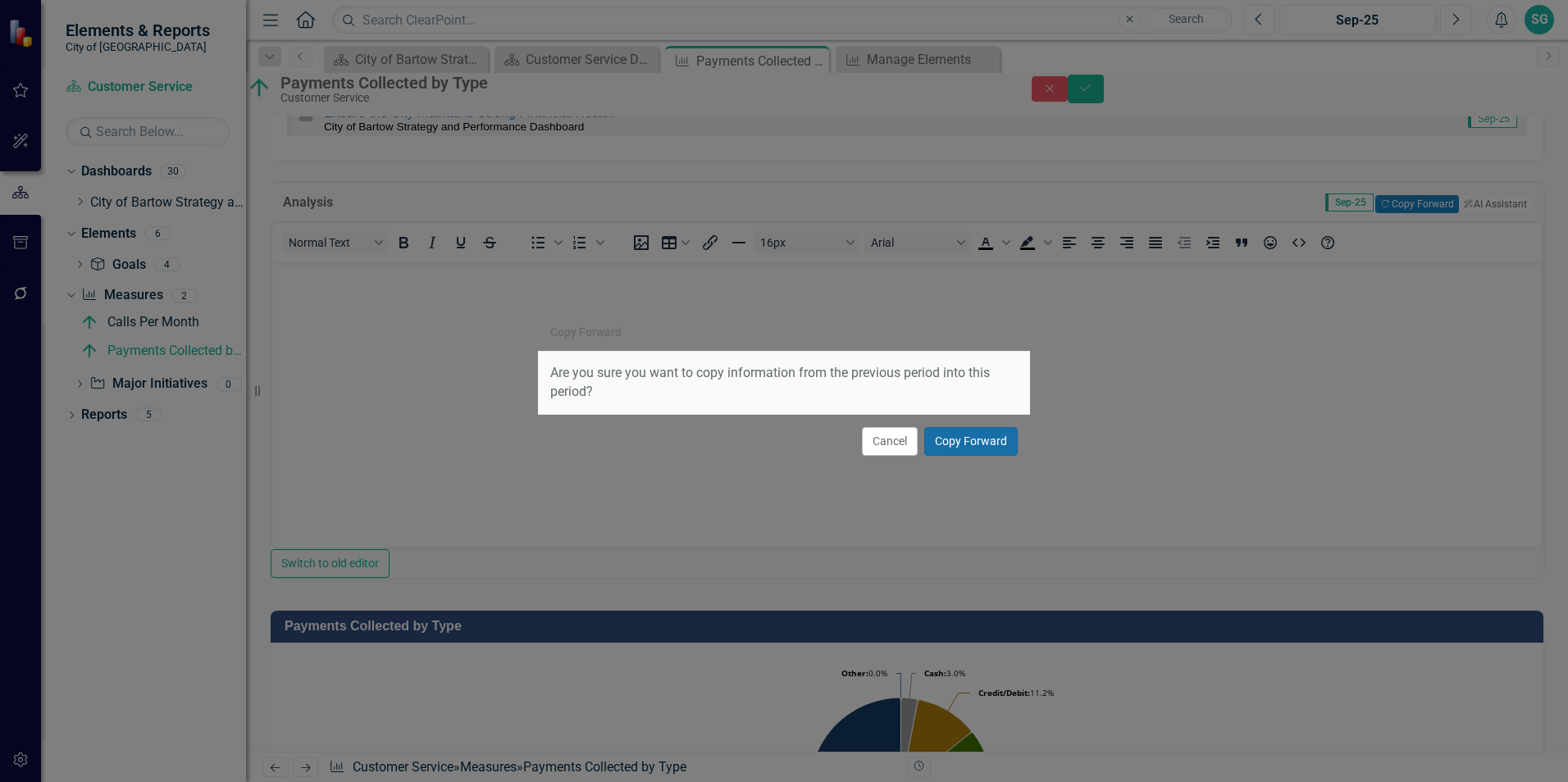
click at [958, 445] on button "Copy Forward" at bounding box center [971, 442] width 94 height 29
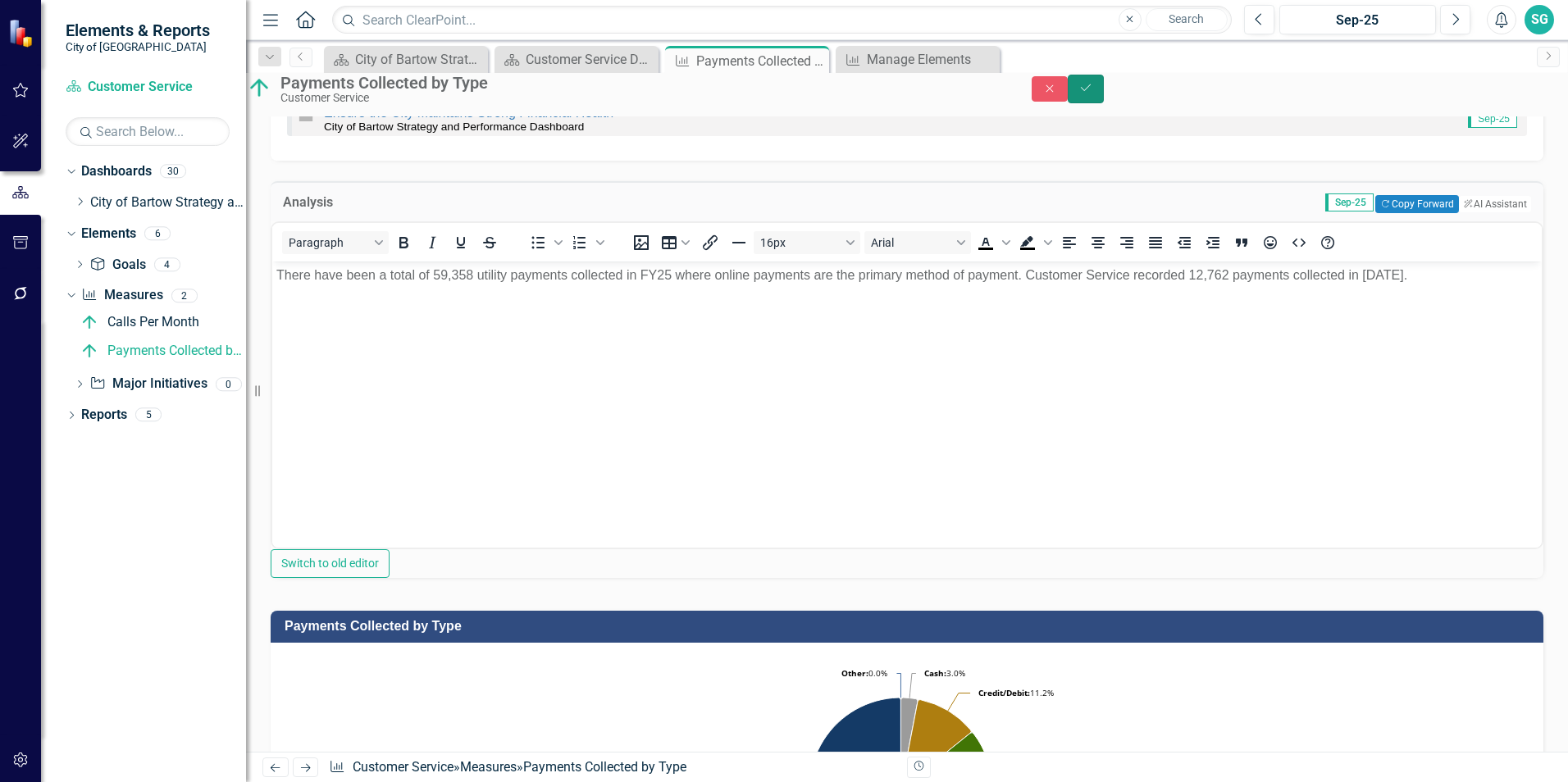
click at [1093, 94] on icon "Save" at bounding box center [1085, 88] width 14 height 12
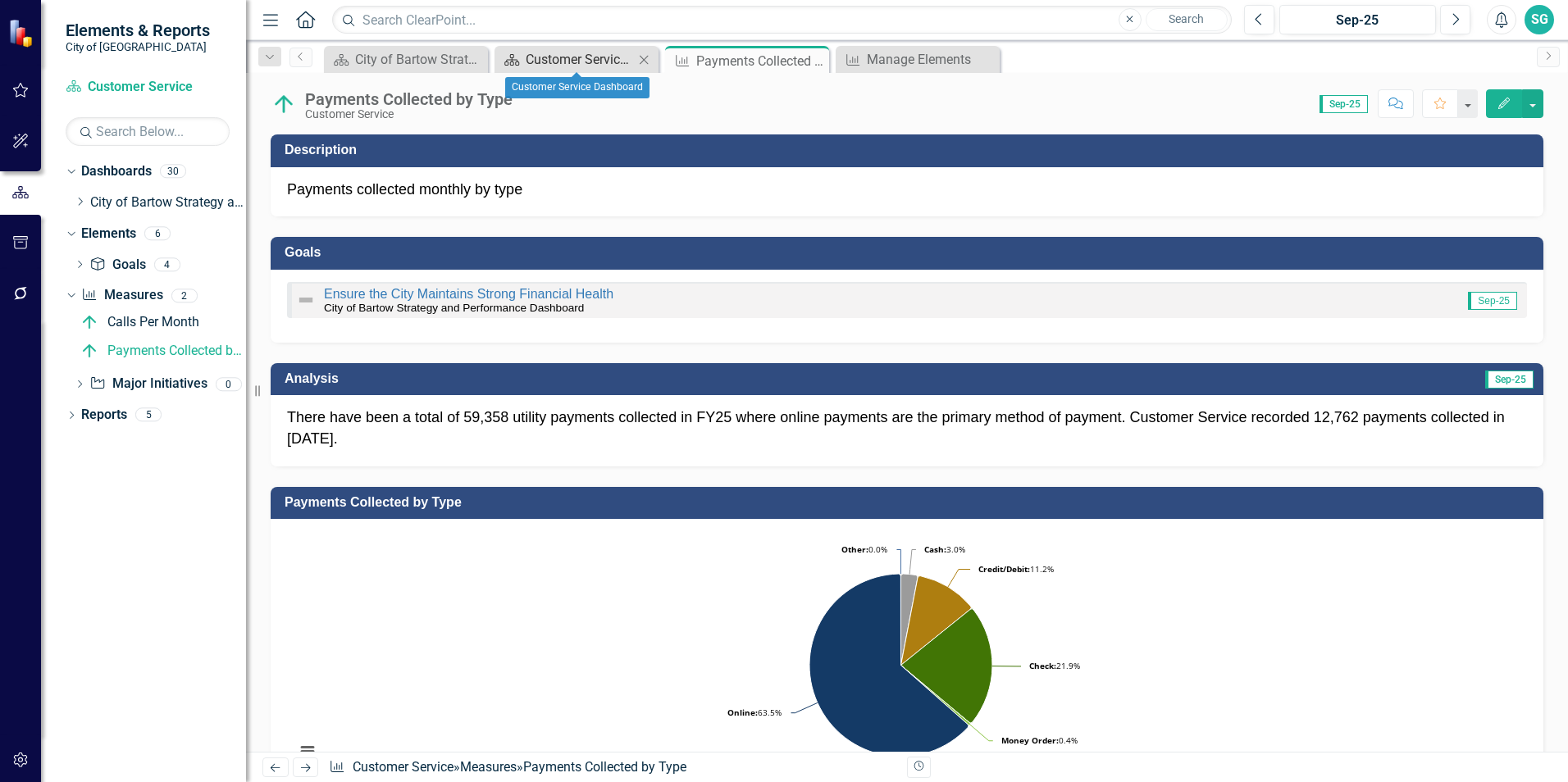
click at [568, 59] on div "Customer Service Dashboard" at bounding box center [579, 58] width 108 height 20
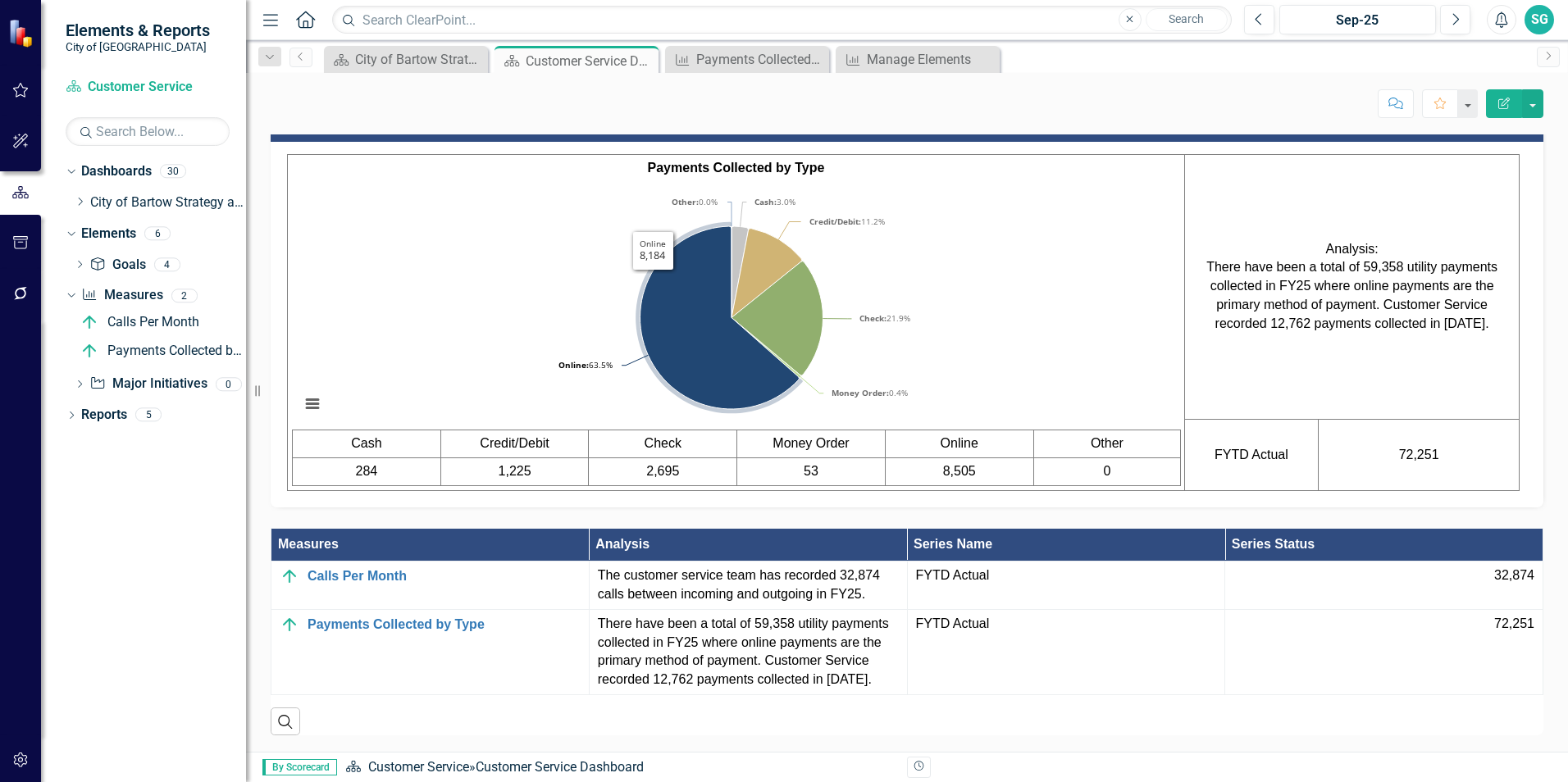
scroll to position [1148, 0]
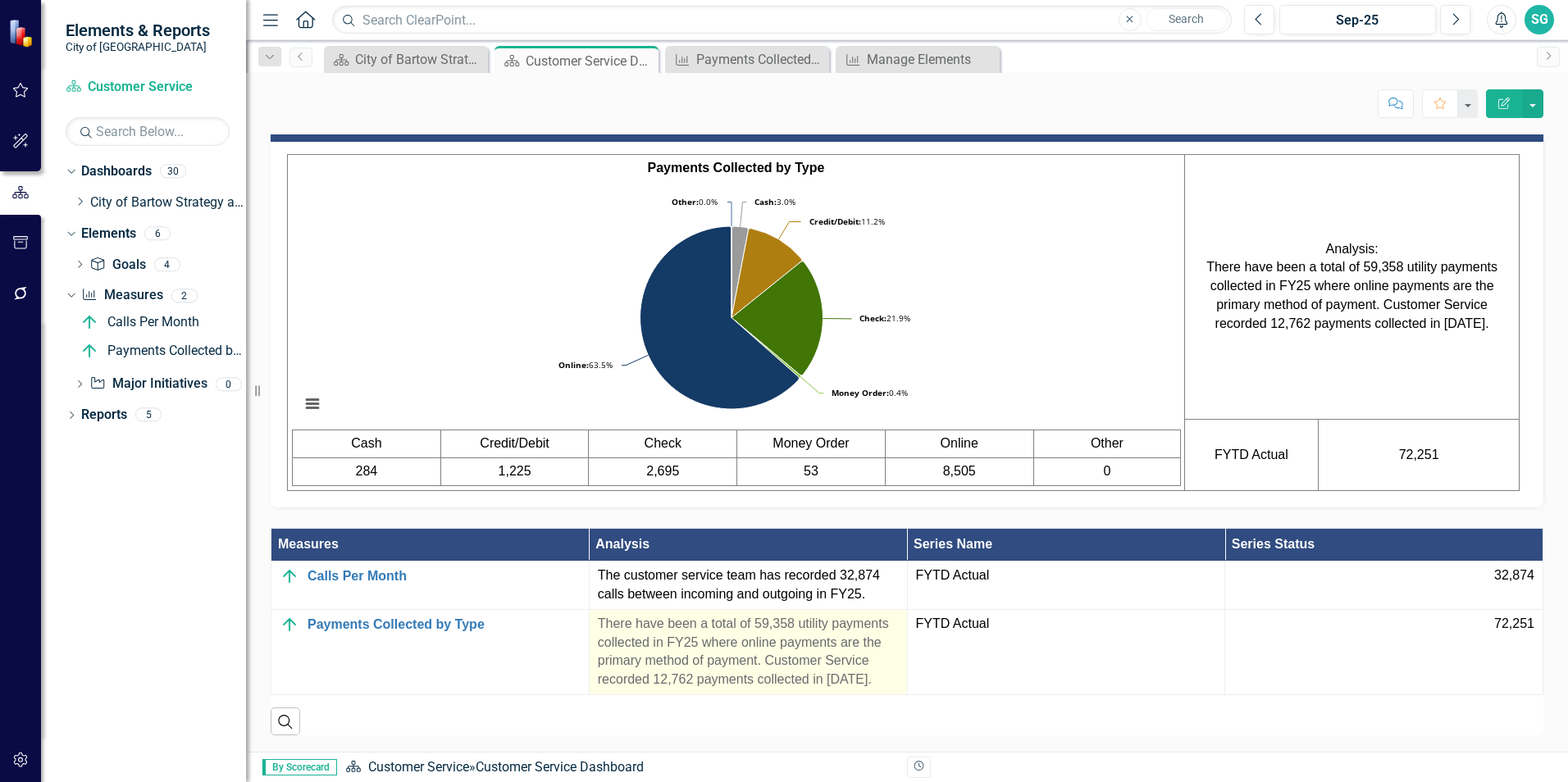
click at [708, 645] on p "There have been a total of 59,358 utility payments collected in FY25 where onli…" at bounding box center [749, 653] width 301 height 75
click at [717, 656] on p "There have been a total of 59,358 utility payments collected in FY25 where onli…" at bounding box center [749, 653] width 301 height 75
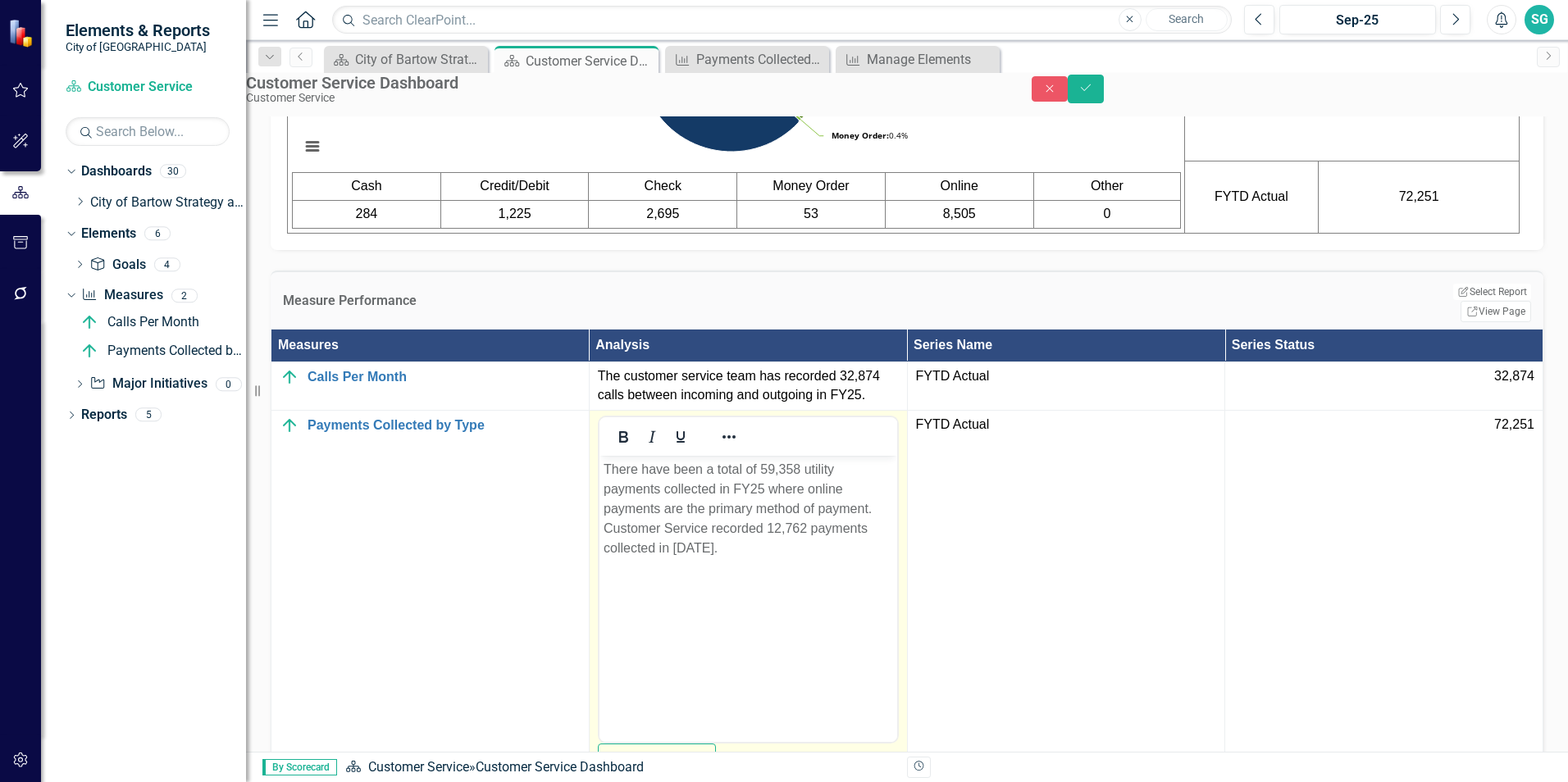
scroll to position [1312, 0]
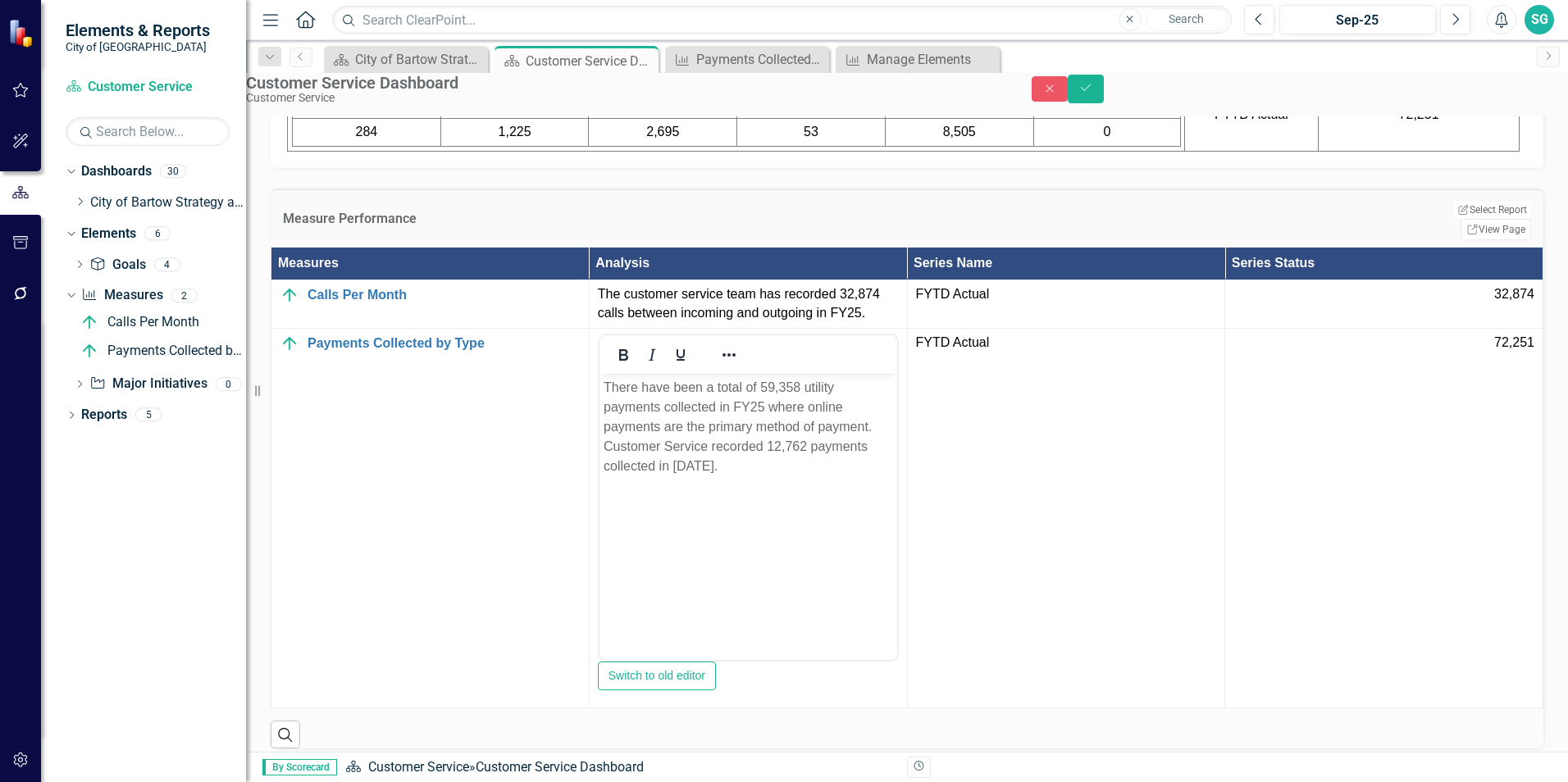
click at [1367, 541] on td "72,251" at bounding box center [1384, 518] width 318 height 380
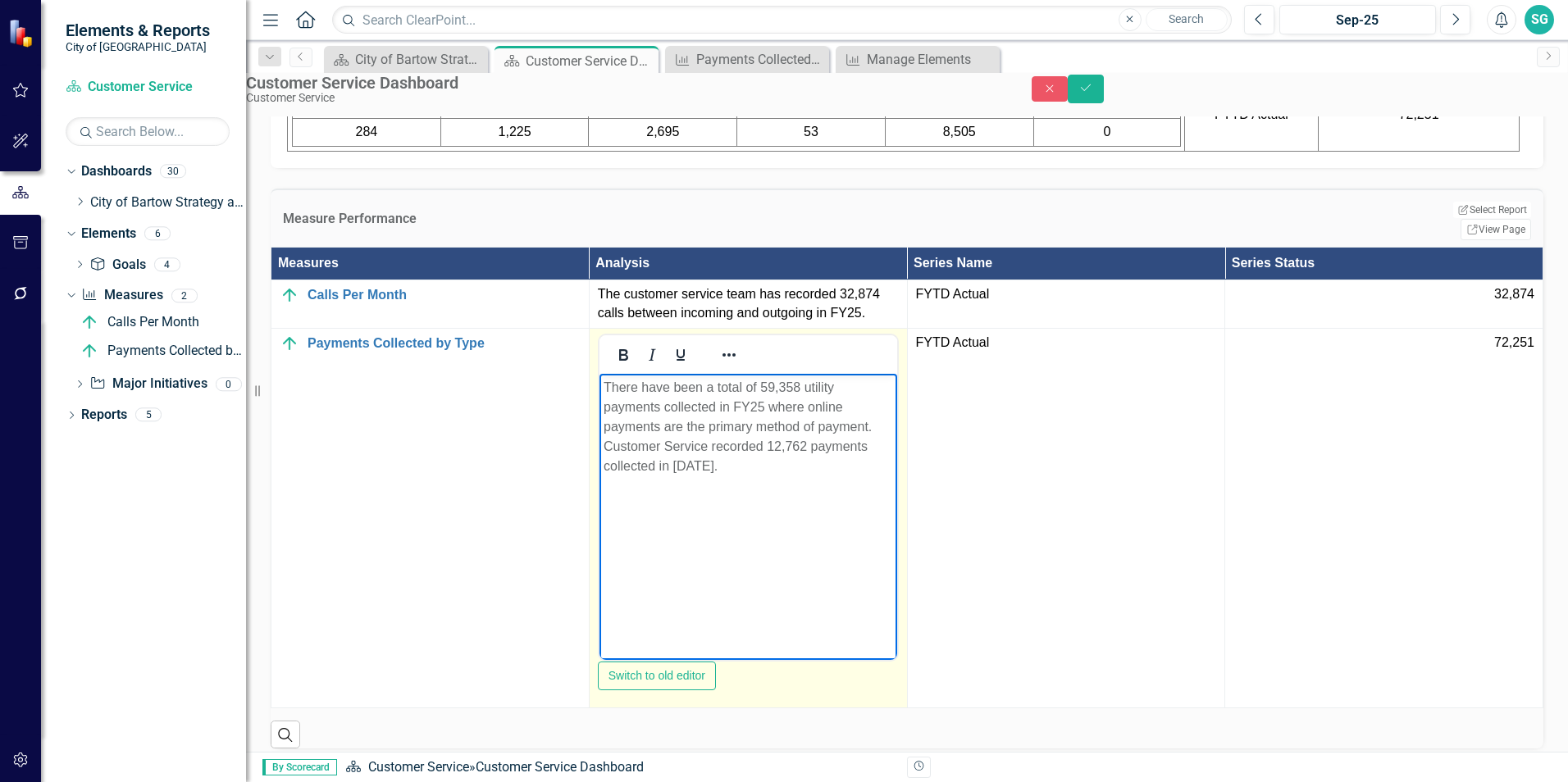
click at [795, 384] on p "There have been a total of 59,358 utility payments collected in FY25 where onli…" at bounding box center [748, 426] width 289 height 99
drag, startPoint x: 799, startPoint y: 384, endPoint x: 762, endPoint y: 382, distance: 37.1
click at [762, 382] on p "There have been a total of 59,358 utility payments collected in FY25 where onli…" at bounding box center [748, 426] width 289 height 99
drag, startPoint x: 804, startPoint y: 440, endPoint x: 781, endPoint y: 440, distance: 23.0
click at [781, 440] on p "There have been a total of 72,251 utility payments collected in FY25 where onli…" at bounding box center [748, 426] width 289 height 99
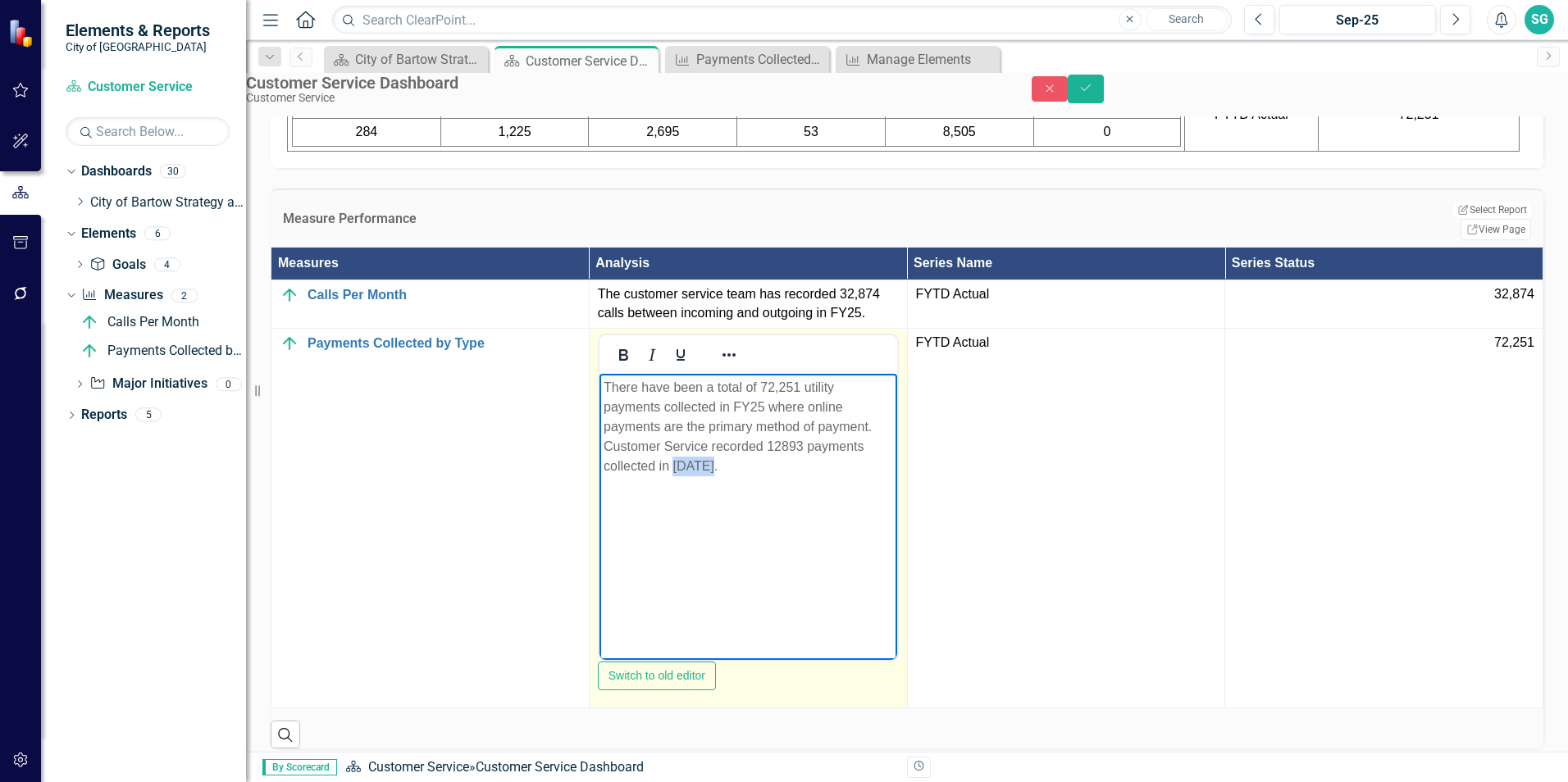
drag, startPoint x: 713, startPoint y: 462, endPoint x: 673, endPoint y: 464, distance: 40.0
click at [673, 464] on p "There have been a total of 72,251 utility payments collected in FY25 where onli…" at bounding box center [748, 426] width 289 height 99
click at [808, 468] on p "There have been a total of 72,251 utility payments collected in FY25 where onli…" at bounding box center [748, 426] width 289 height 99
click at [780, 440] on p "There have been a total of 72,251 utility payments collected in FY25 where onli…" at bounding box center [748, 426] width 289 height 99
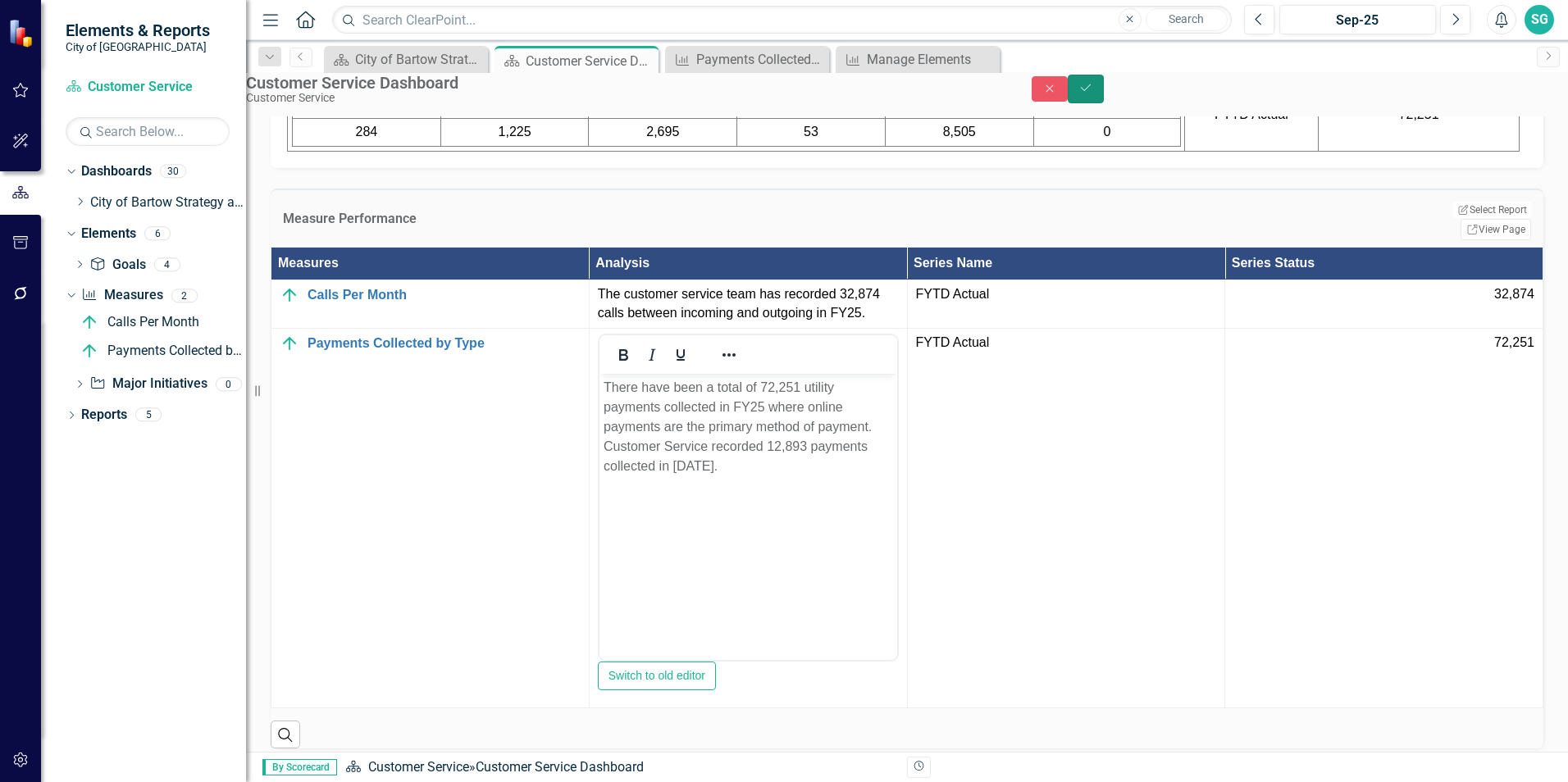
click at [1103, 94] on button "Save" at bounding box center [1086, 89] width 36 height 29
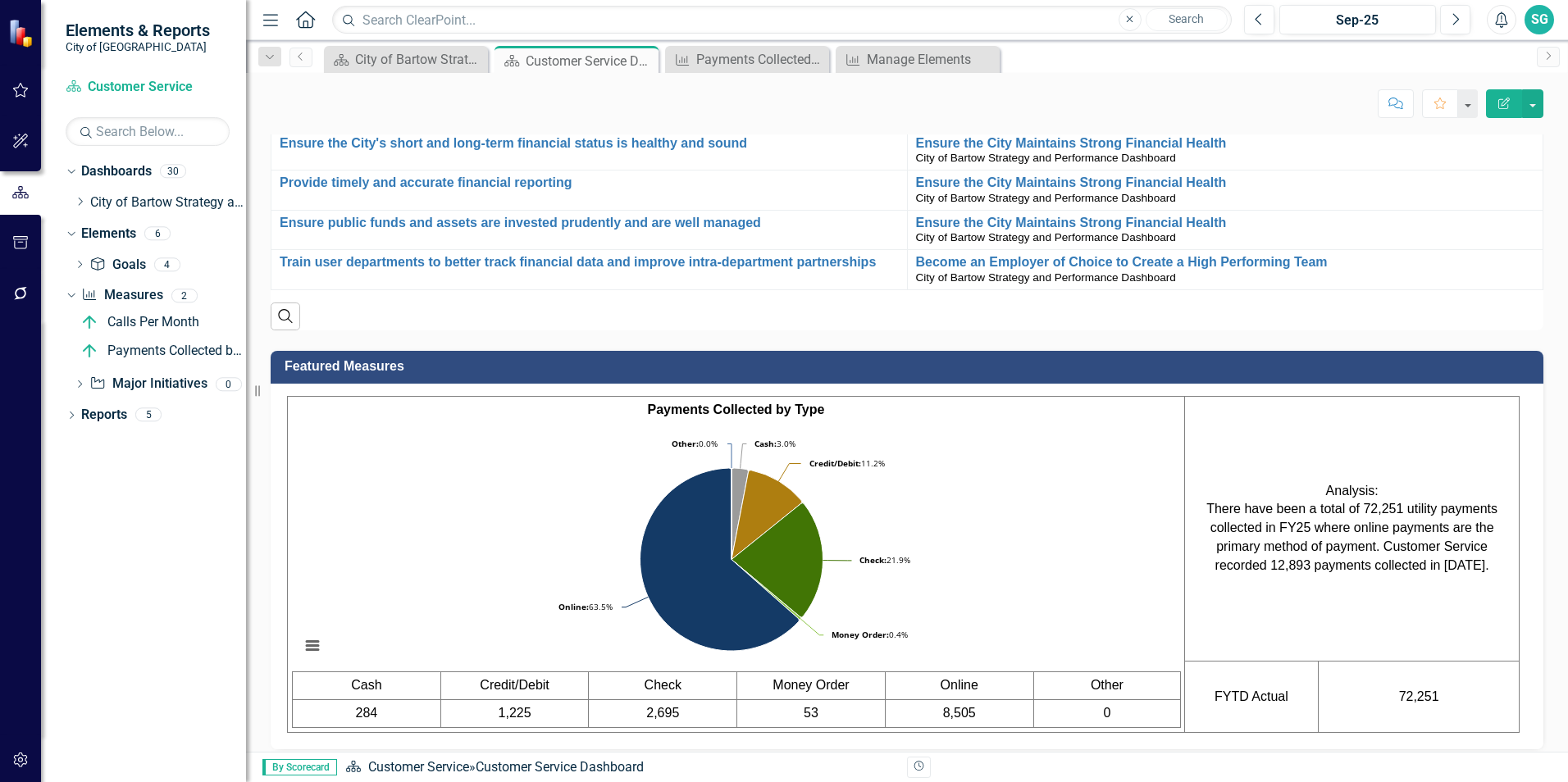
scroll to position [983, 0]
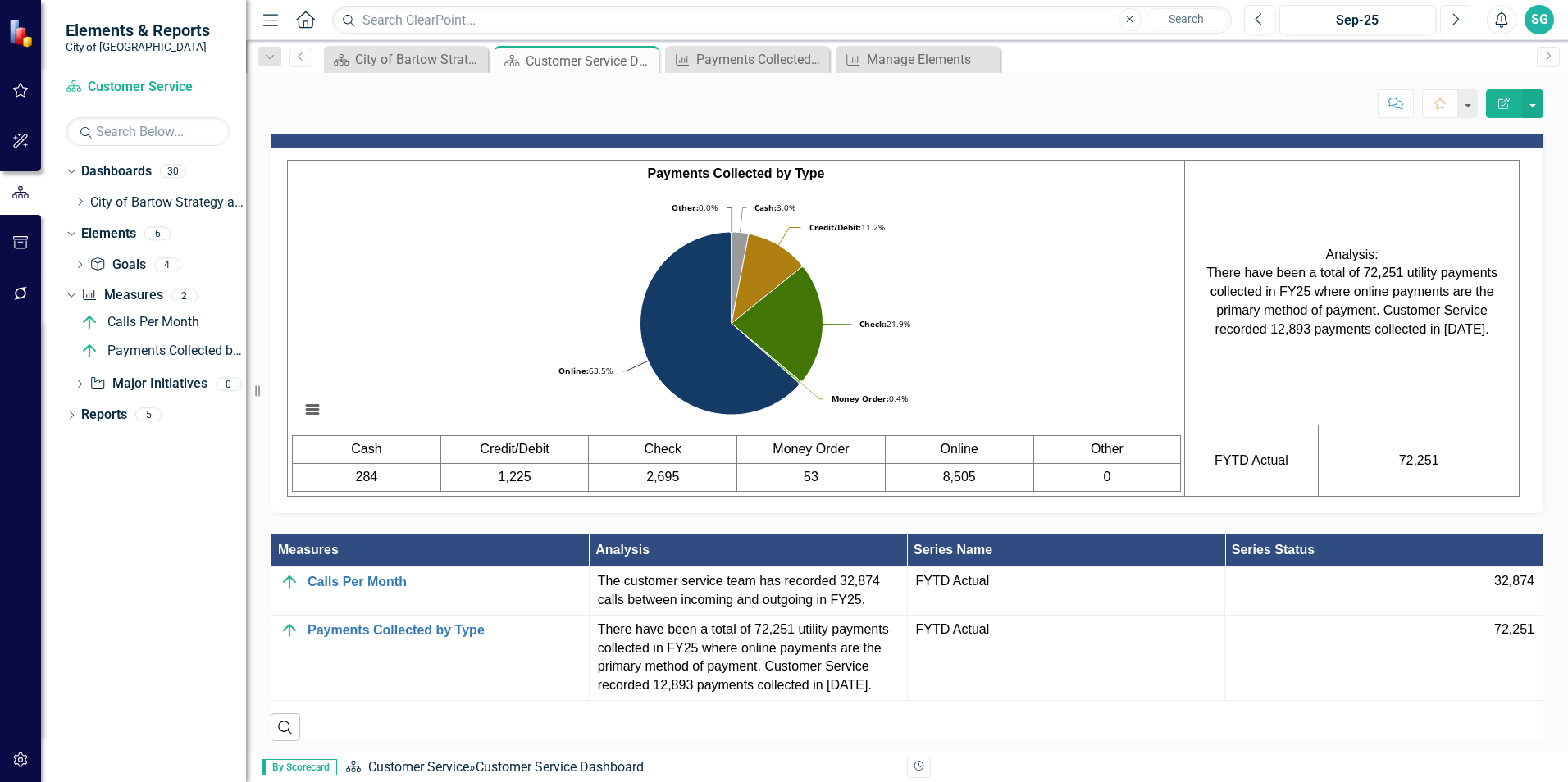
click at [1455, 27] on button "Next" at bounding box center [1455, 19] width 31 height 30
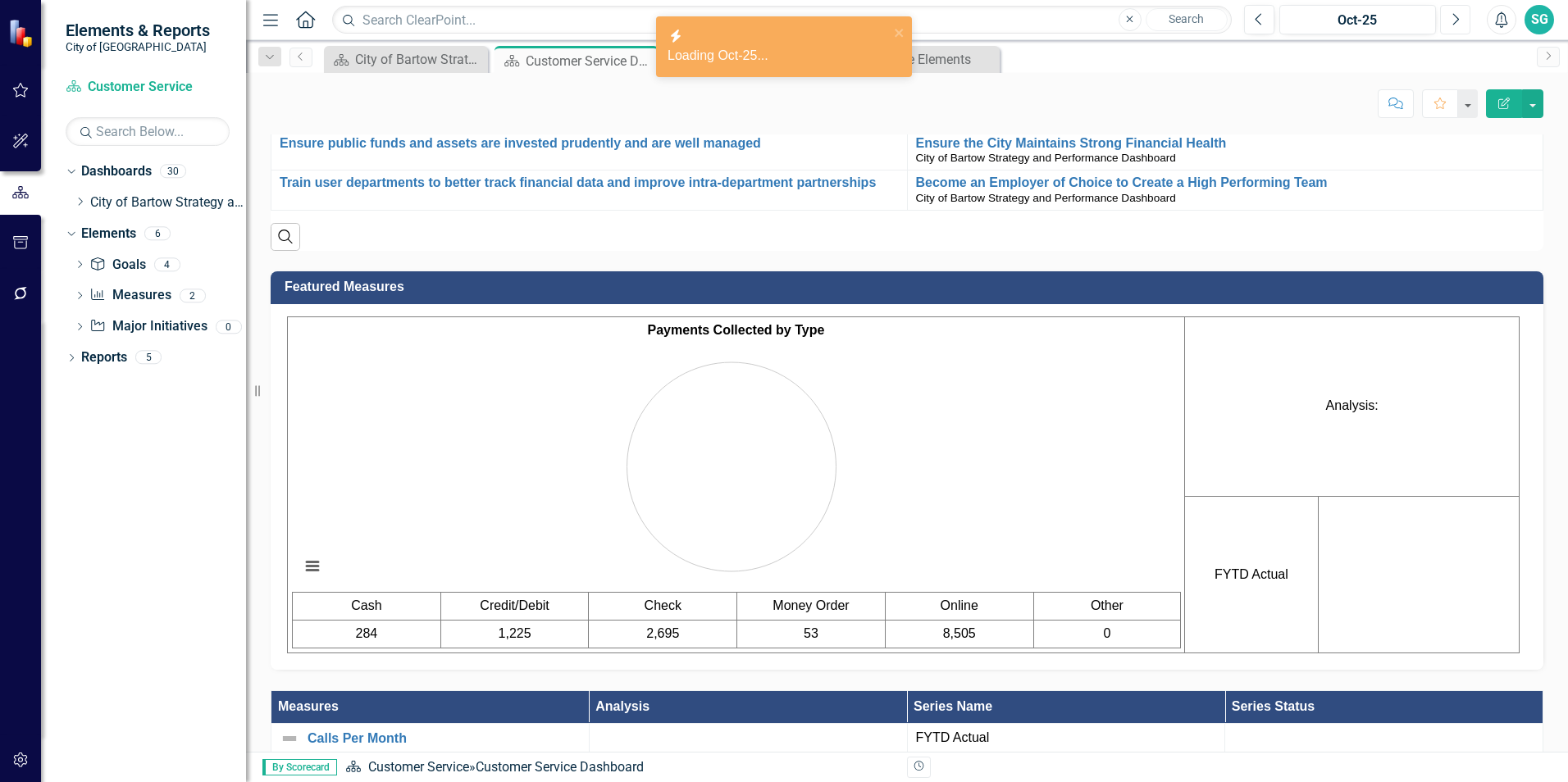
scroll to position [1068, 0]
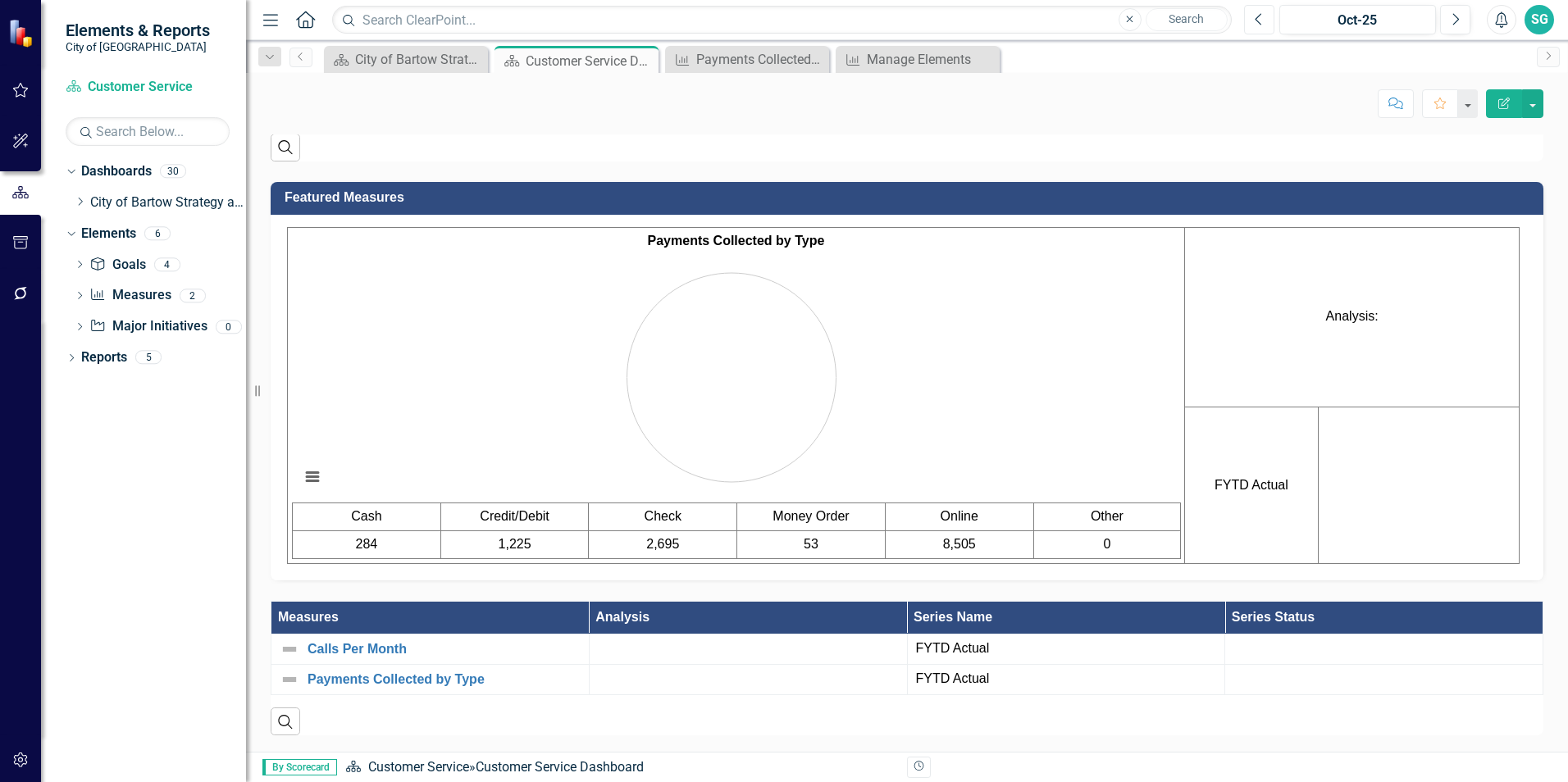
click at [1261, 16] on icon "Previous" at bounding box center [1258, 19] width 9 height 14
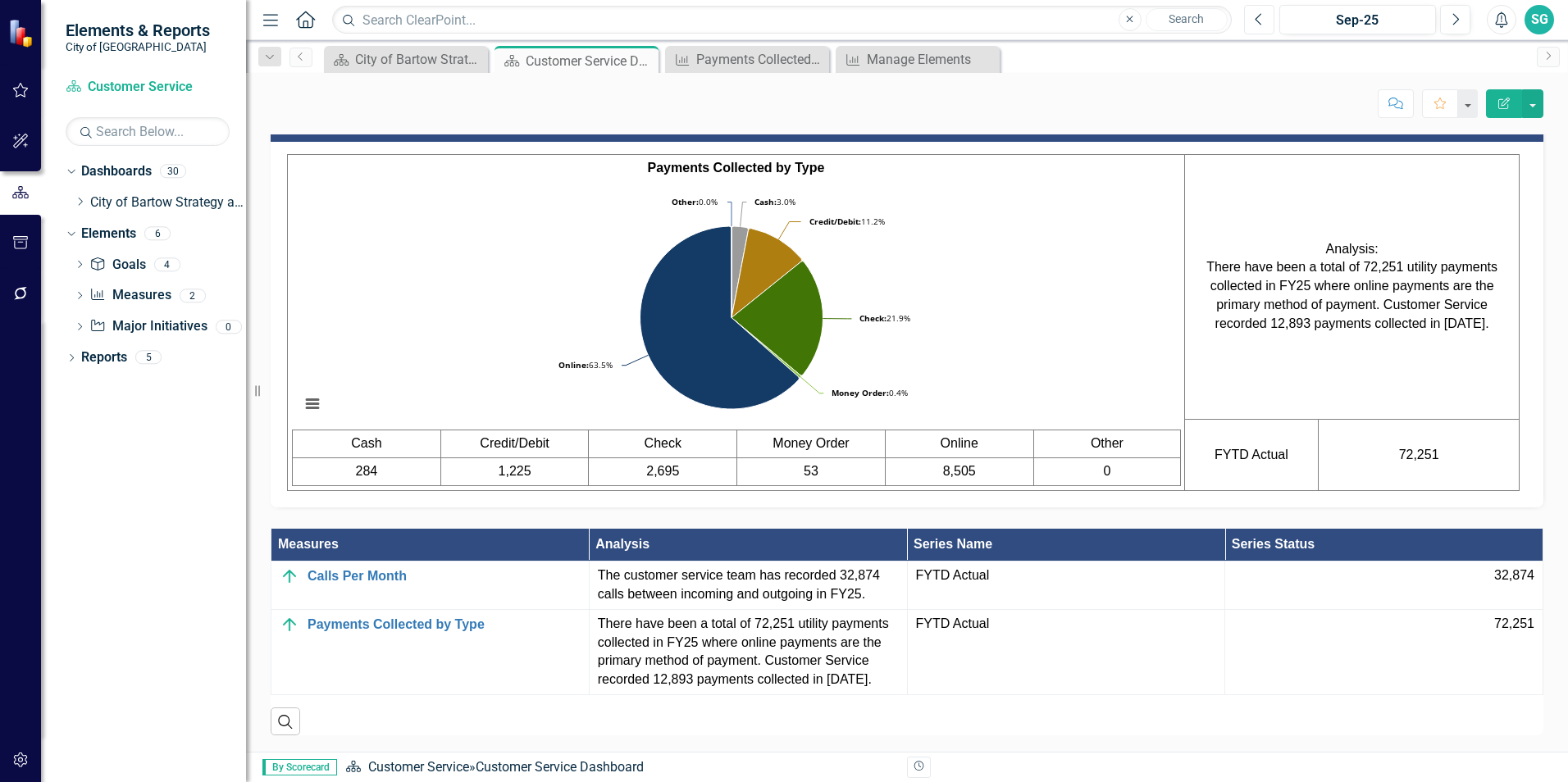
scroll to position [1160, 0]
click at [1083, 281] on rect "Interactive chart" at bounding box center [731, 307] width 879 height 246
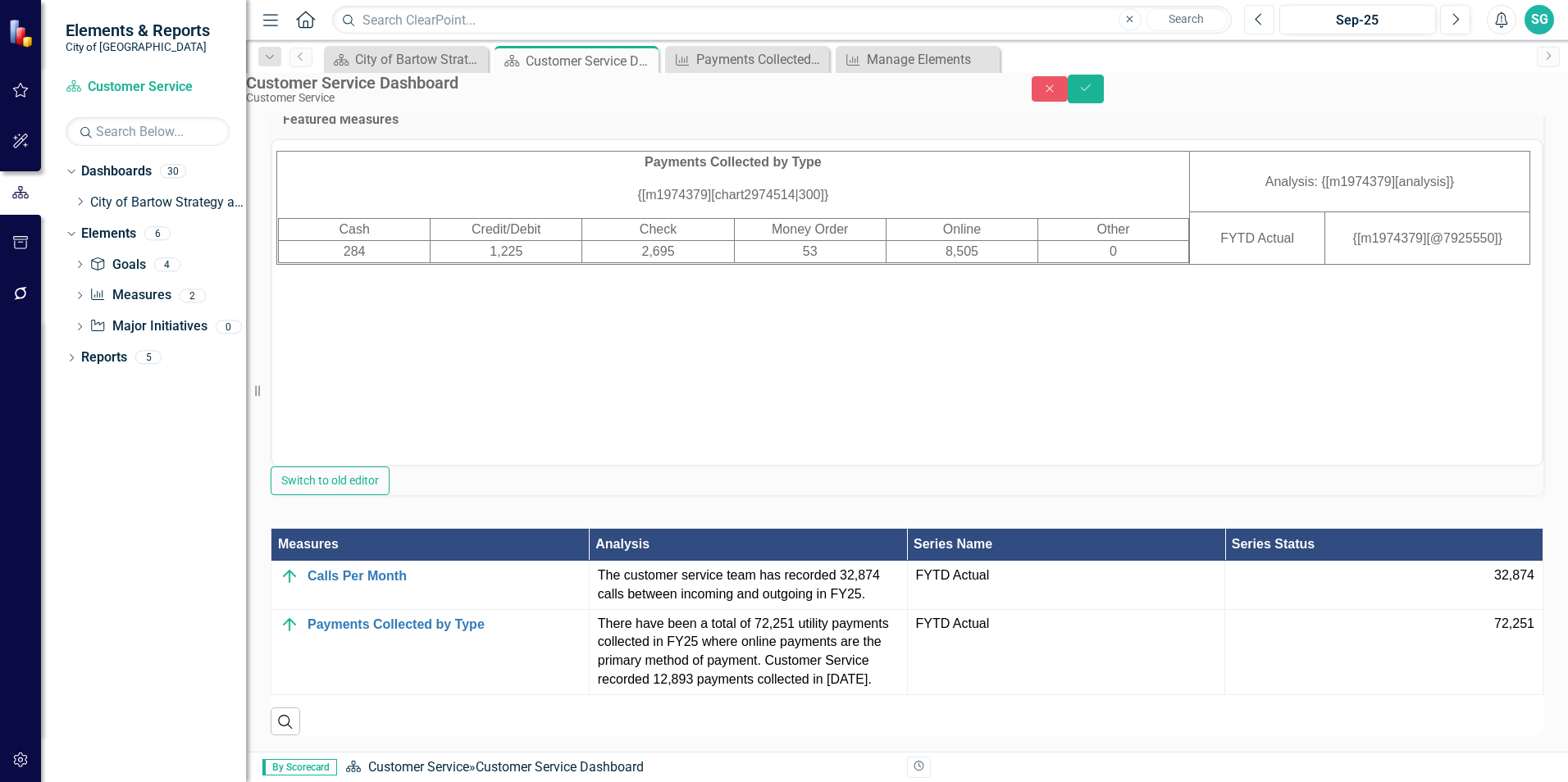
scroll to position [0, 0]
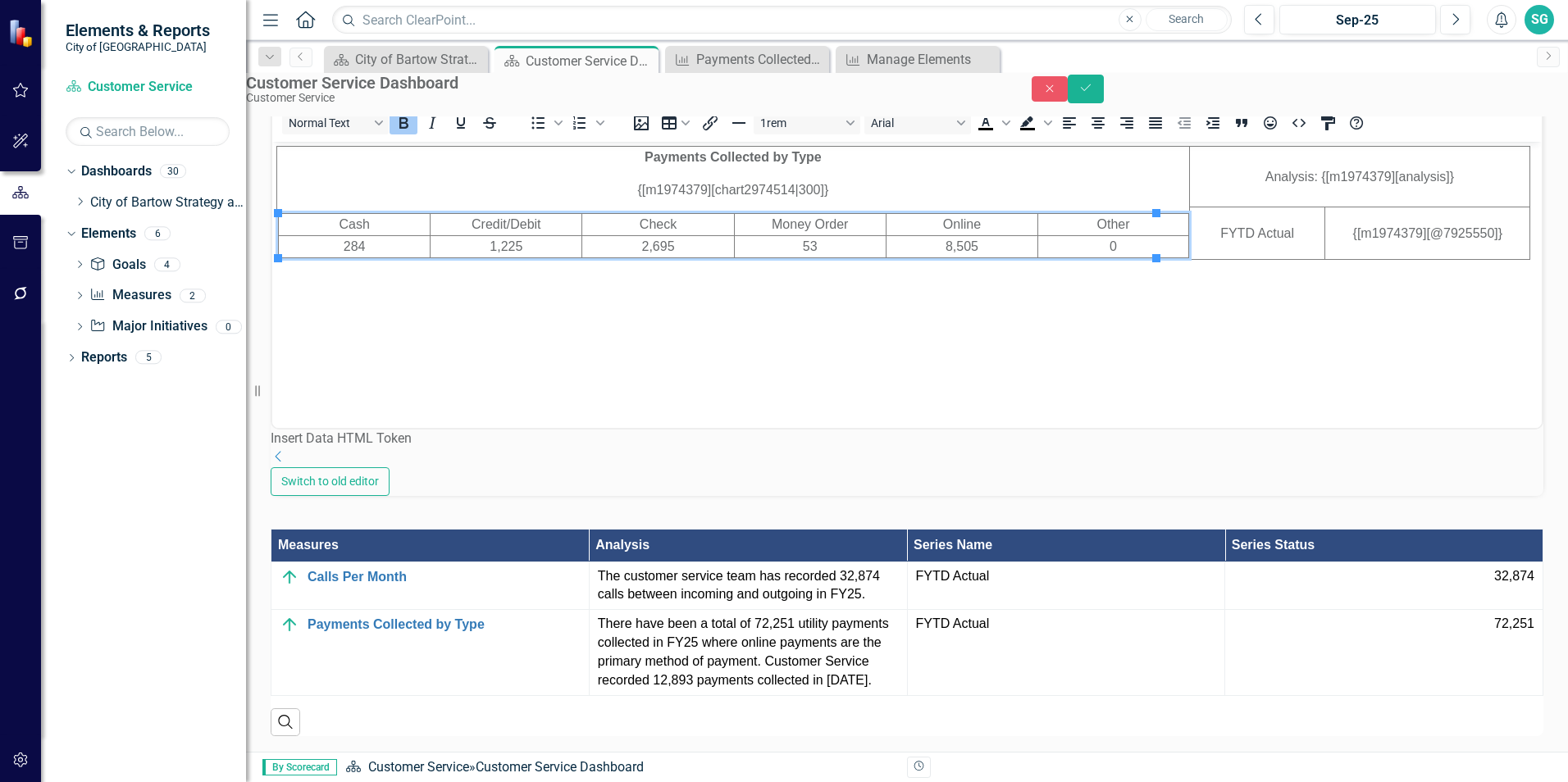
click at [361, 249] on td "284" at bounding box center [355, 246] width 151 height 22
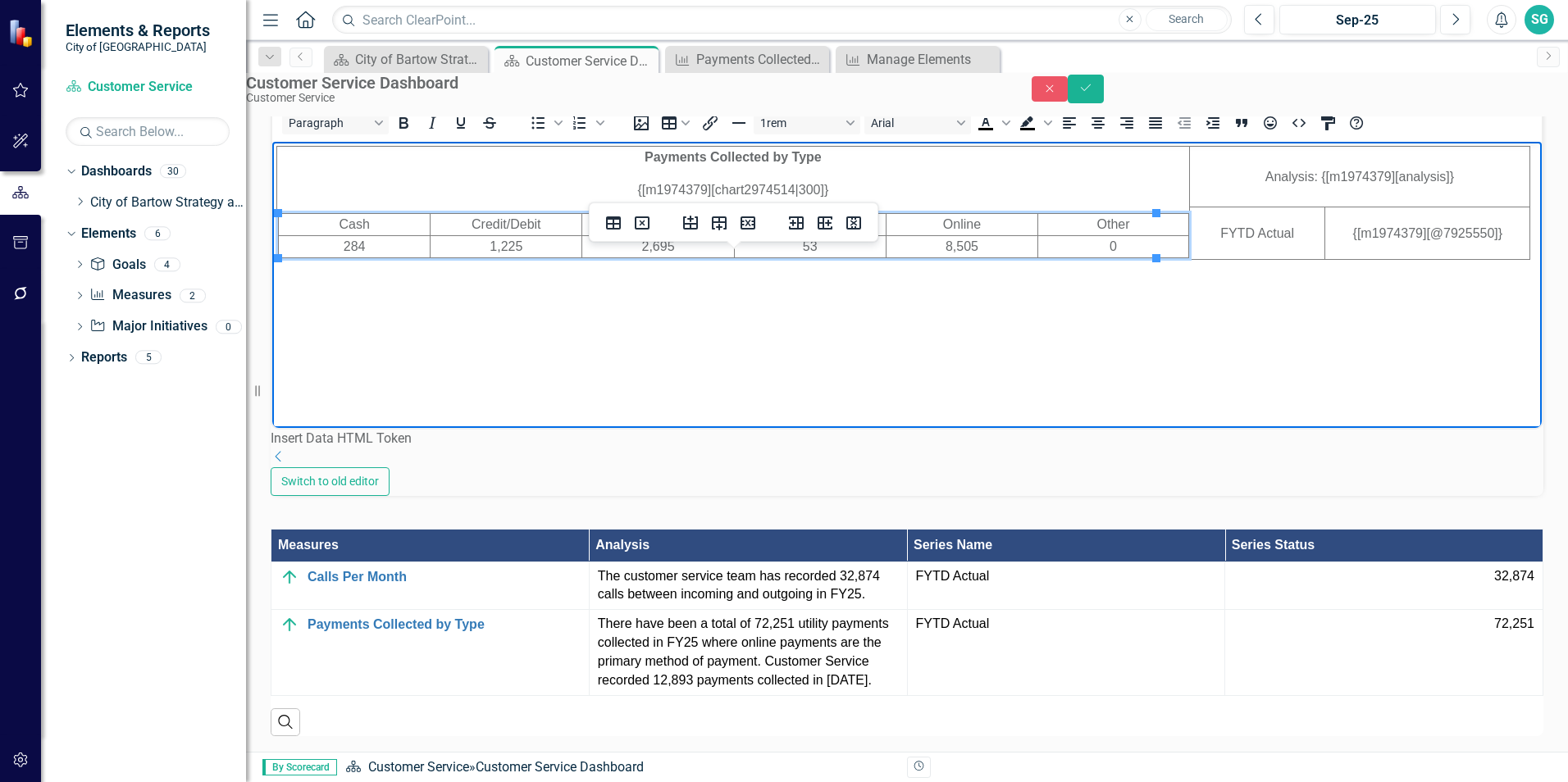
click at [361, 249] on td "284" at bounding box center [355, 246] width 151 height 22
drag, startPoint x: 521, startPoint y: 244, endPoint x: 482, endPoint y: 244, distance: 39.0
click at [482, 244] on td "1,225" at bounding box center [506, 246] width 151 height 22
click at [490, 246] on td "1443" at bounding box center [506, 246] width 151 height 22
drag, startPoint x: 672, startPoint y: 245, endPoint x: 629, endPoint y: 242, distance: 43.1
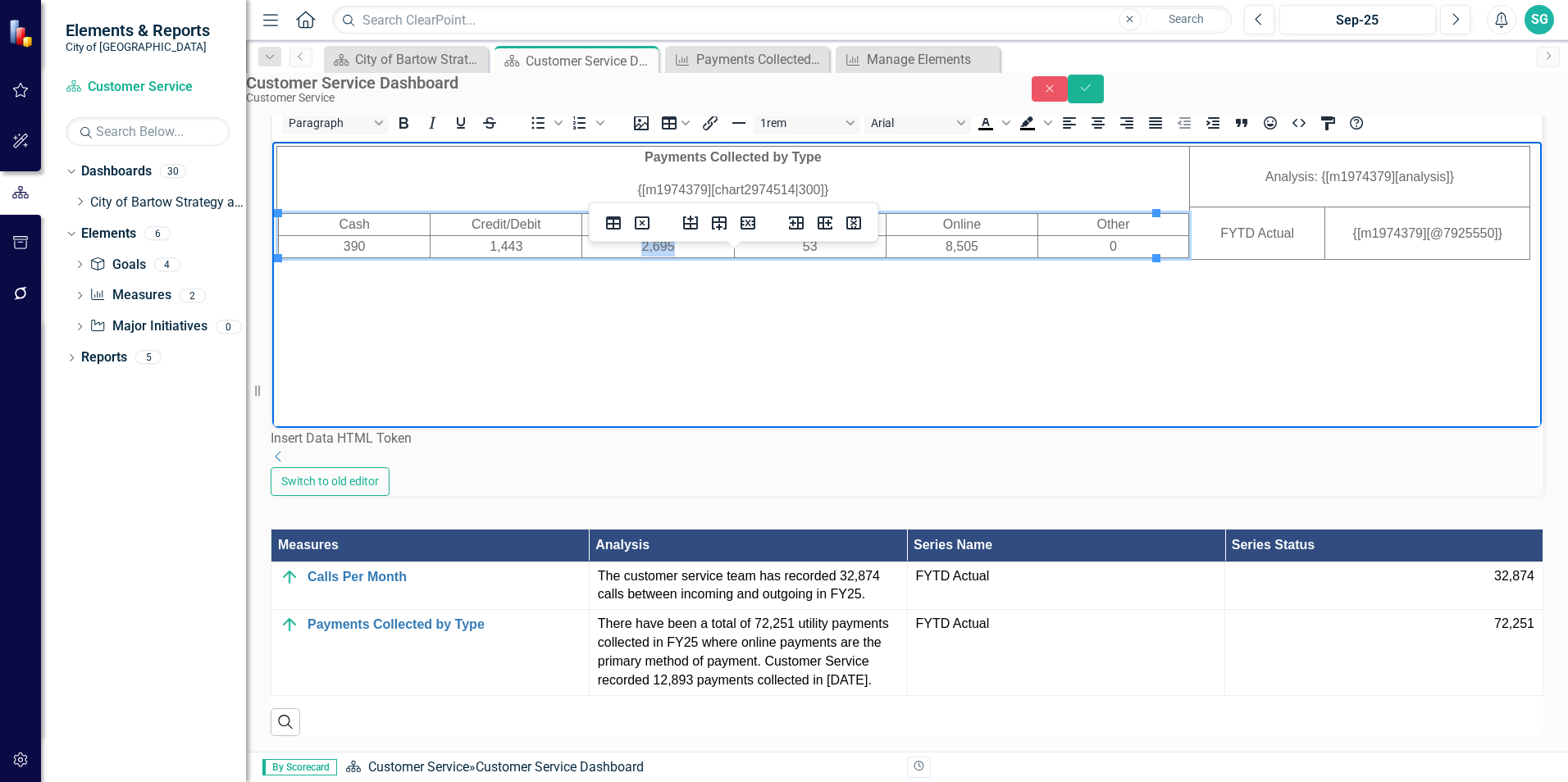
click at [629, 242] on td "2,695" at bounding box center [657, 246] width 151 height 22
drag, startPoint x: 805, startPoint y: 246, endPoint x: 785, endPoint y: 246, distance: 20.0
click at [785, 246] on td "53" at bounding box center [810, 246] width 151 height 22
drag, startPoint x: 953, startPoint y: 245, endPoint x: 921, endPoint y: 245, distance: 32.0
click at [921, 245] on td "8,505" at bounding box center [961, 246] width 151 height 22
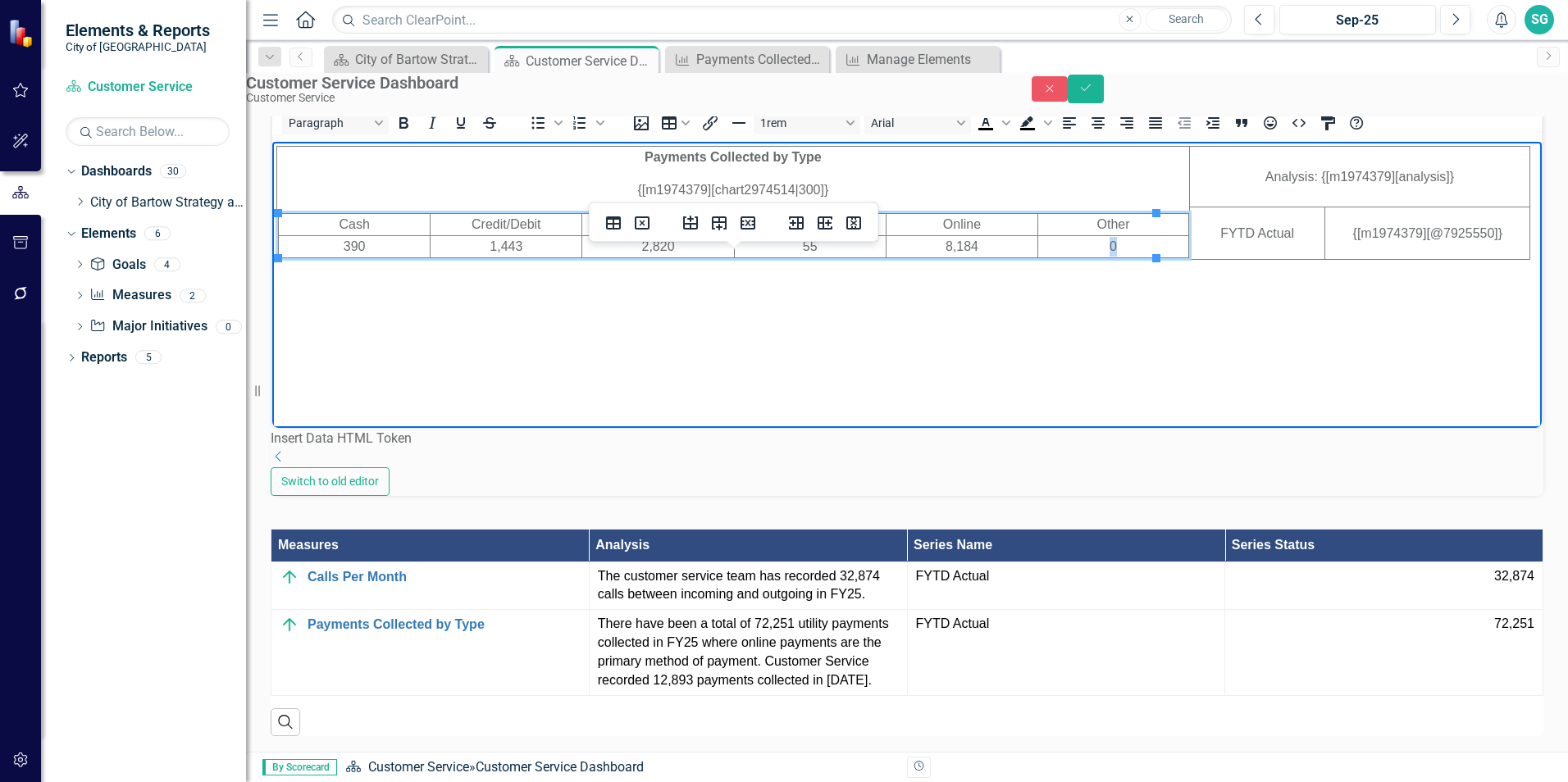
drag, startPoint x: 1094, startPoint y: 247, endPoint x: 1072, endPoint y: 247, distance: 22.0
click at [1072, 247] on td "0" at bounding box center [1113, 246] width 150 height 22
click at [1093, 94] on icon "Save" at bounding box center [1085, 88] width 14 height 12
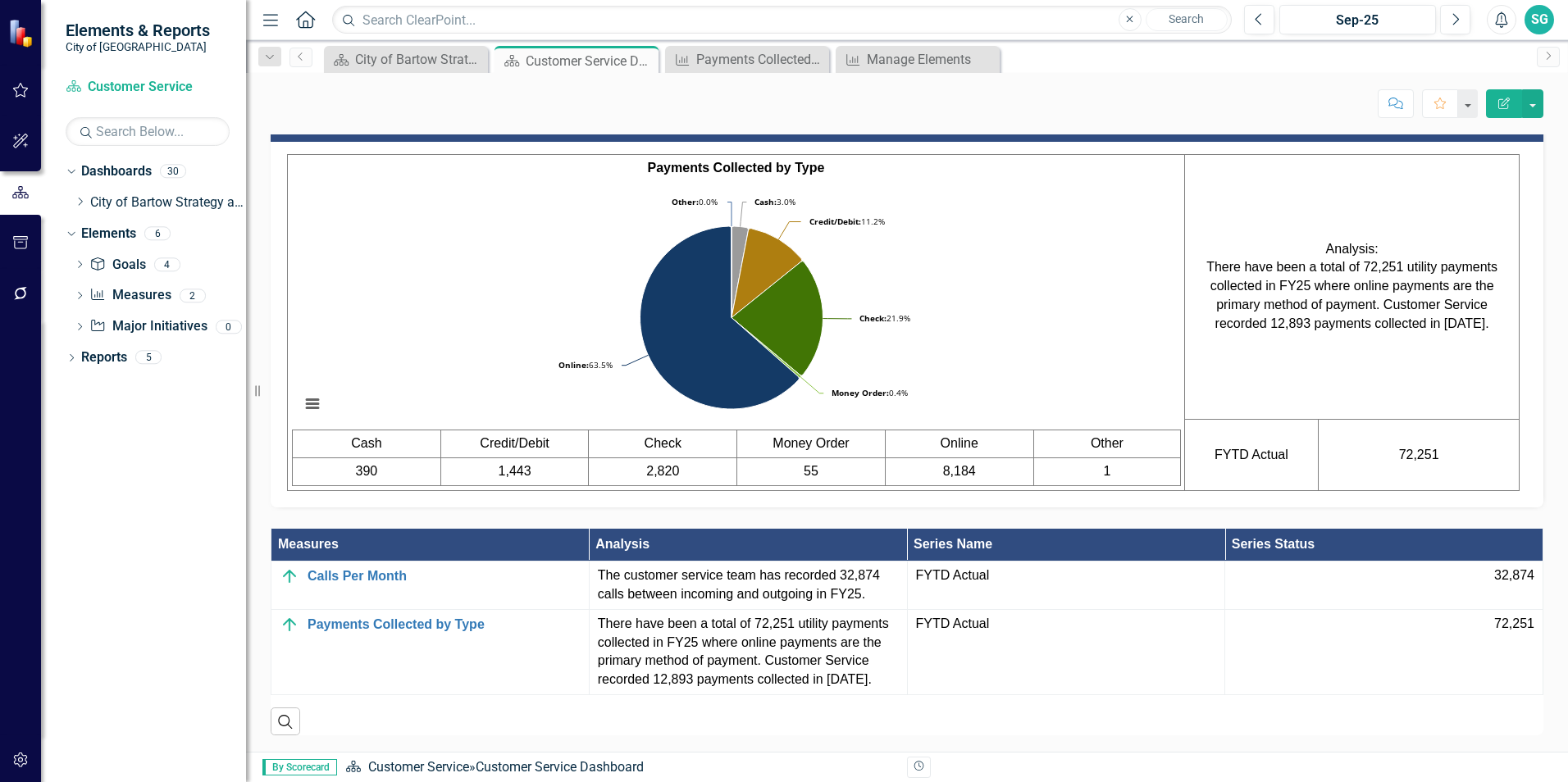
scroll to position [1160, 0]
click at [78, 198] on icon "Dropdown" at bounding box center [80, 201] width 12 height 10
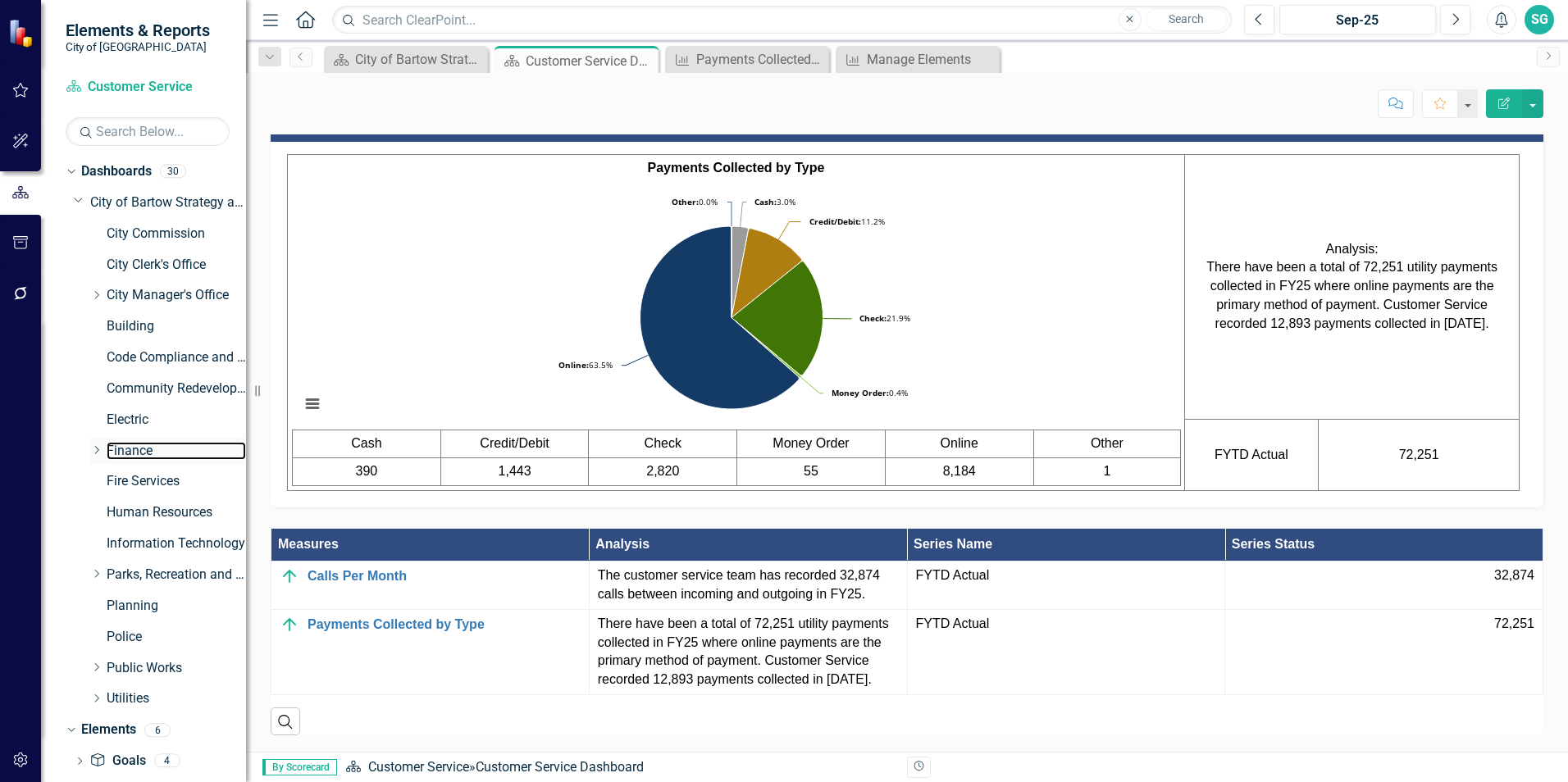
click at [129, 461] on div "Dropdown Finance" at bounding box center [168, 451] width 156 height 27
click at [129, 444] on link "Finance" at bounding box center [175, 451] width 139 height 19
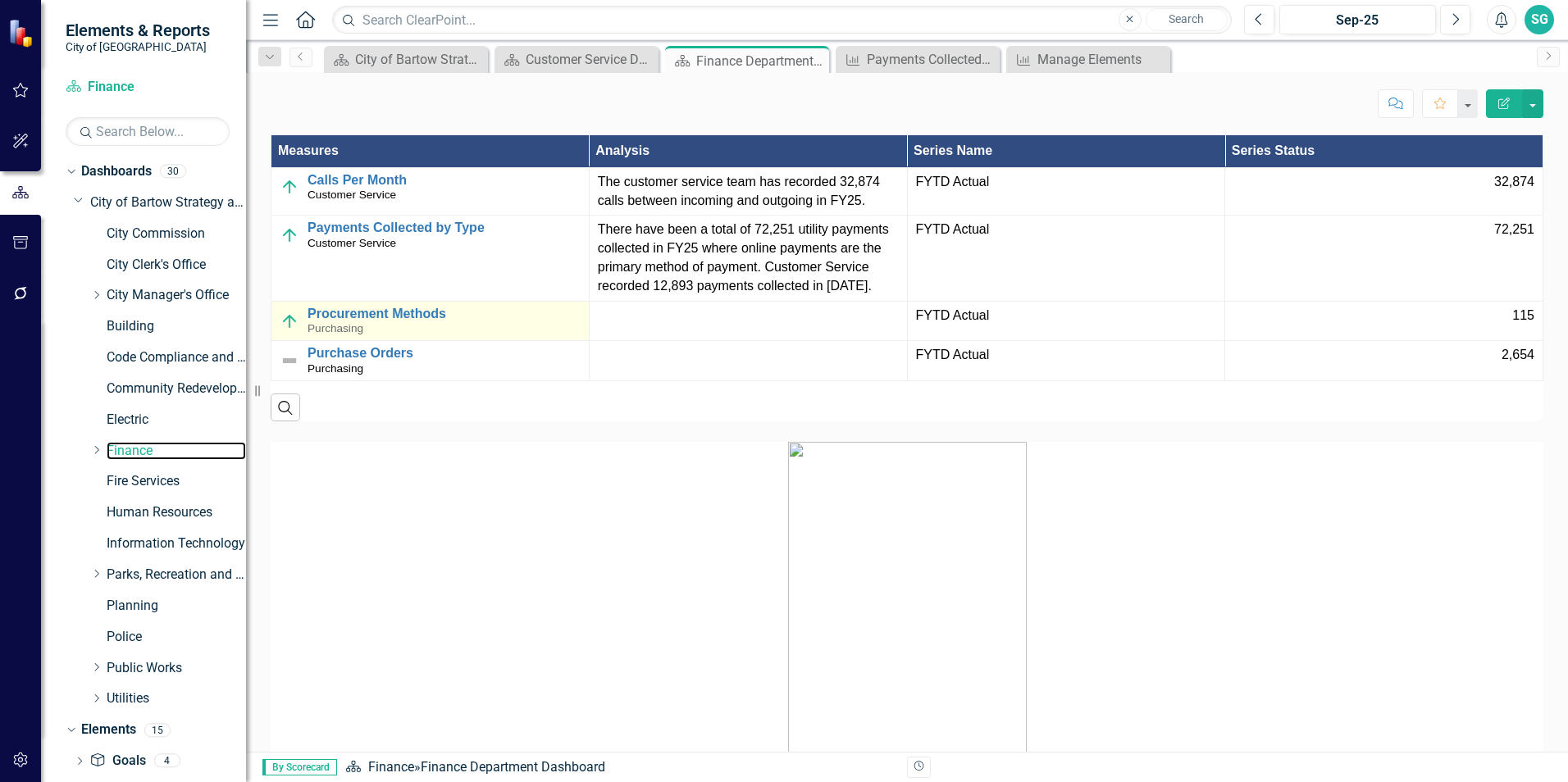
scroll to position [1600, 0]
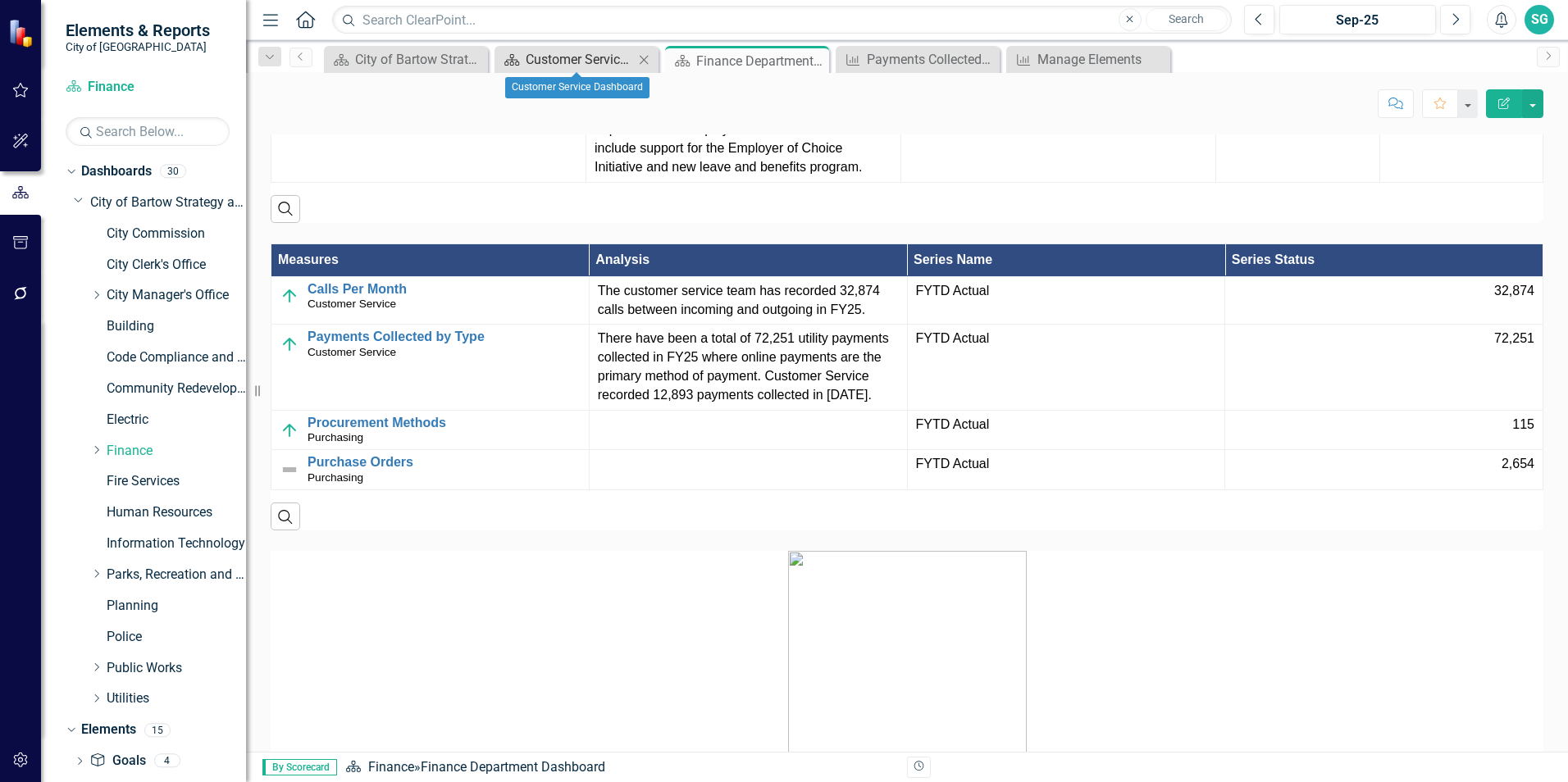
click at [610, 67] on div "Customer Service Dashboard" at bounding box center [579, 58] width 108 height 20
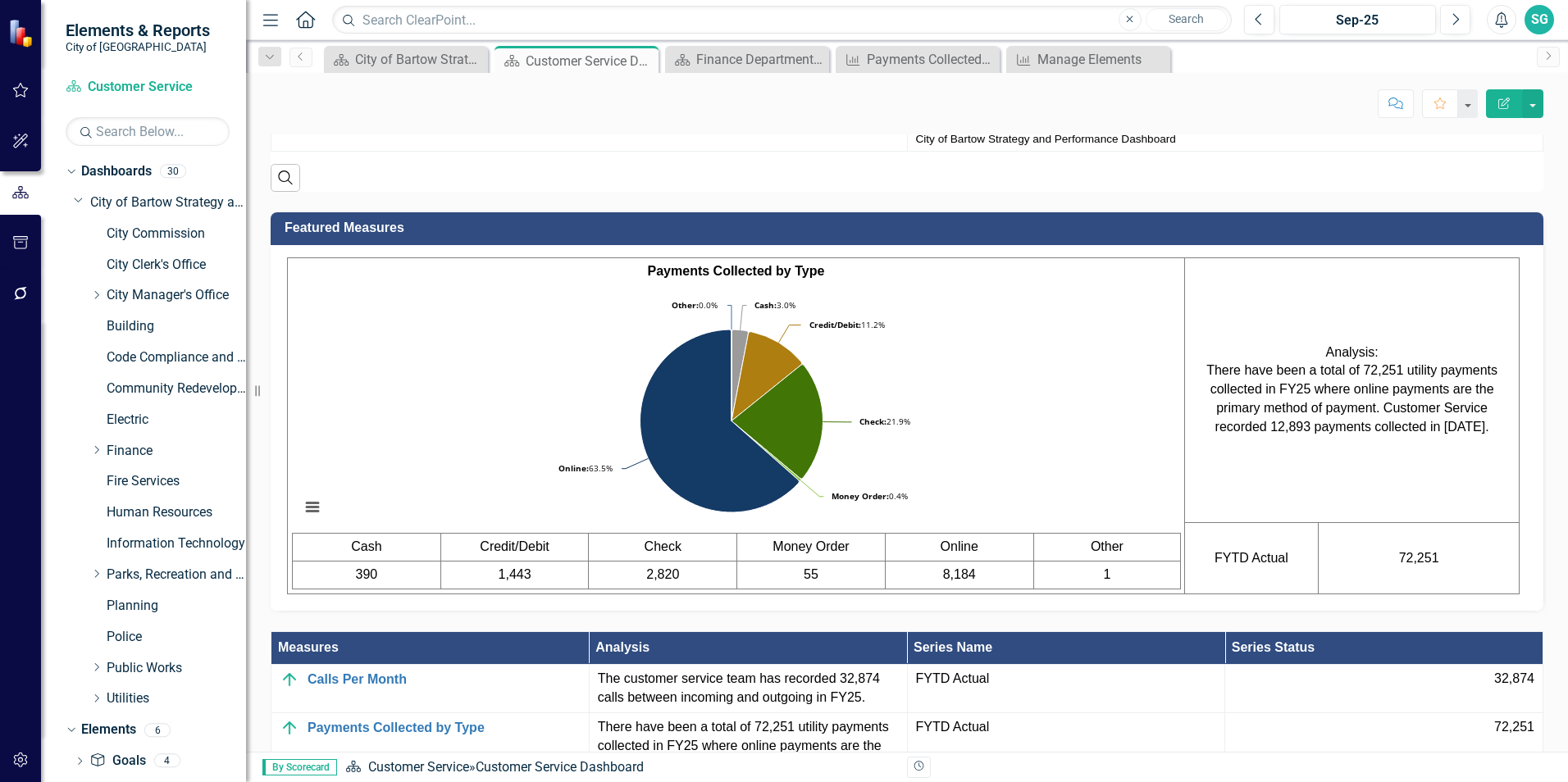
scroll to position [1148, 0]
